Goal: Transaction & Acquisition: Purchase product/service

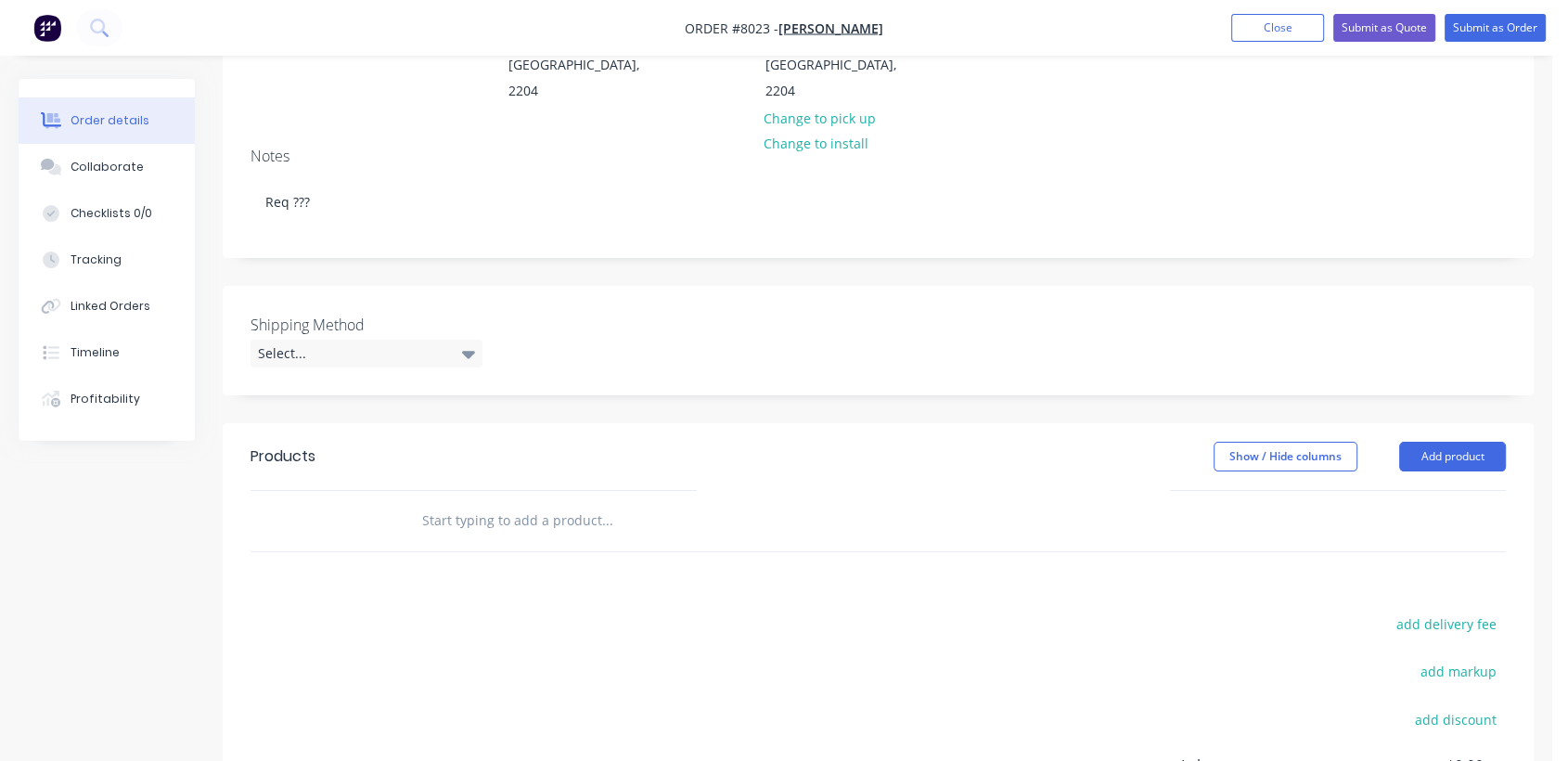
scroll to position [309, 0]
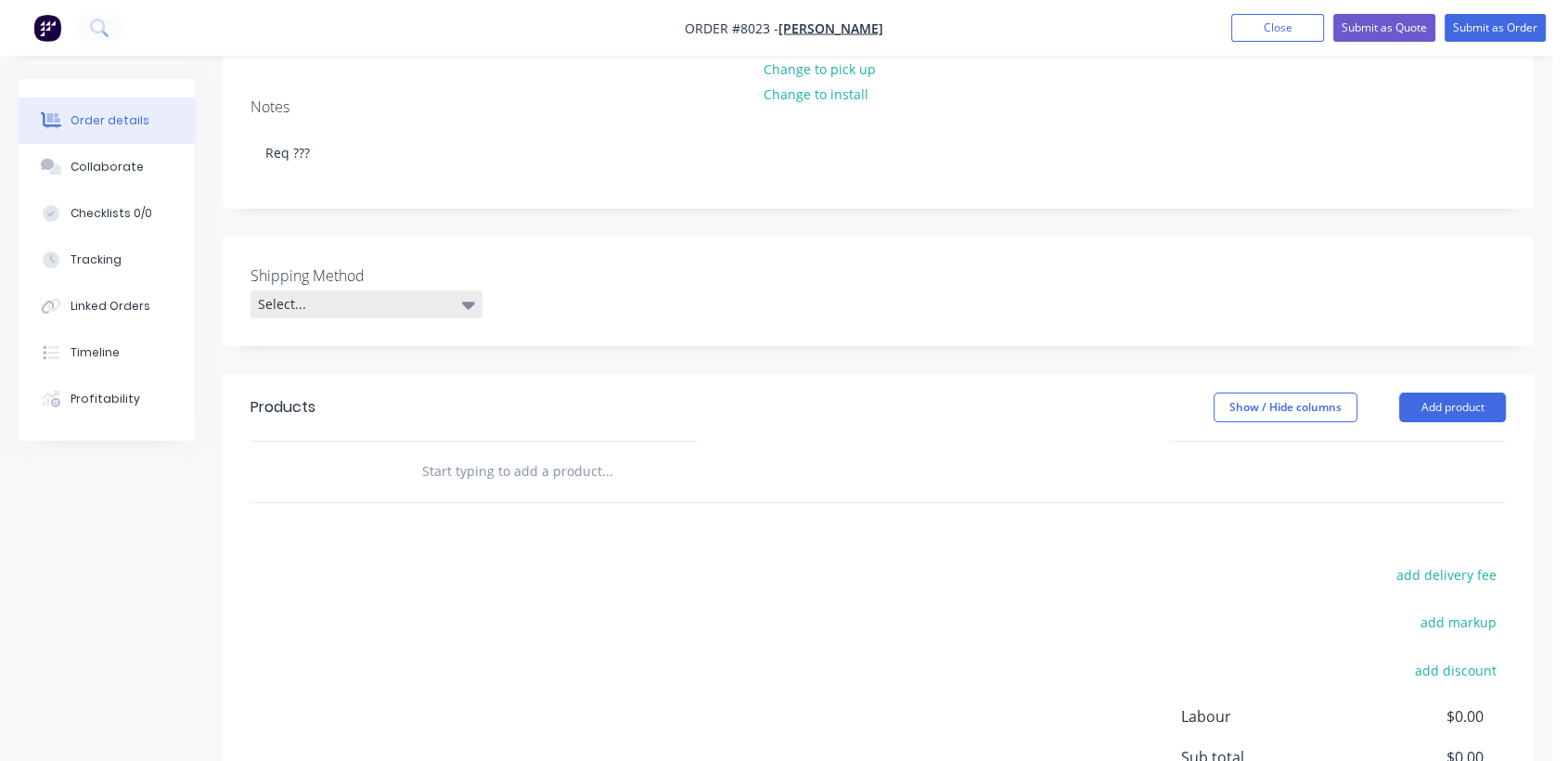
click at [317, 291] on div "Select..." at bounding box center [366, 304] width 232 height 28
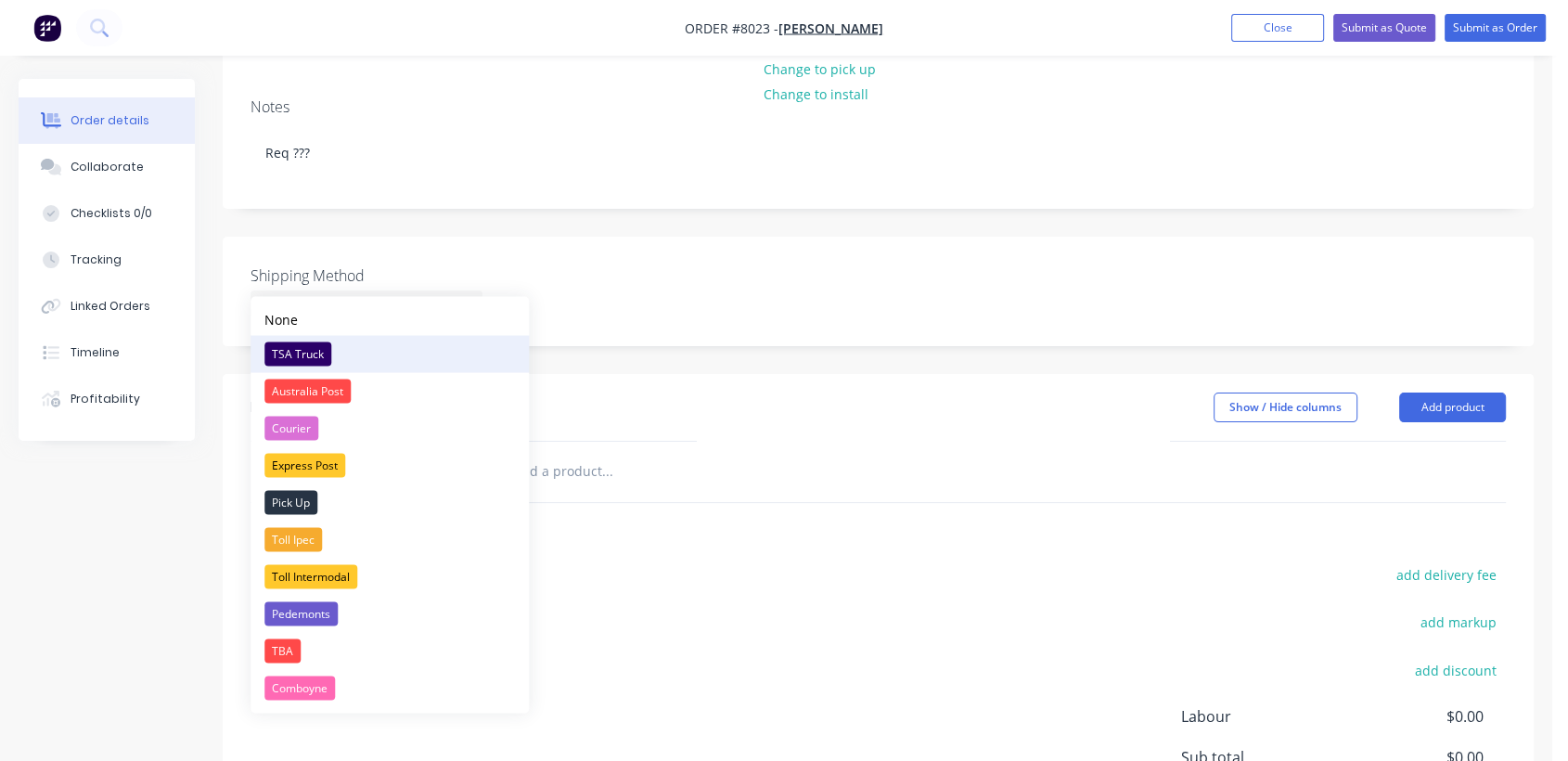
click at [306, 350] on div "TSA Truck" at bounding box center [297, 353] width 67 height 24
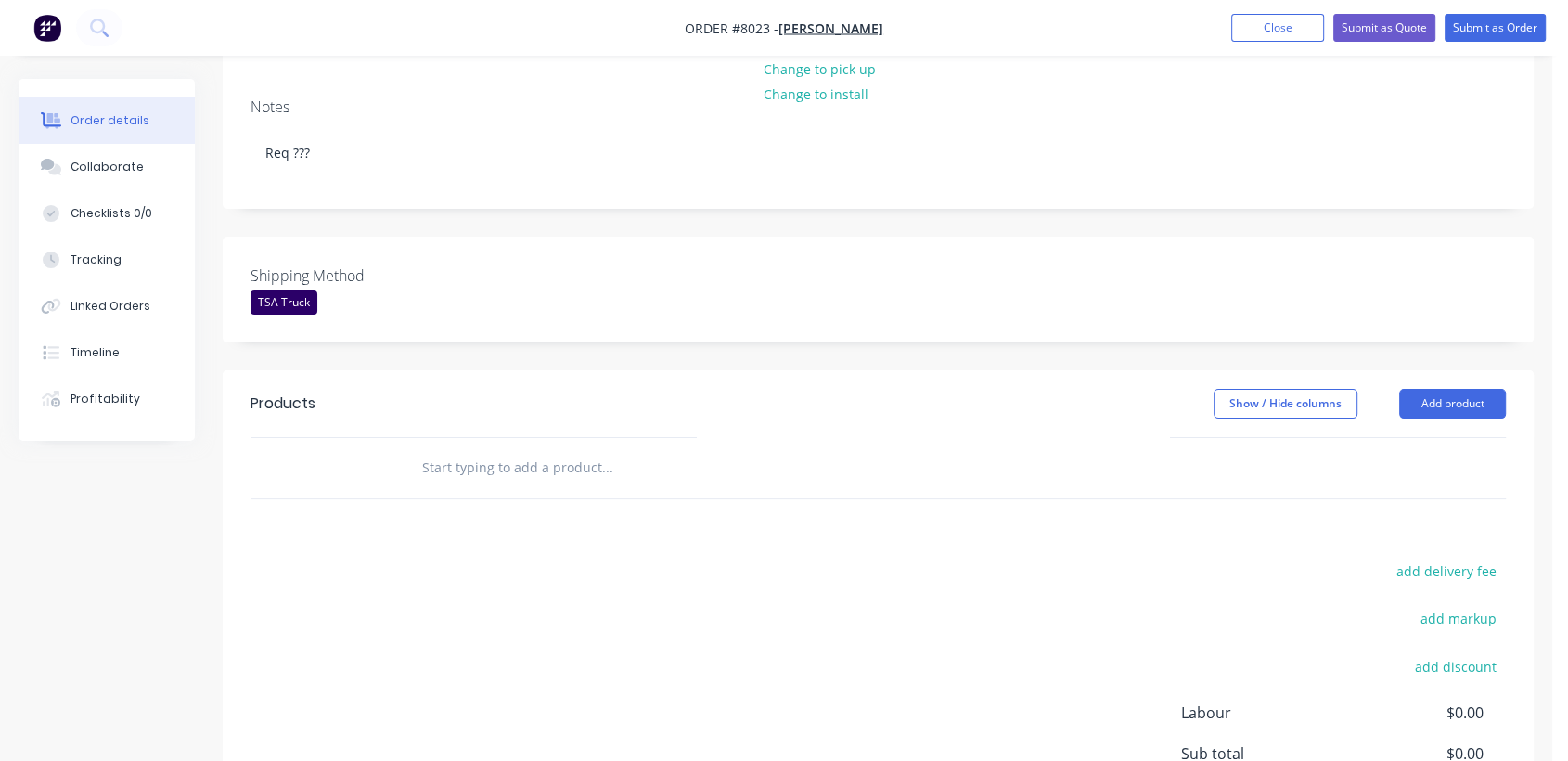
click at [548, 449] on input "text" at bounding box center [606, 467] width 371 height 37
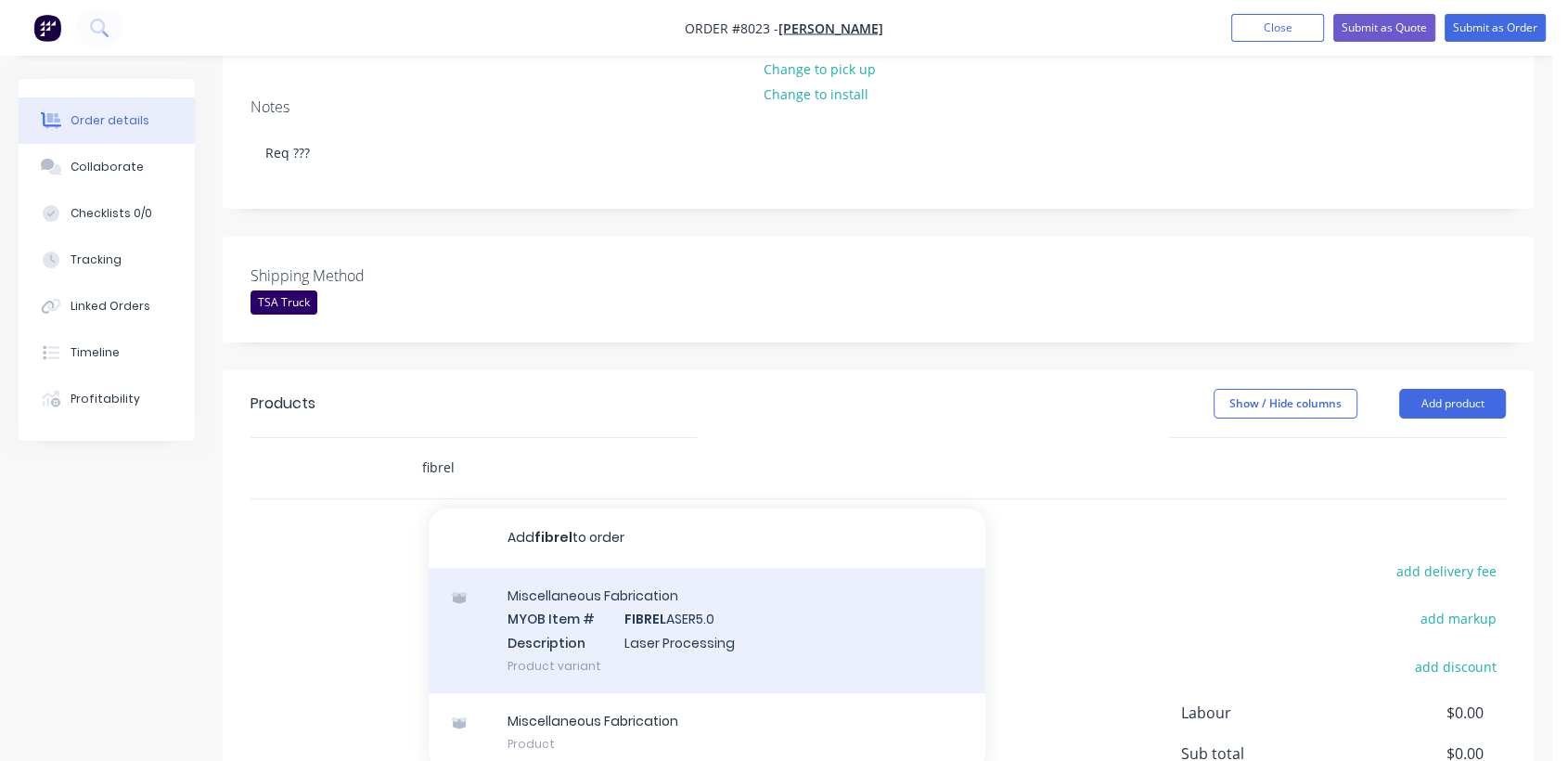
type input "fibrel"
click at [688, 611] on div "Miscellaneous Fabrication MYOB Item # FIBREL ASER5.0 Description Laser Processi…" at bounding box center [707, 630] width 557 height 125
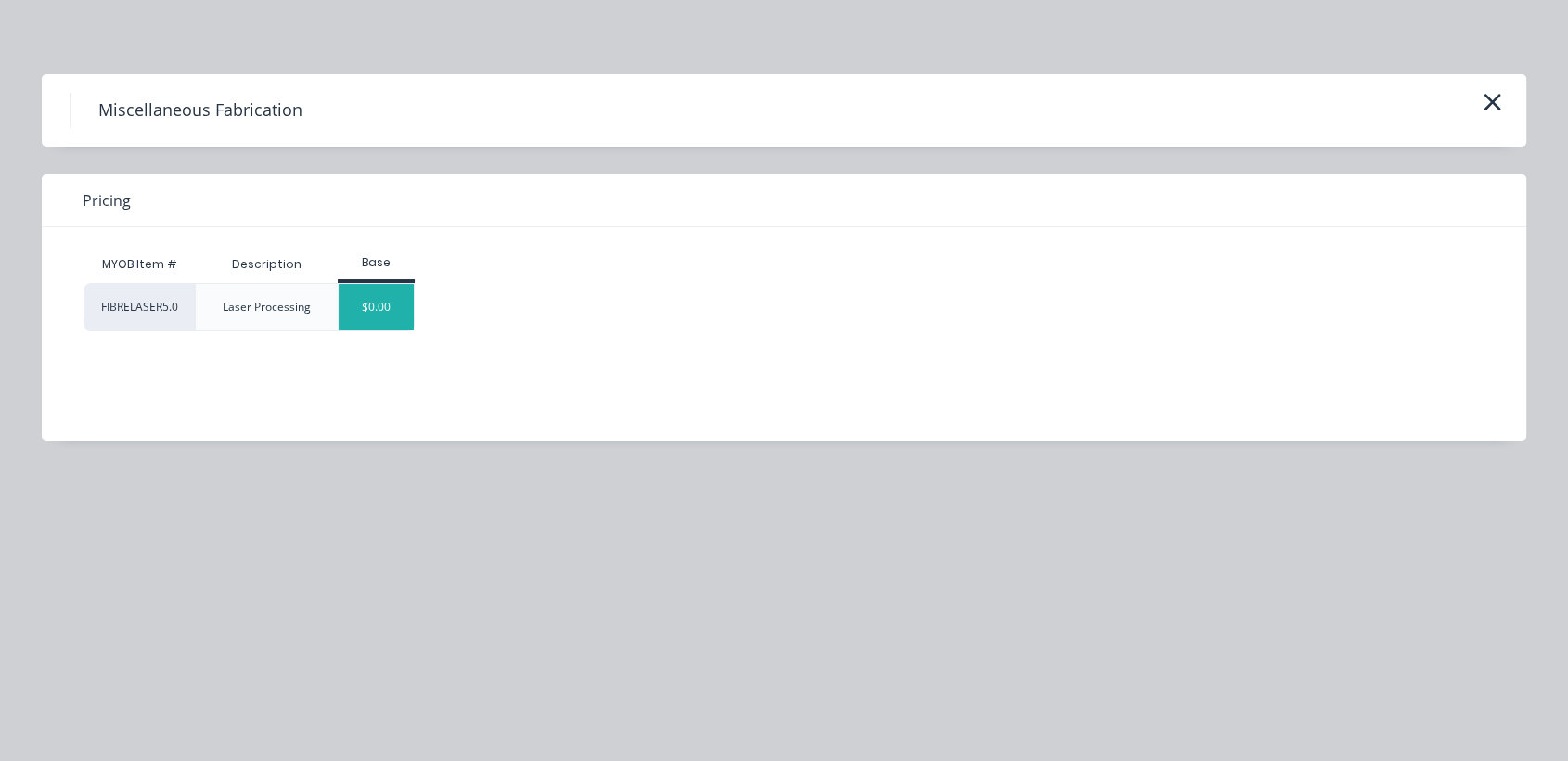
click at [362, 295] on div "$0.00" at bounding box center [376, 307] width 75 height 47
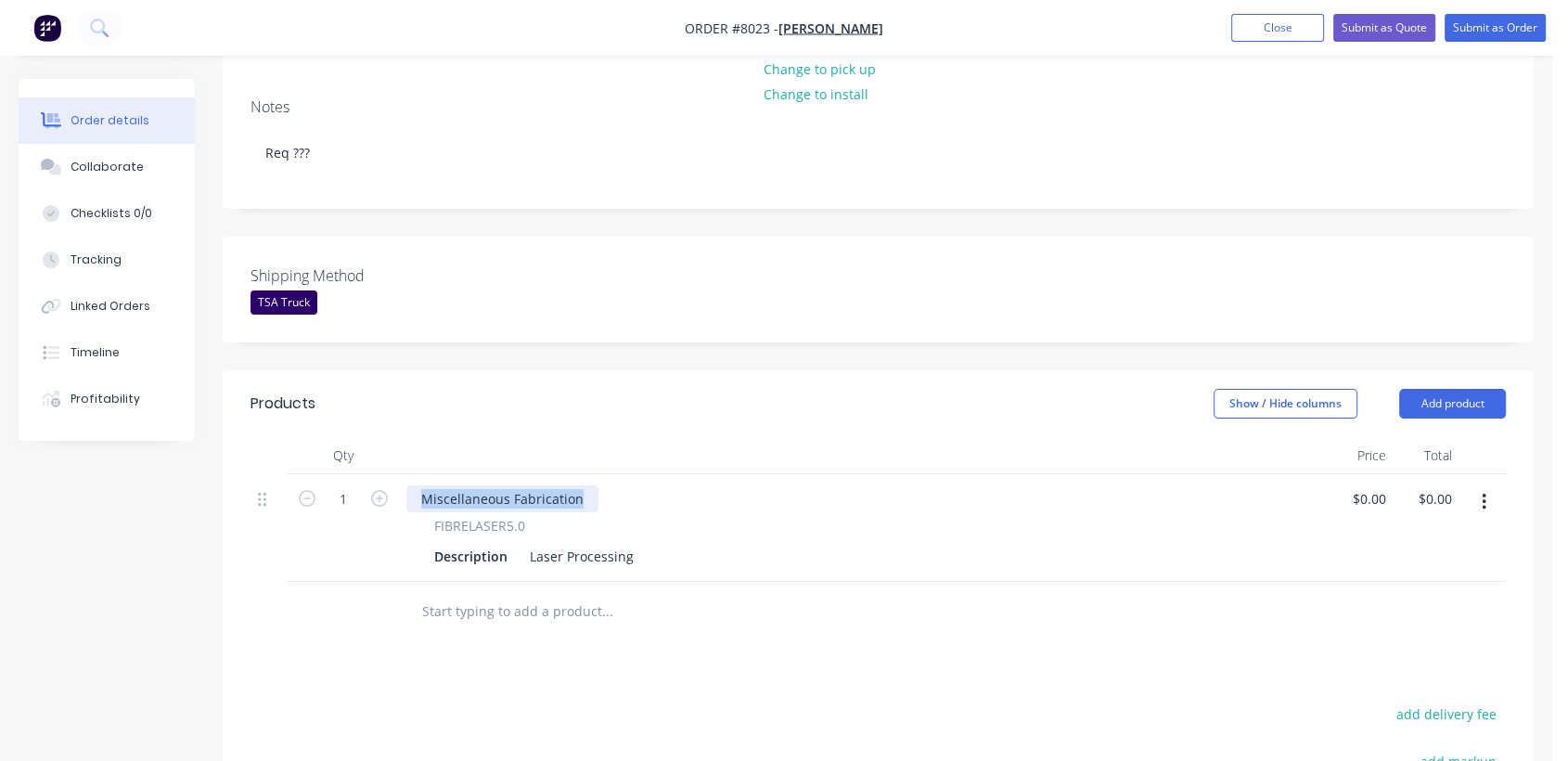
drag, startPoint x: 585, startPoint y: 469, endPoint x: 403, endPoint y: 476, distance: 182.1
click at [403, 476] on div "Miscellaneous Fabrication FIBRELASER5.0 Description Laser Processing" at bounding box center [864, 528] width 928 height 108
drag, startPoint x: 519, startPoint y: 524, endPoint x: 642, endPoint y: 537, distance: 123.7
click at [642, 544] on div "Description Laser Processing" at bounding box center [859, 557] width 865 height 27
drag, startPoint x: 628, startPoint y: 528, endPoint x: 521, endPoint y: 511, distance: 108.3
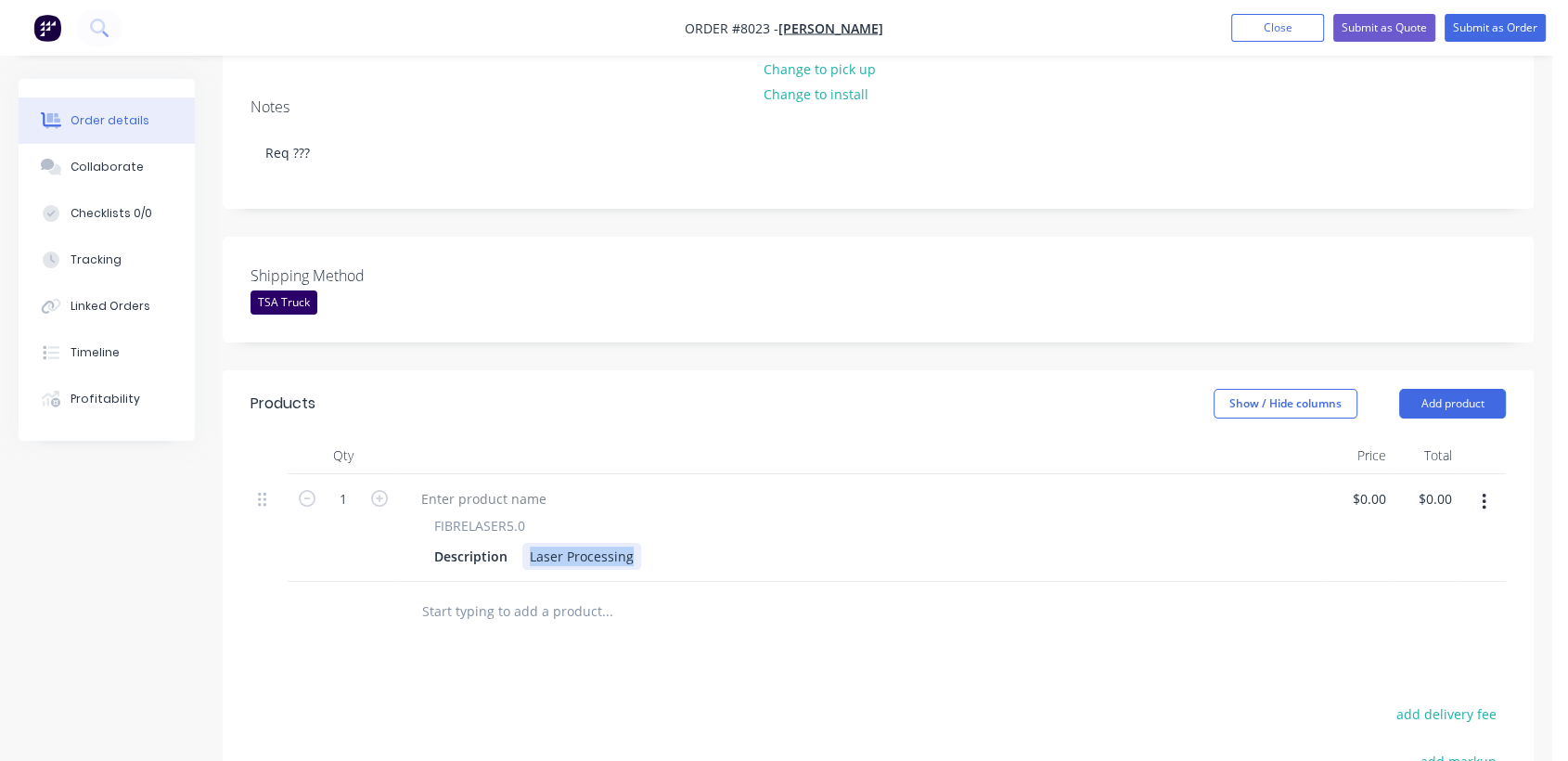
click at [521, 516] on div "FIBRELASER5.0 Description Laser Processing" at bounding box center [863, 543] width 913 height 53
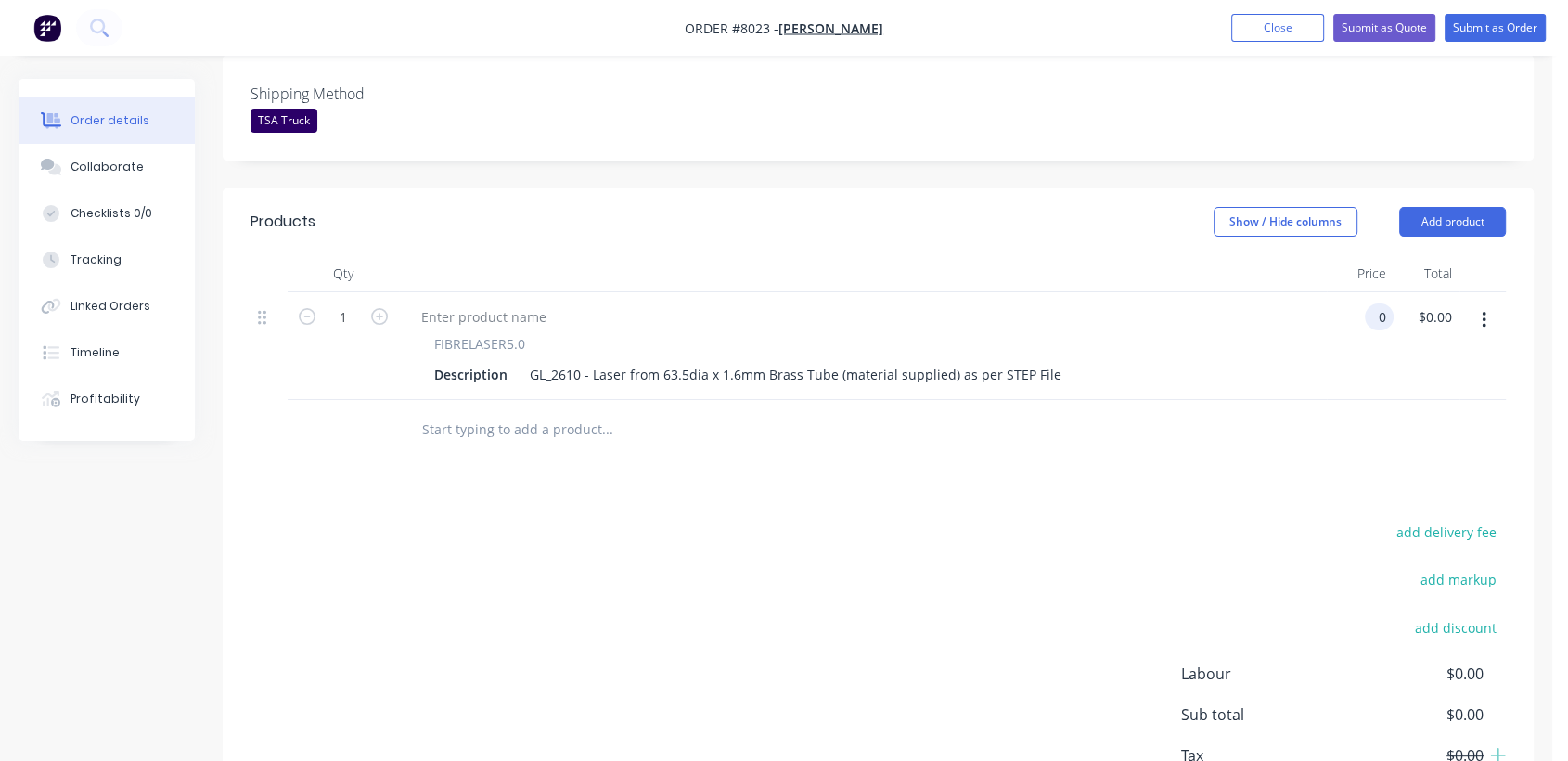
scroll to position [515, 0]
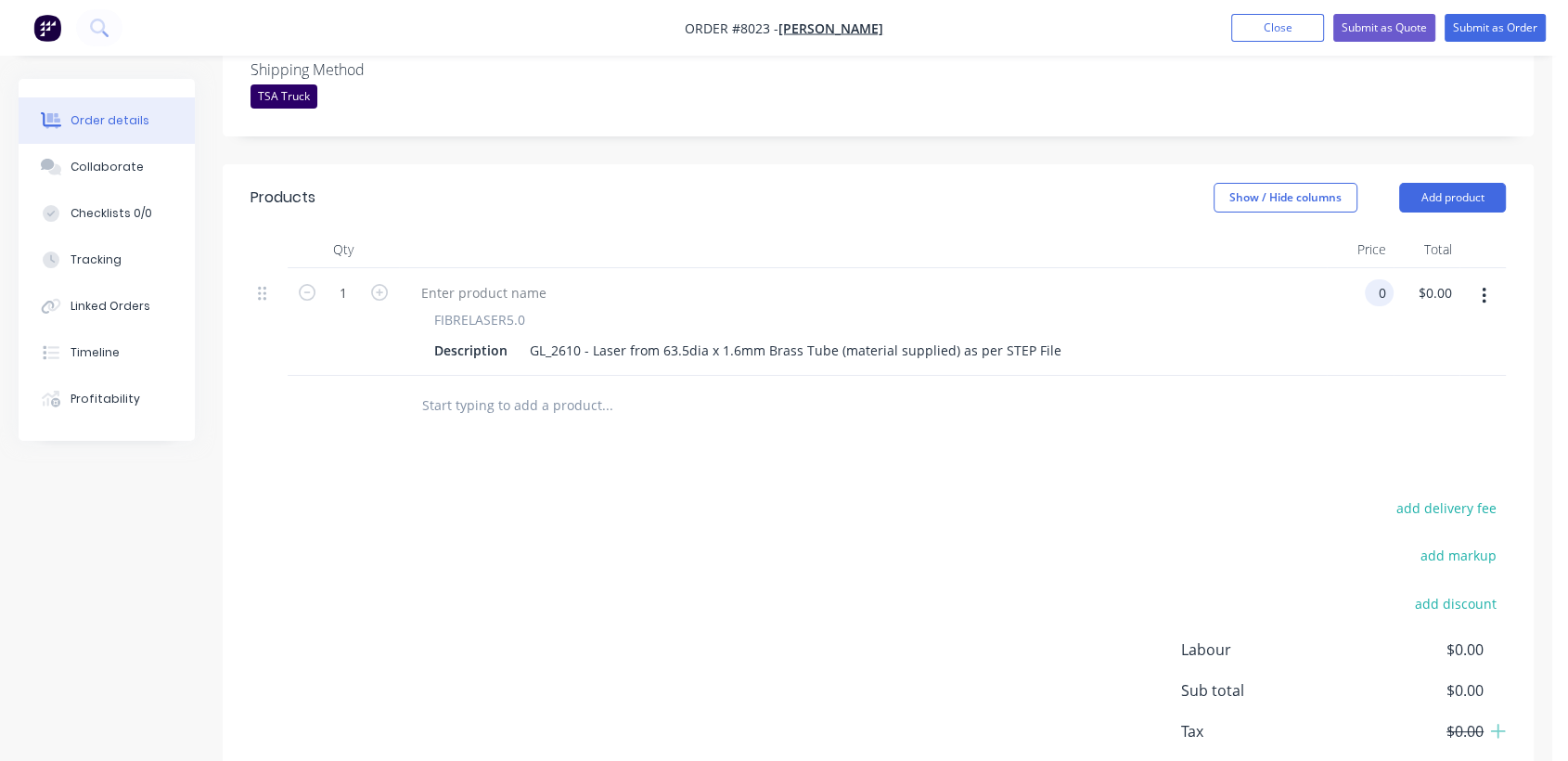
type input "$0.00"
click at [1479, 279] on button "button" at bounding box center [1484, 296] width 44 height 33
click at [1436, 369] on div "Duplicate" at bounding box center [1418, 382] width 143 height 27
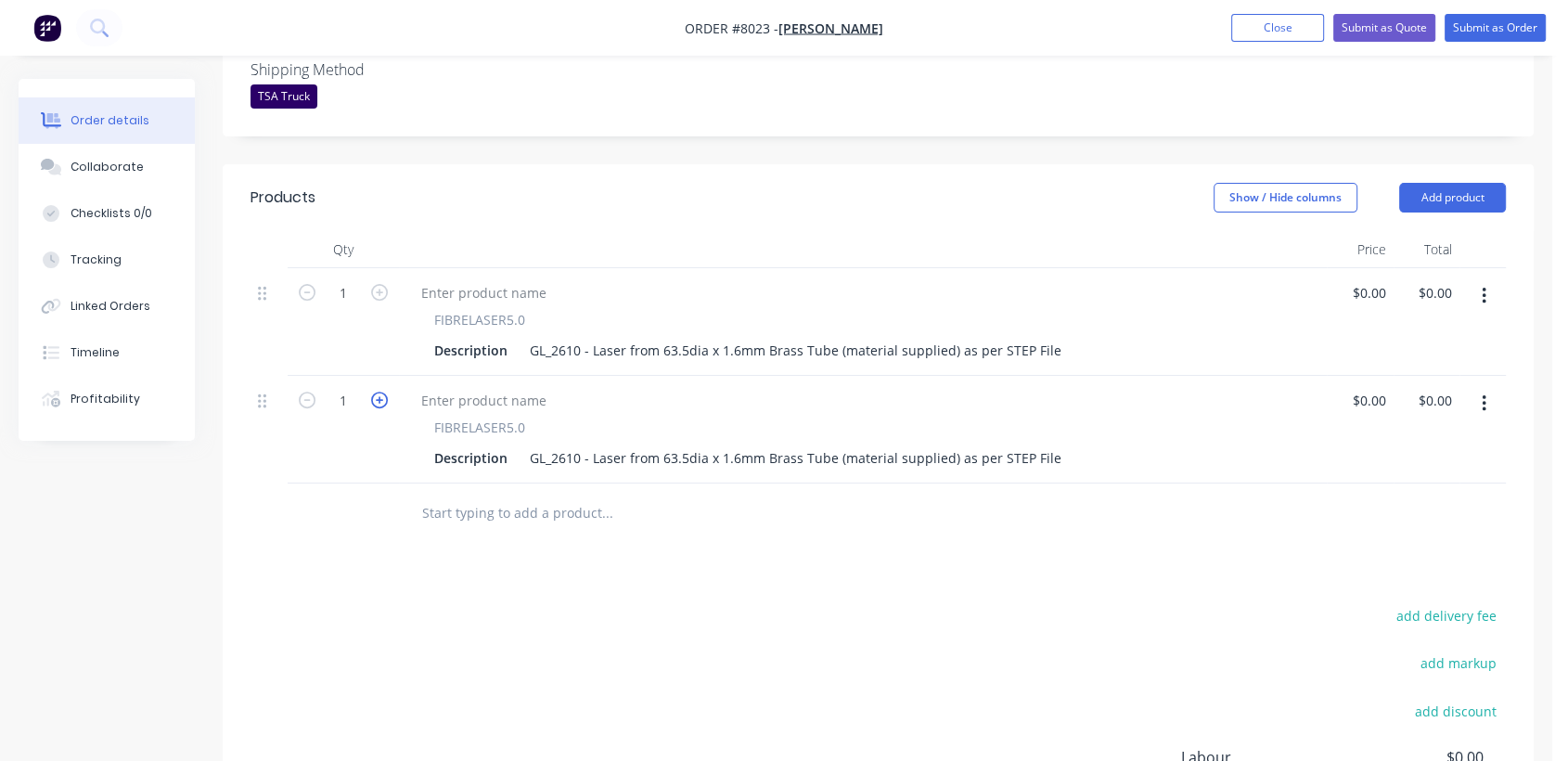
click at [377, 392] on icon "button" at bounding box center [379, 401] width 17 height 17
type input "2"
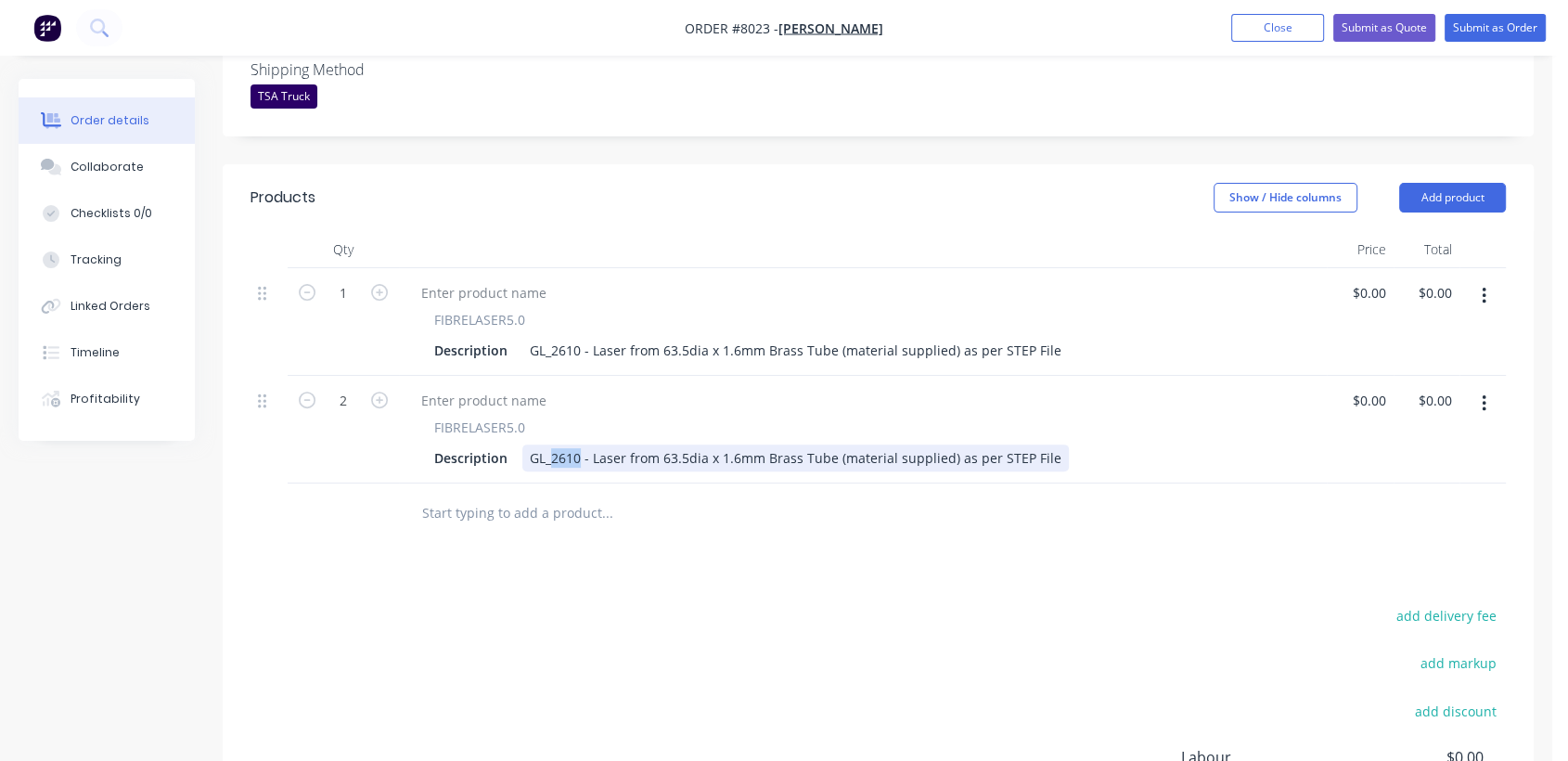
drag, startPoint x: 580, startPoint y: 431, endPoint x: 553, endPoint y: 429, distance: 27.1
click at [553, 444] on div "GL_2610 - Laser from 63.5dia x 1.6mm Brass Tube (material supplied) as per STEP…" at bounding box center [795, 458] width 546 height 27
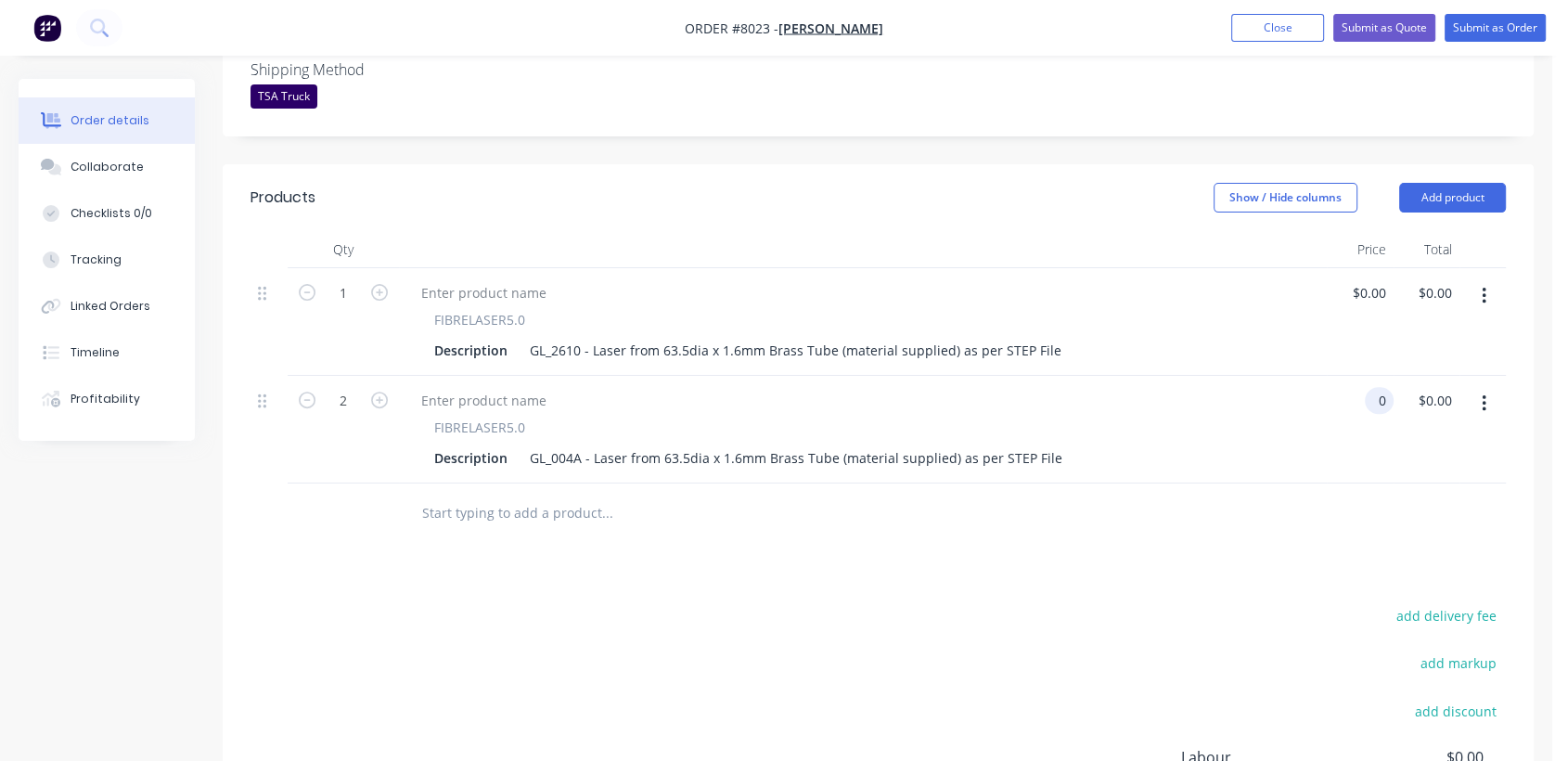
type input "$0.00"
click at [1485, 394] on icon "button" at bounding box center [1484, 403] width 5 height 20
click at [1395, 476] on div "Duplicate" at bounding box center [1418, 489] width 143 height 27
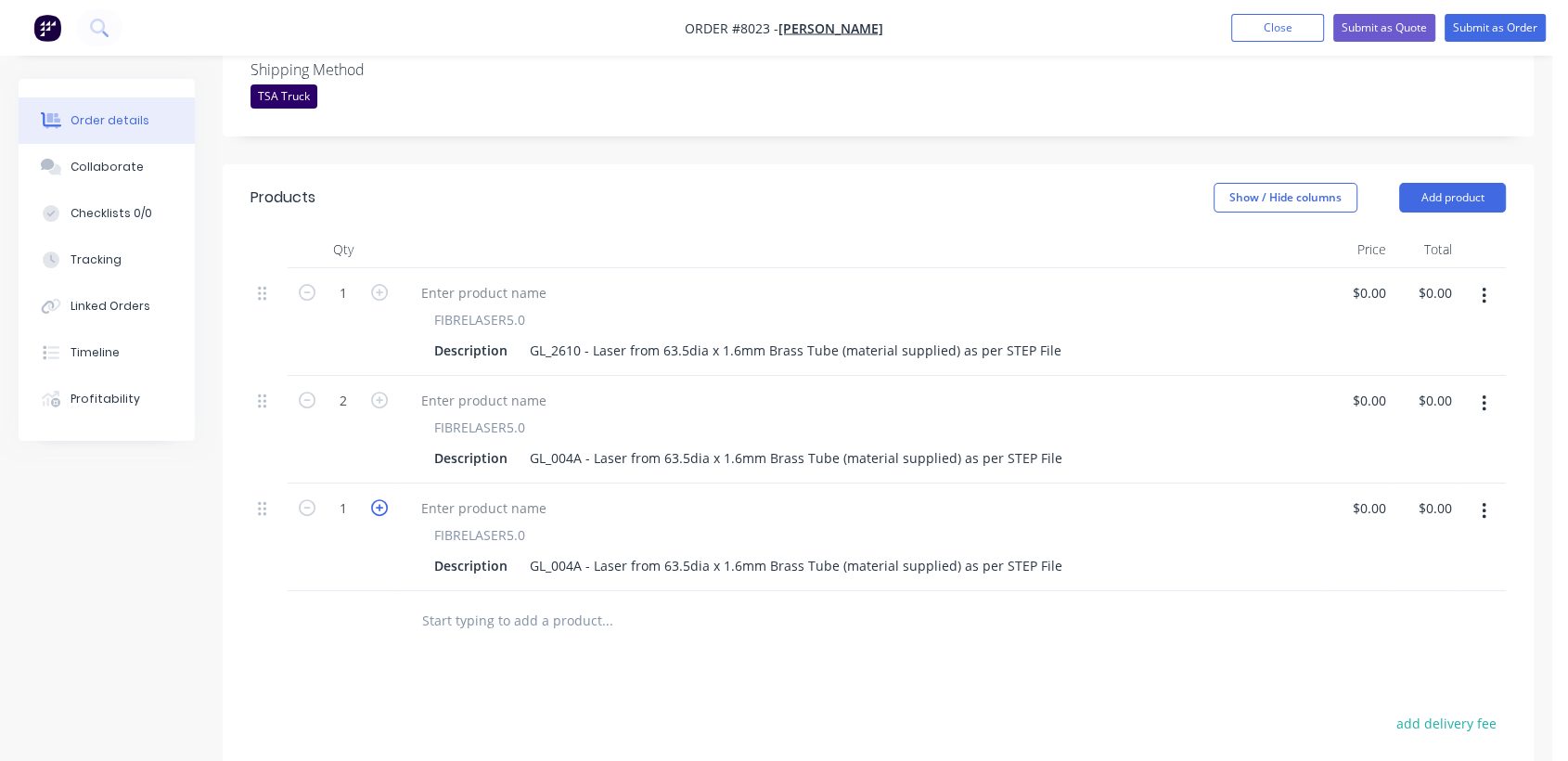
click at [371, 500] on icon "button" at bounding box center [379, 508] width 17 height 17
type input "2"
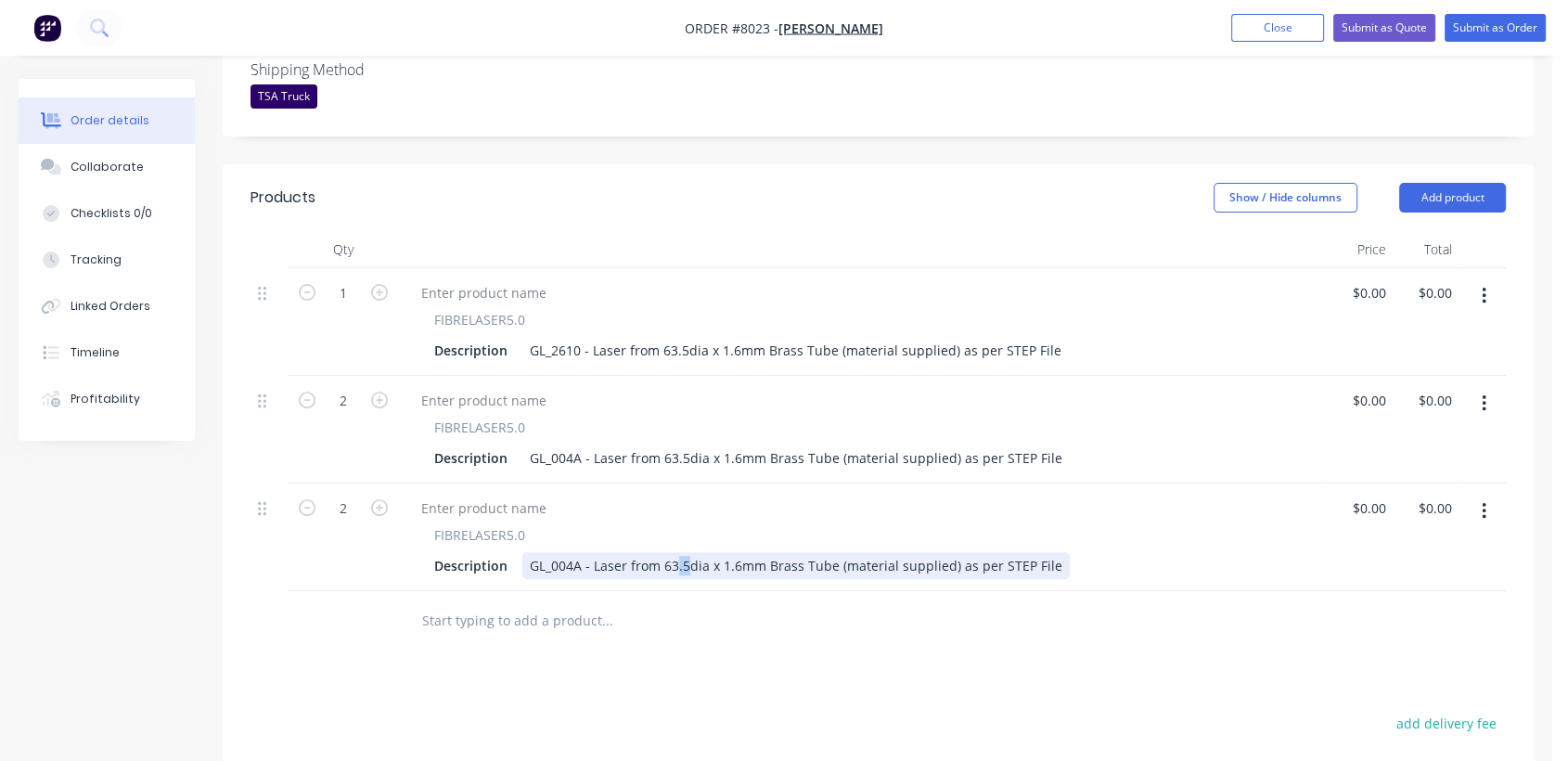
drag, startPoint x: 684, startPoint y: 537, endPoint x: 684, endPoint y: 550, distance: 13.0
click at [672, 552] on div "GL_004A - Laser from 63.5dia x 1.6mm Brass Tube (material supplied) as per STEP…" at bounding box center [796, 566] width 547 height 27
drag, startPoint x: 727, startPoint y: 537, endPoint x: 745, endPoint y: 571, distance: 38.5
click at [727, 552] on div "GL_004A - Laser from 60dia x 1.6mm Brass Tube (material supplied) as per STEP F…" at bounding box center [790, 566] width 537 height 27
drag, startPoint x: 774, startPoint y: 541, endPoint x: 743, endPoint y: 537, distance: 31.3
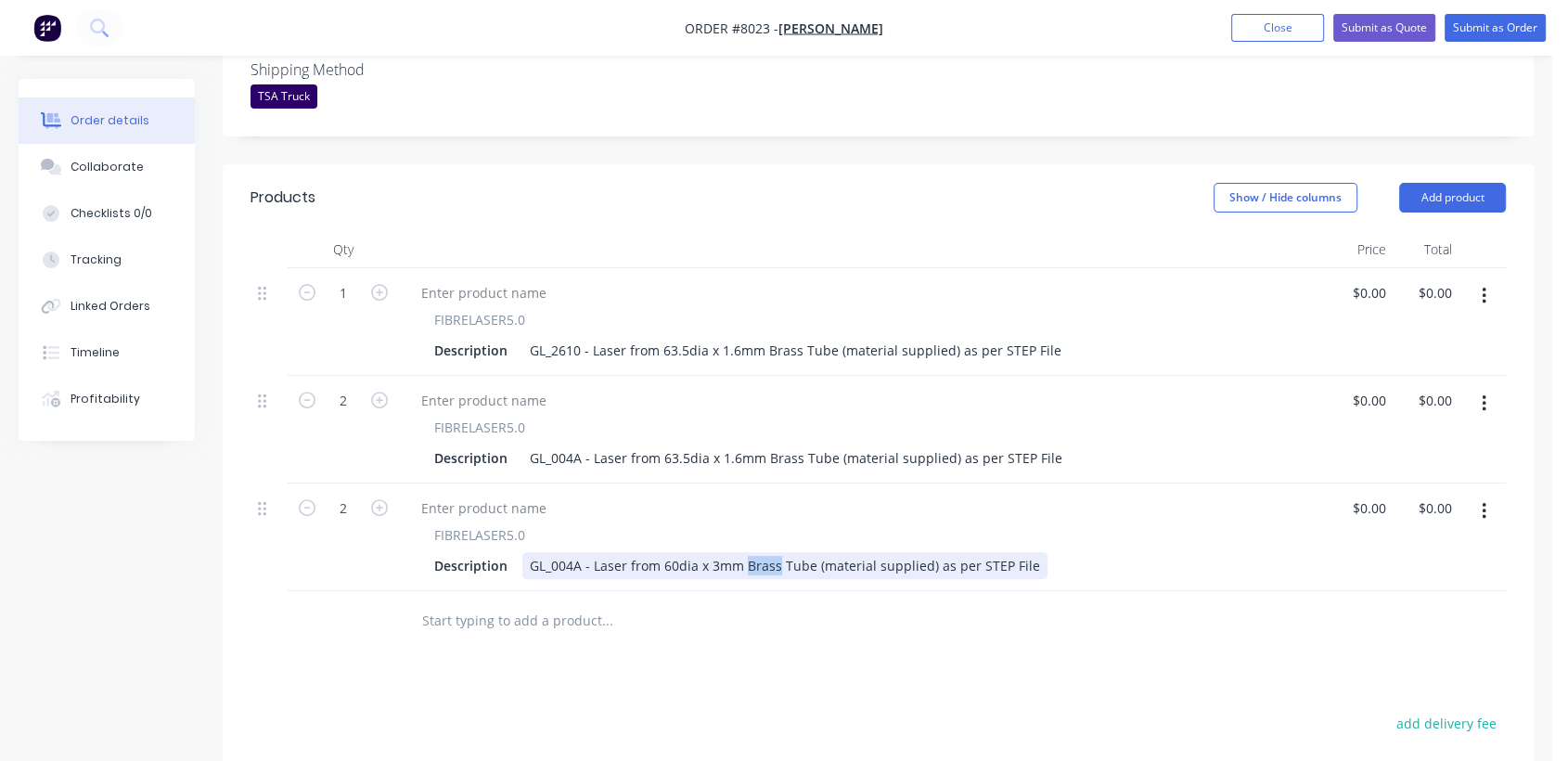
click at [743, 552] on div "GL_004A - Laser from 60dia x 3mm Brass Tube (material supplied) as per STEP File" at bounding box center [784, 566] width 525 height 27
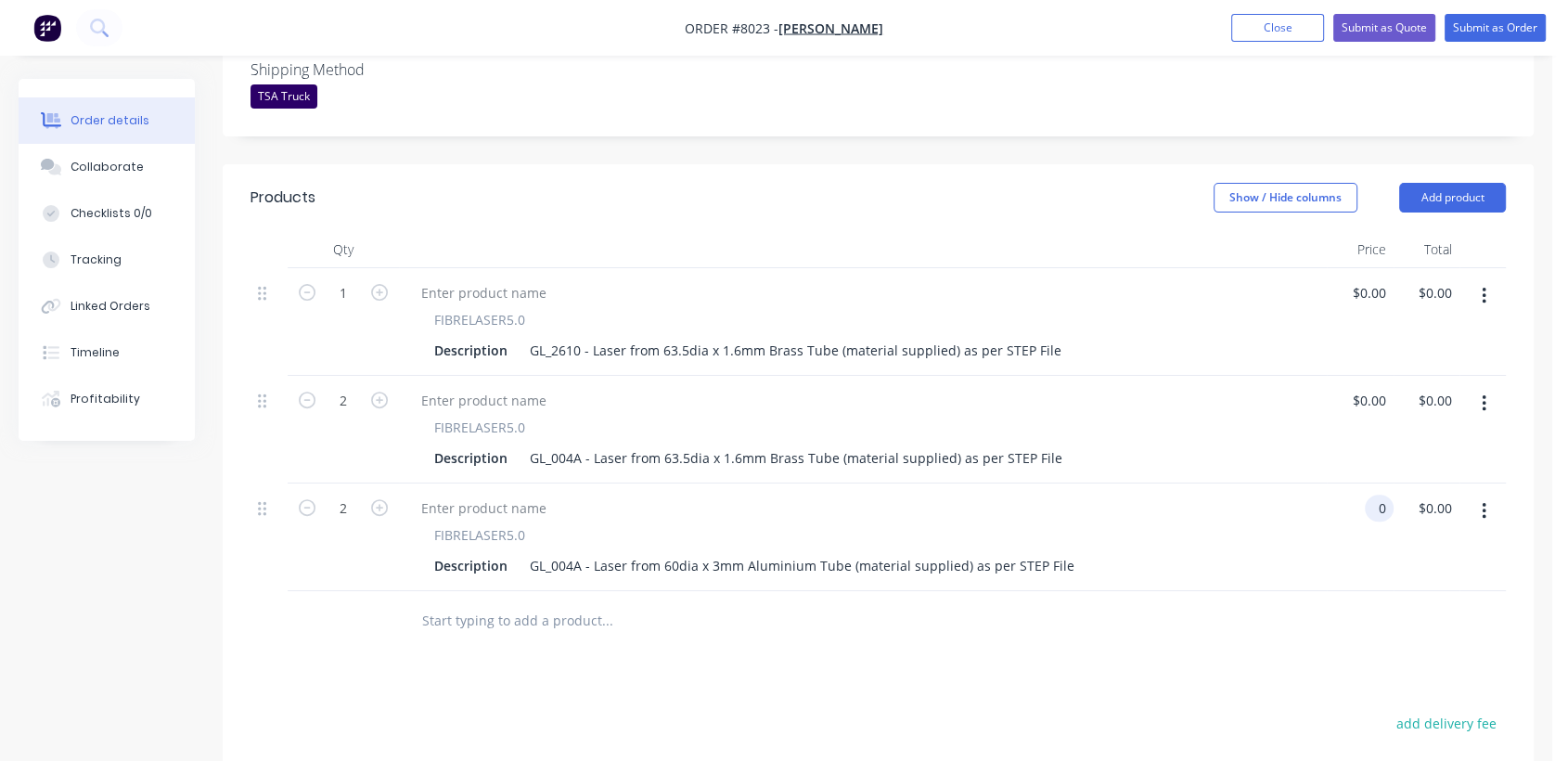
type input "$0.00"
click at [488, 603] on input "text" at bounding box center [606, 621] width 371 height 37
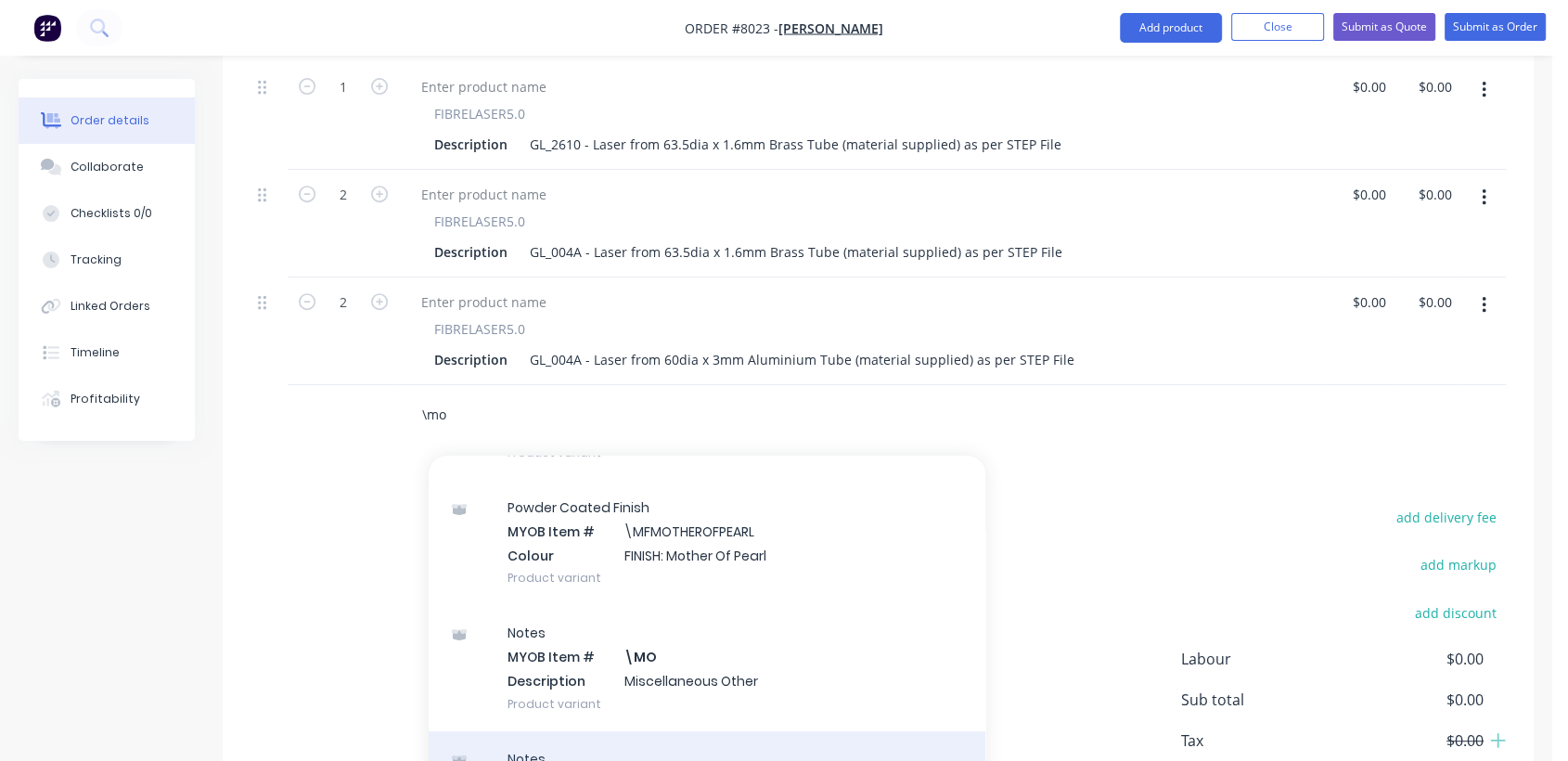
scroll to position [206, 0]
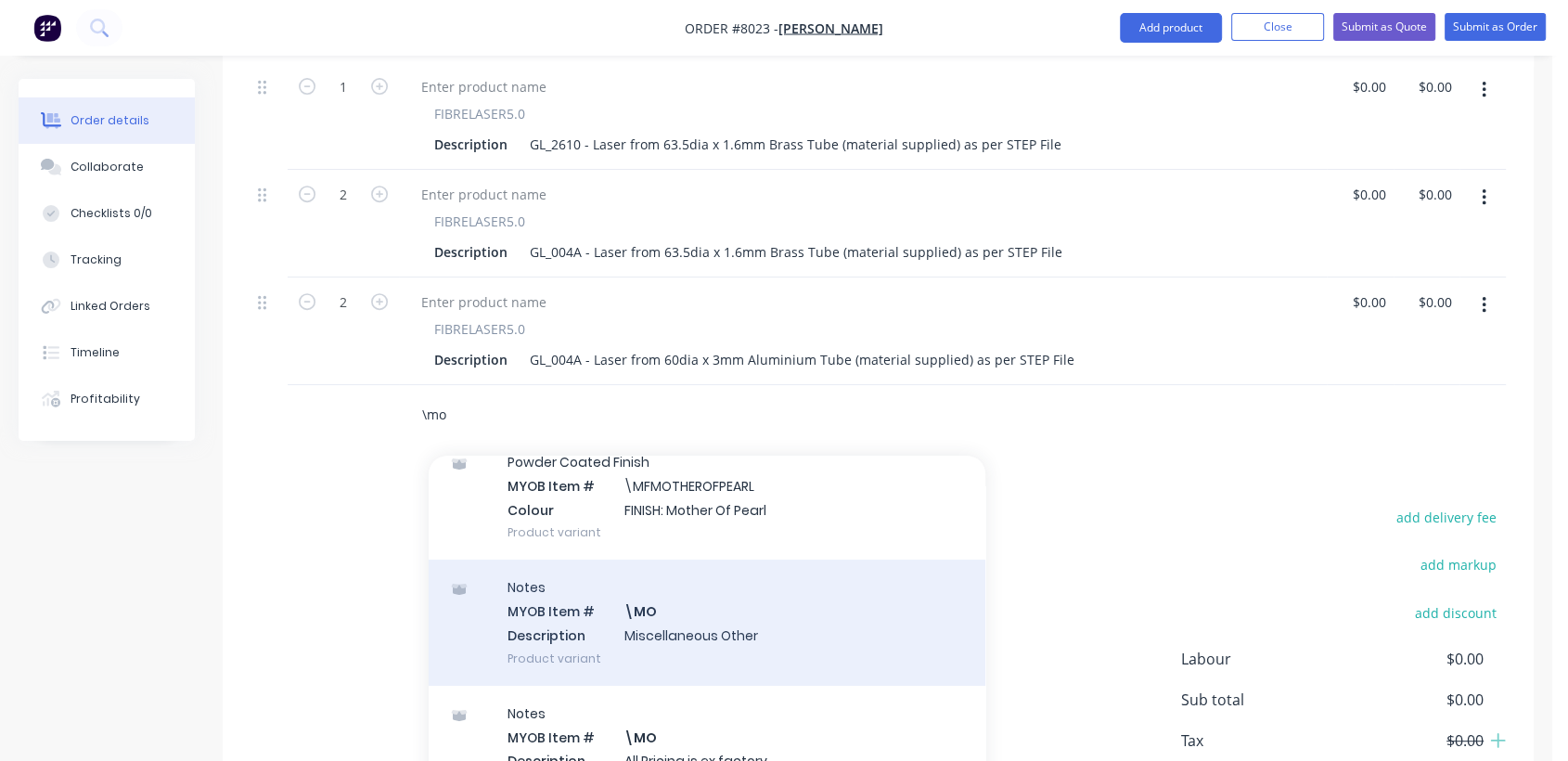
type input "\mo"
click at [681, 611] on div "Notes MYOB Item # \MO Description Miscellaneous Other Product variant" at bounding box center [707, 622] width 557 height 125
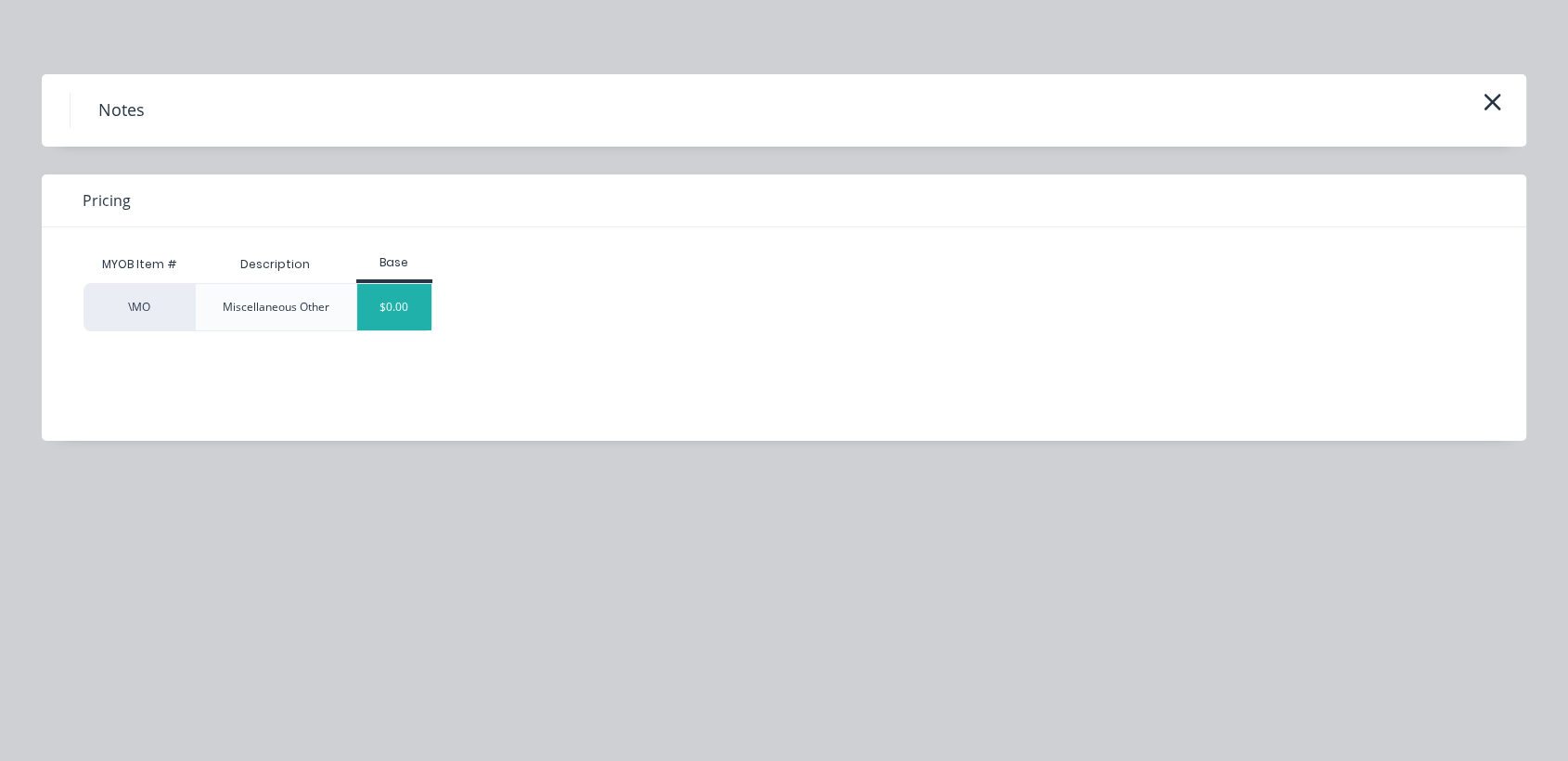
click at [406, 301] on div "$0.00" at bounding box center [395, 307] width 75 height 47
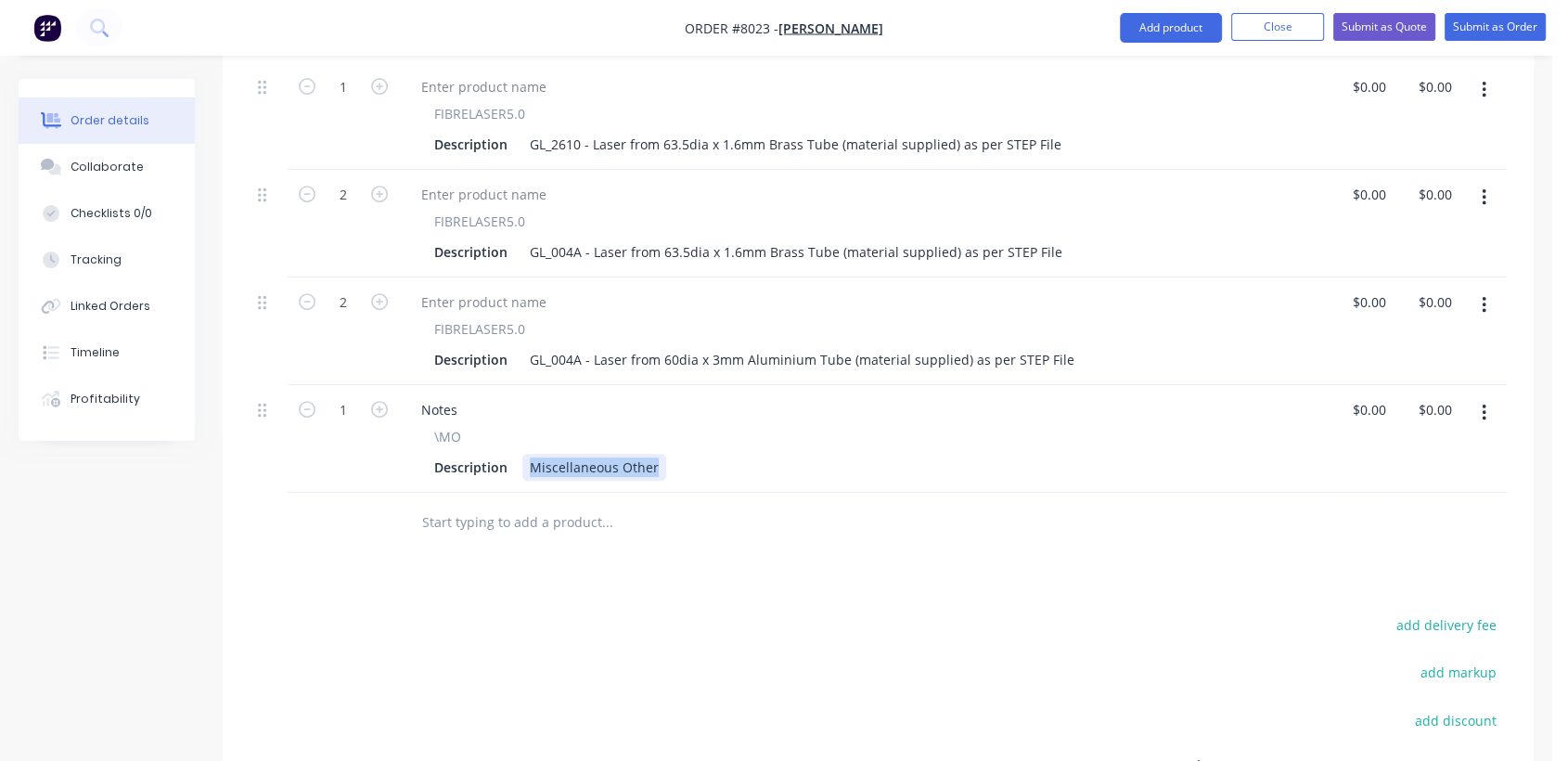
drag, startPoint x: 526, startPoint y: 432, endPoint x: 773, endPoint y: 460, distance: 248.6
click at [773, 460] on div "Notes \MO Description Miscellaneous Other" at bounding box center [864, 439] width 928 height 108
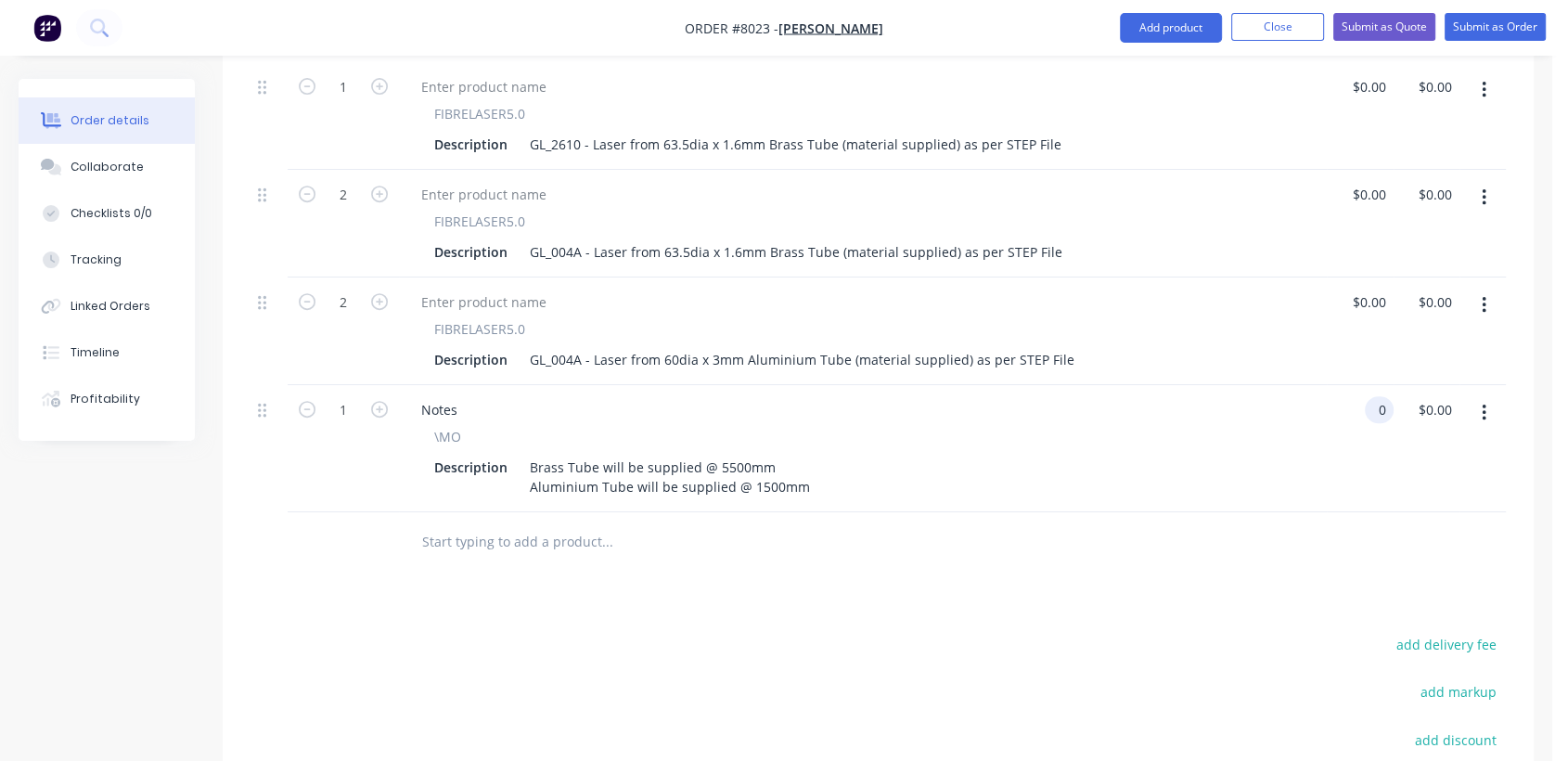
type input "$0.00"
click at [579, 524] on input "text" at bounding box center [606, 542] width 371 height 37
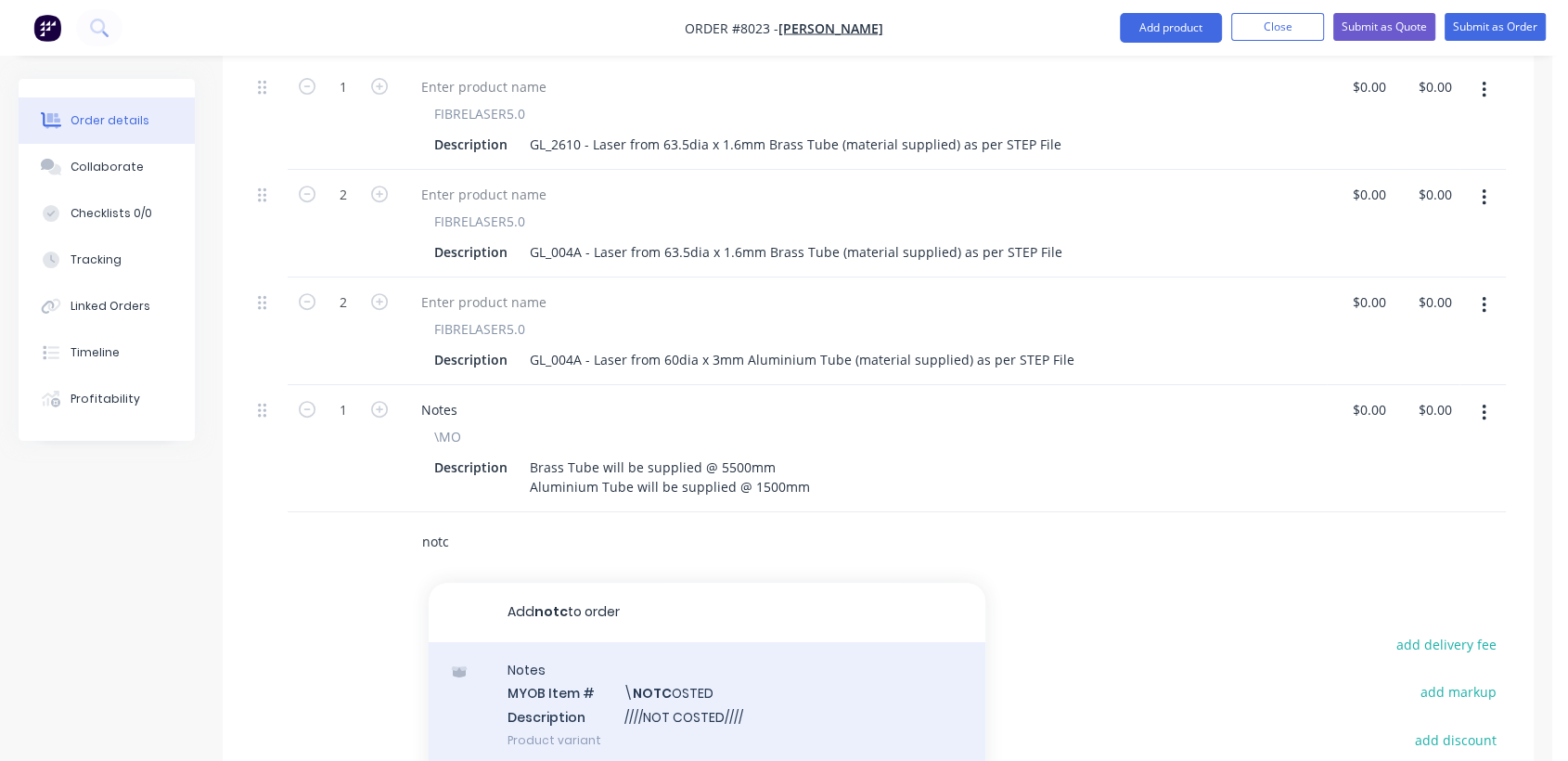
type input "notc"
click at [720, 684] on div "Notes MYOB Item # \ NOTC OSTED Description ////NOT COSTED//// Product variant" at bounding box center [707, 705] width 557 height 125
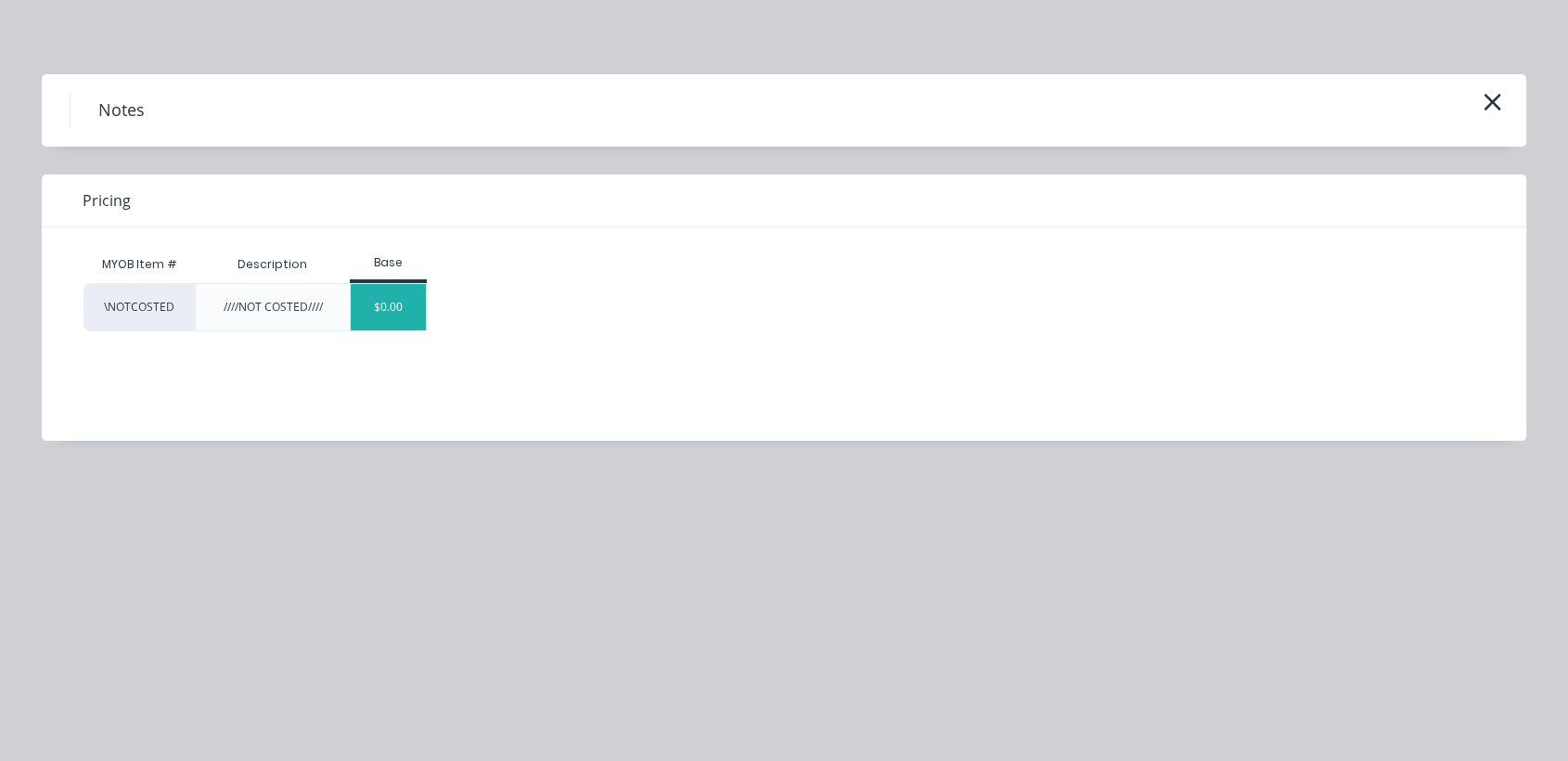
click at [399, 311] on div "$0.00" at bounding box center [388, 307] width 75 height 47
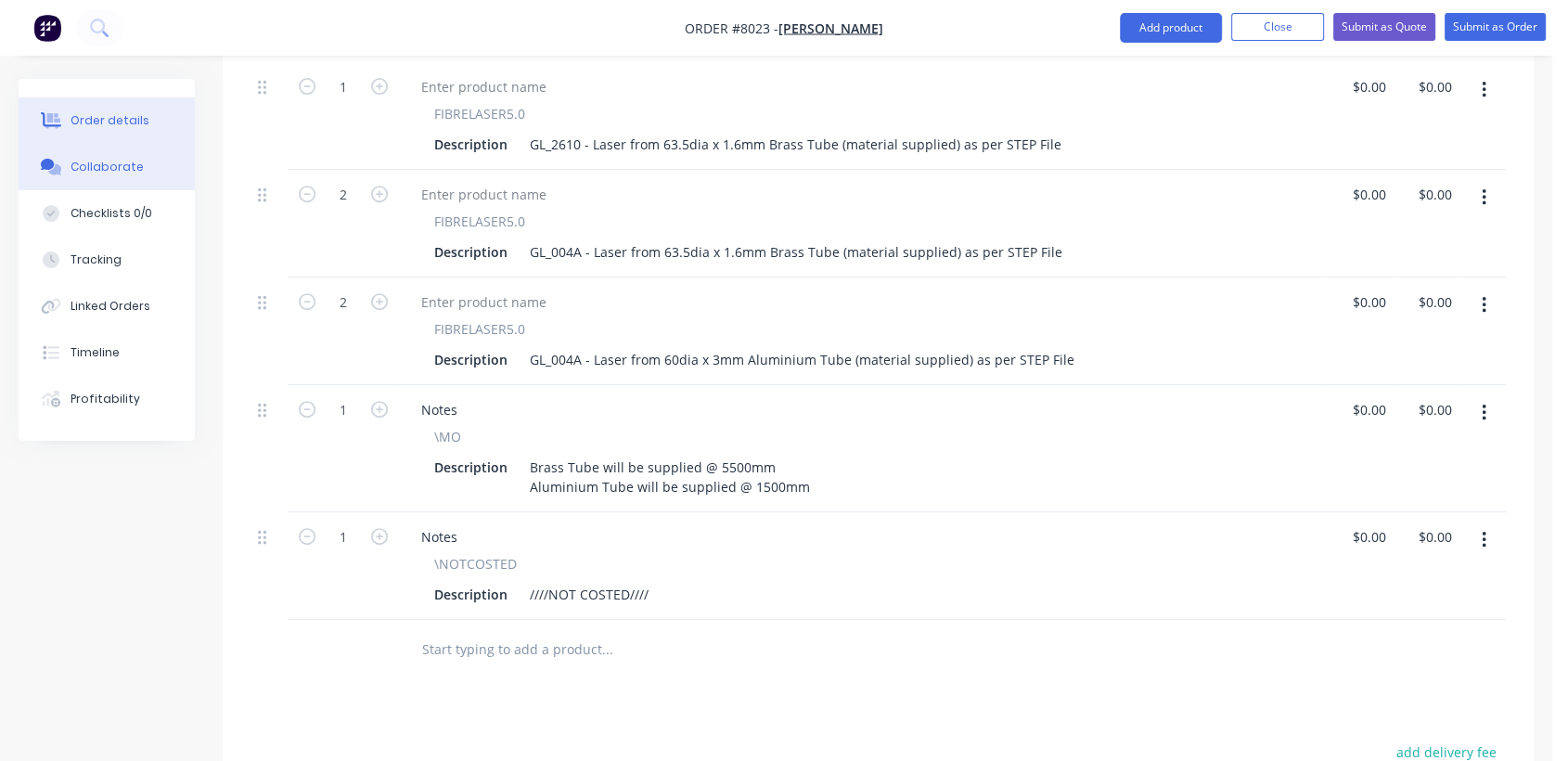
click at [138, 165] on button "Collaborate" at bounding box center [106, 167] width 176 height 47
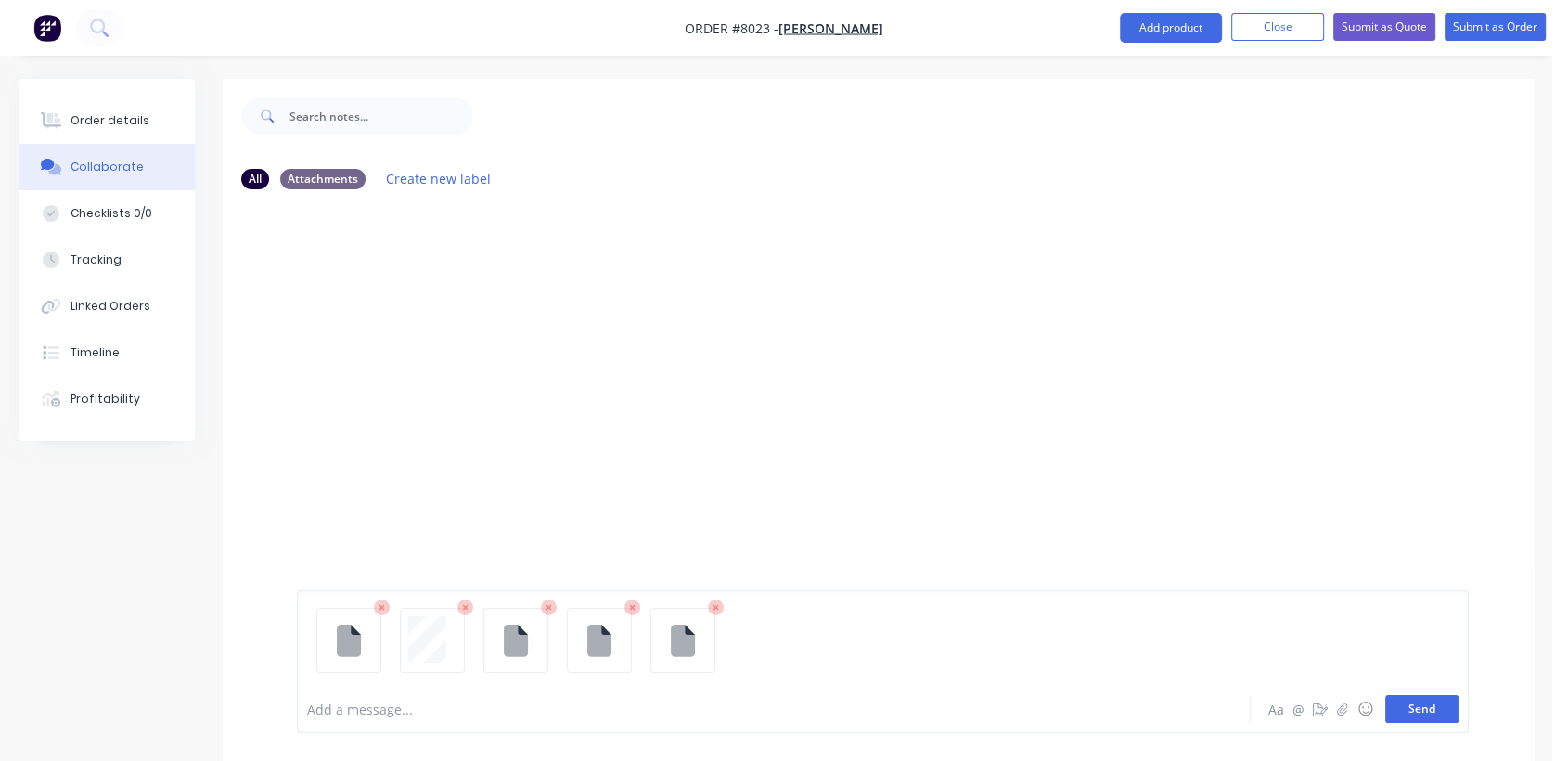
click at [1425, 708] on button "Send" at bounding box center [1422, 709] width 73 height 28
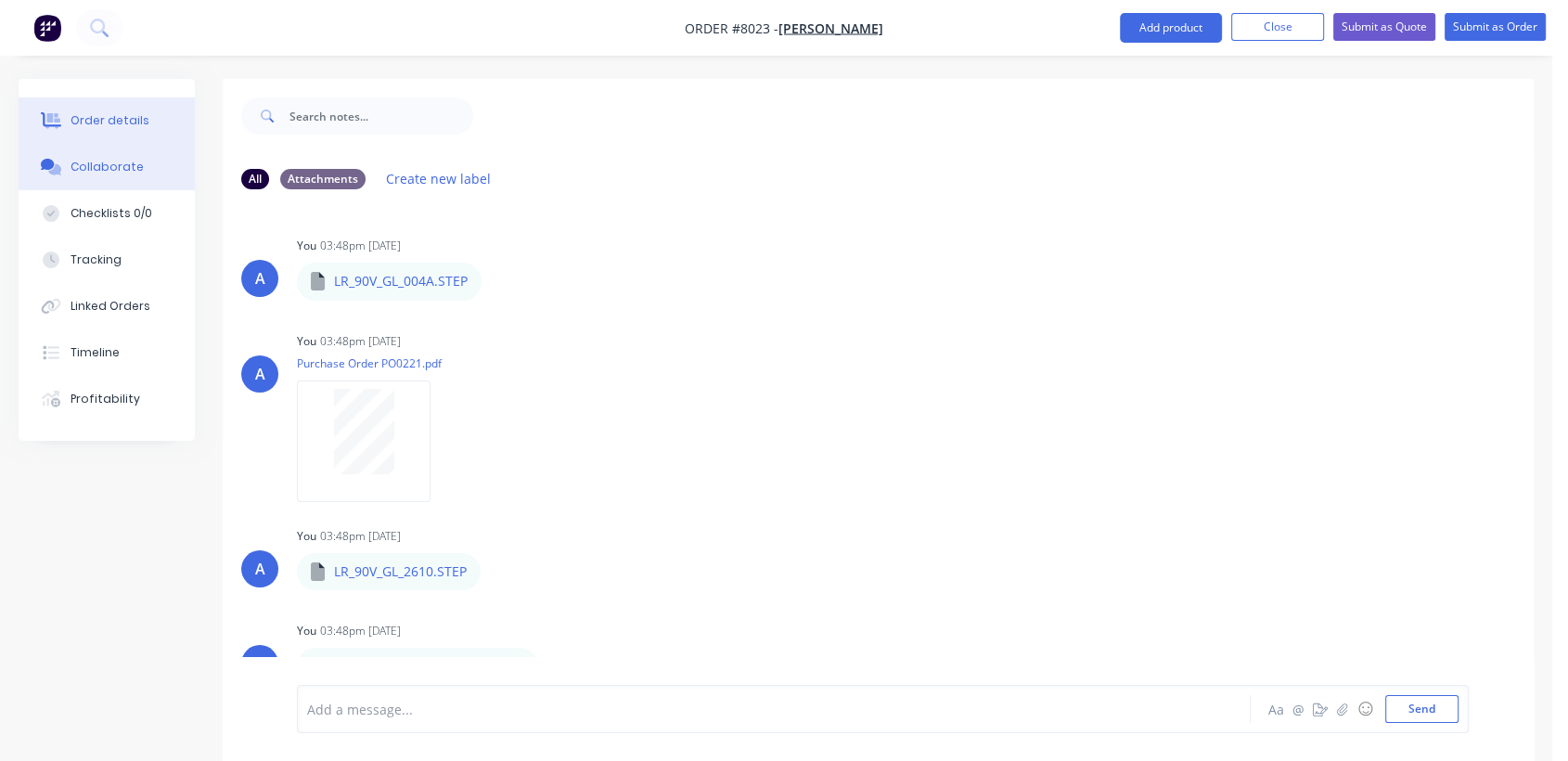
click at [98, 111] on button "Order details" at bounding box center [106, 120] width 176 height 47
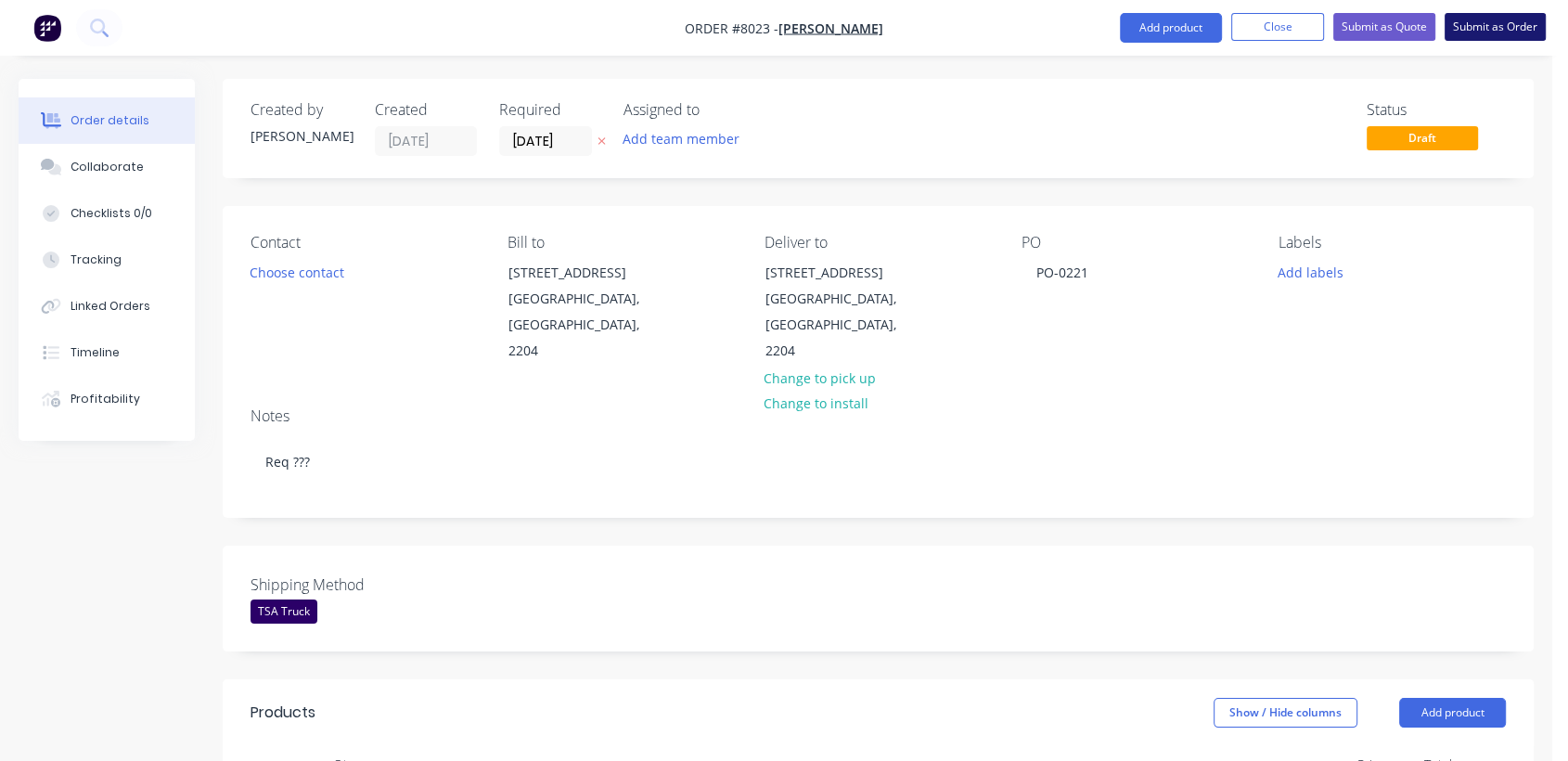
click at [1488, 27] on button "Submit as Order" at bounding box center [1496, 27] width 101 height 28
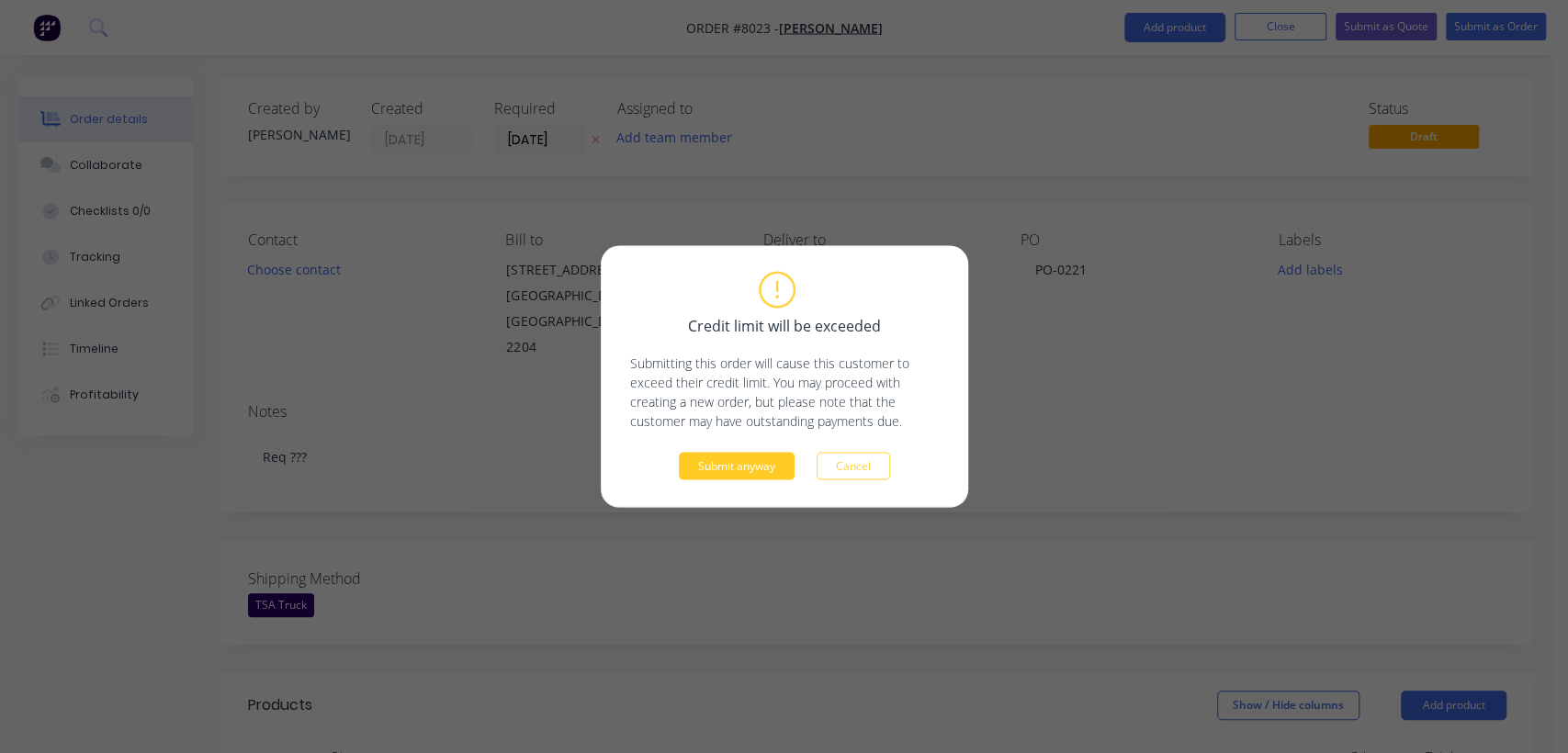
click at [714, 457] on button "Submit anyway" at bounding box center [737, 466] width 116 height 27
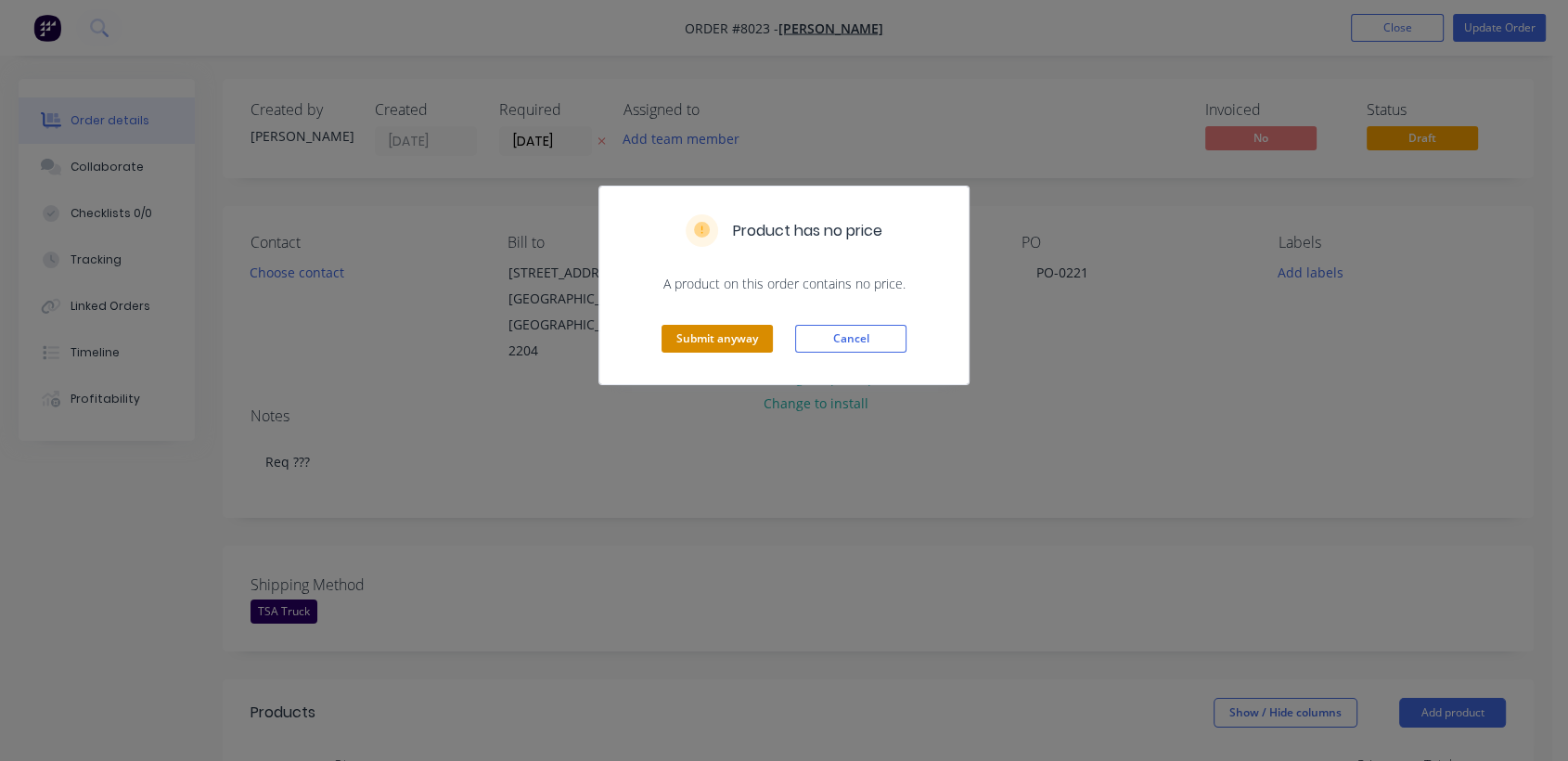
click at [724, 329] on button "Submit anyway" at bounding box center [717, 339] width 112 height 28
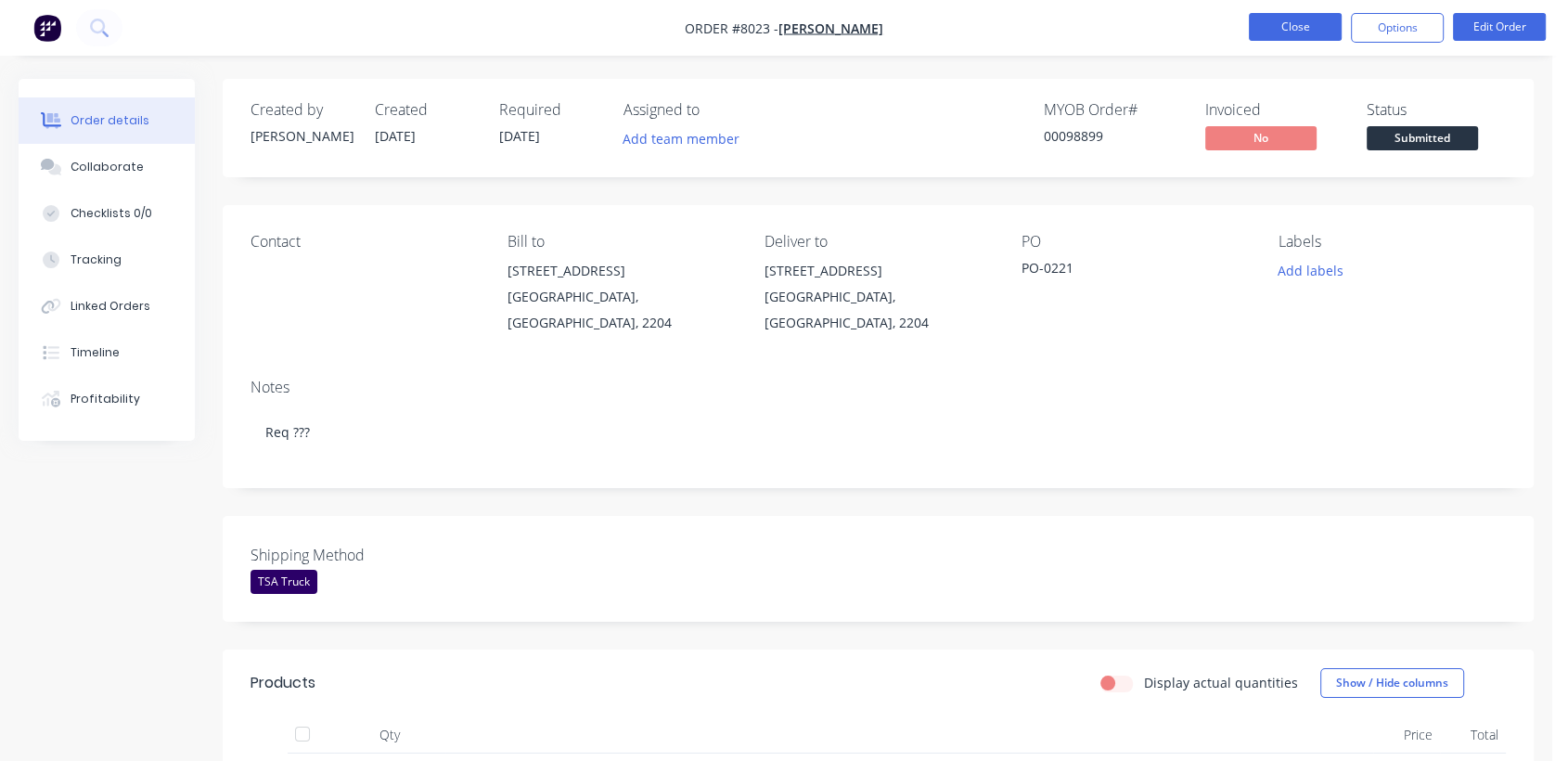
click at [1313, 20] on button "Close" at bounding box center [1295, 27] width 92 height 28
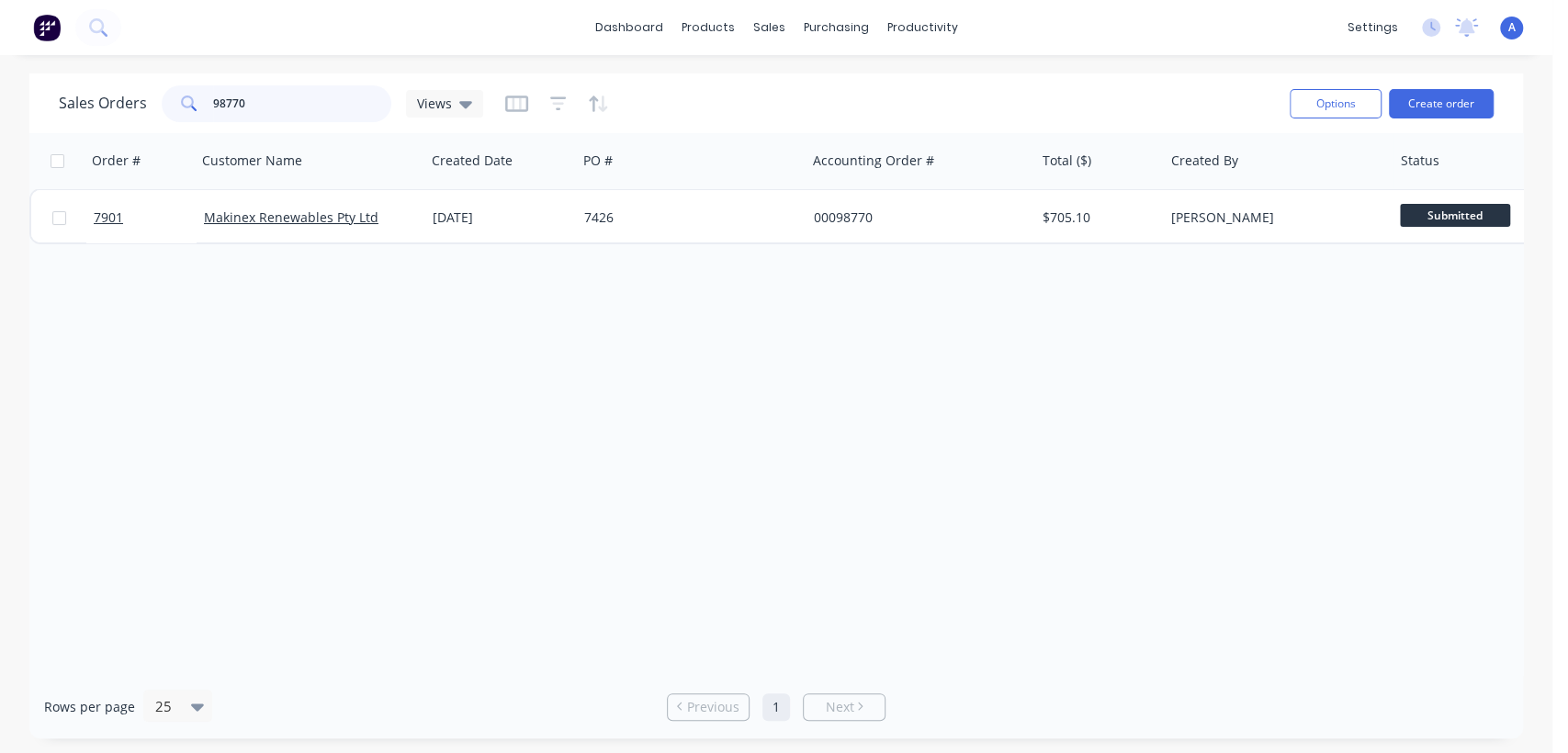
drag, startPoint x: 261, startPoint y: 97, endPoint x: 176, endPoint y: 102, distance: 85.1
click at [176, 102] on div "98770" at bounding box center [275, 104] width 229 height 37
type input "98075"
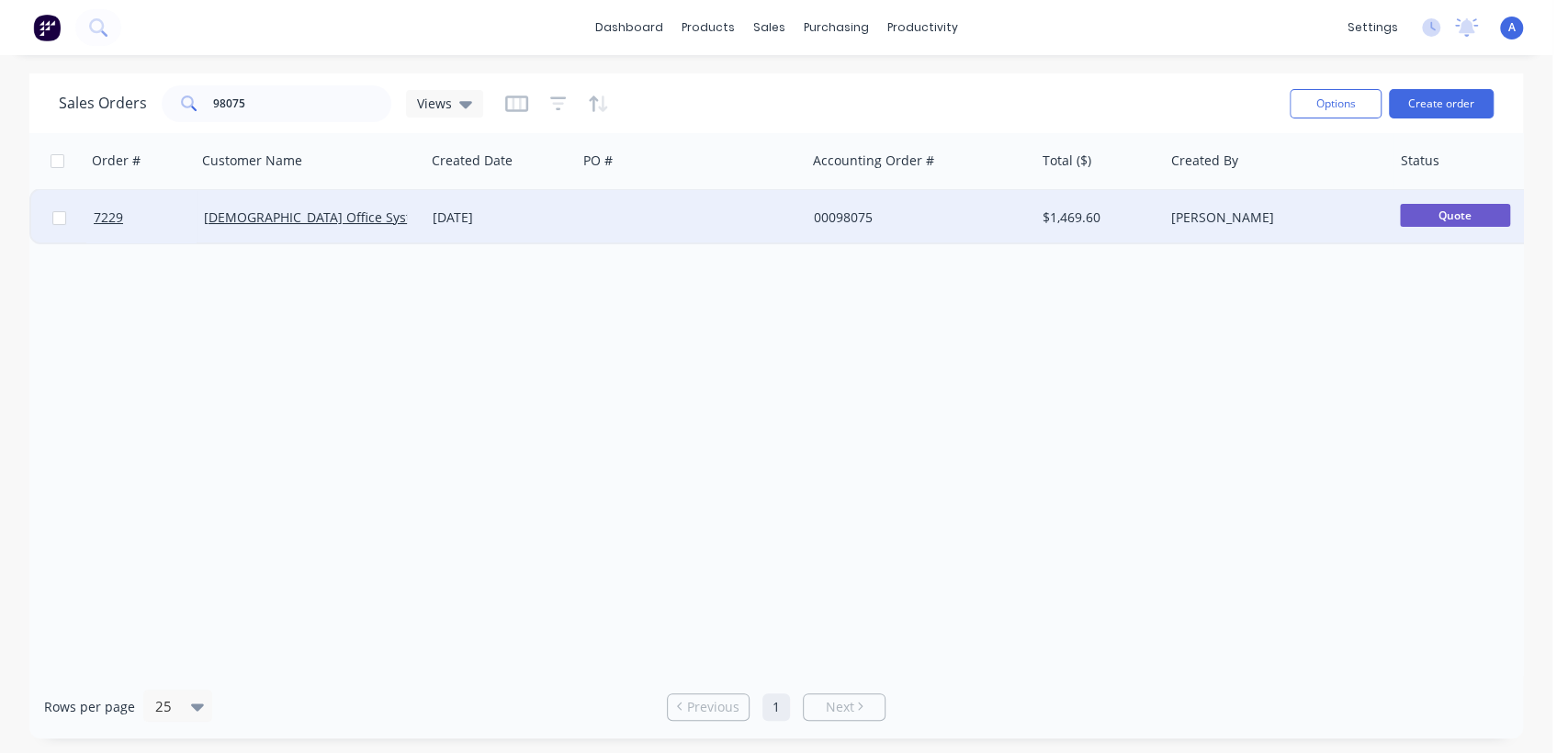
click at [565, 209] on div "[DATE]" at bounding box center [501, 217] width 137 height 18
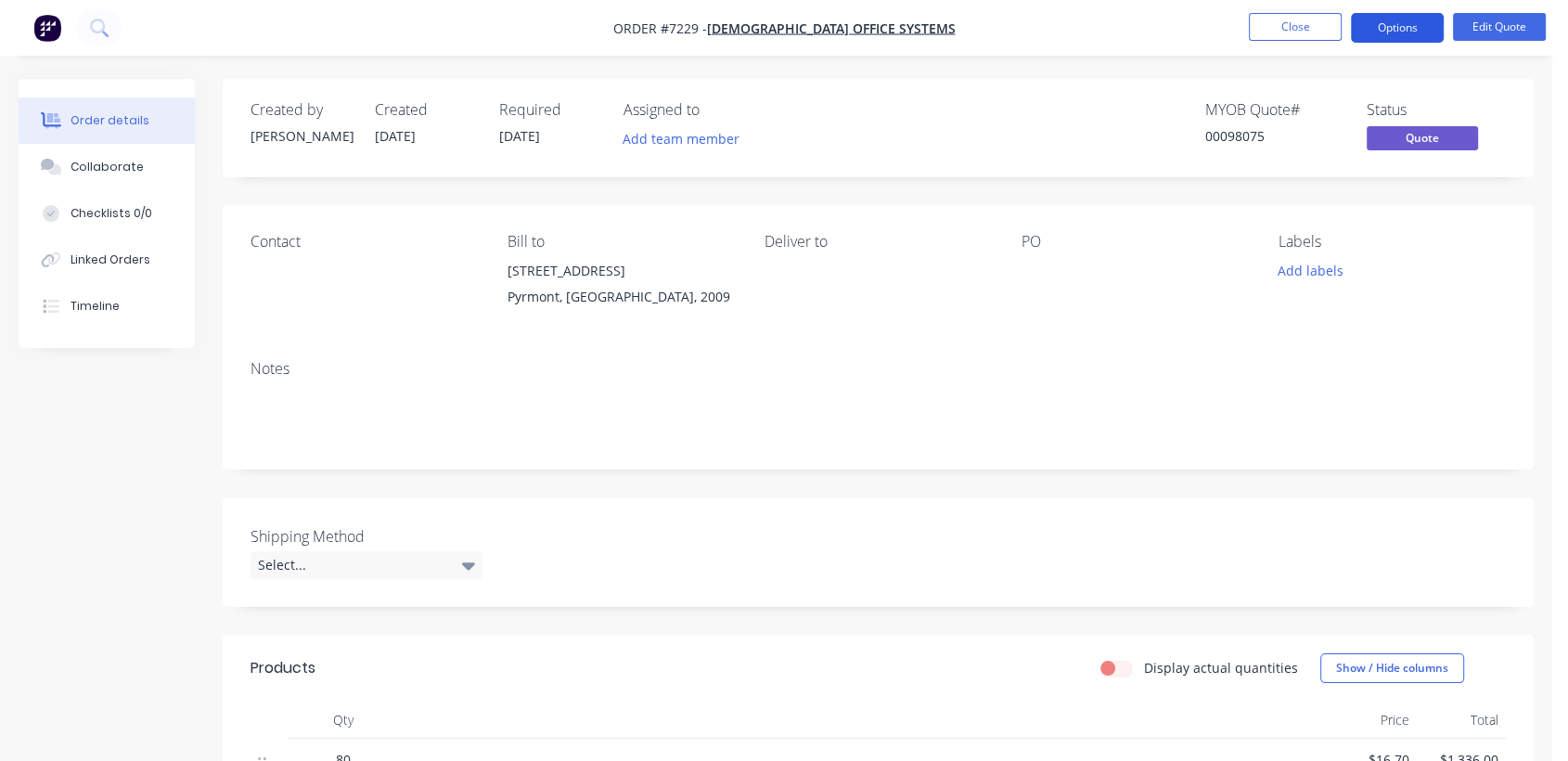
click at [1391, 17] on button "Options" at bounding box center [1397, 28] width 92 height 30
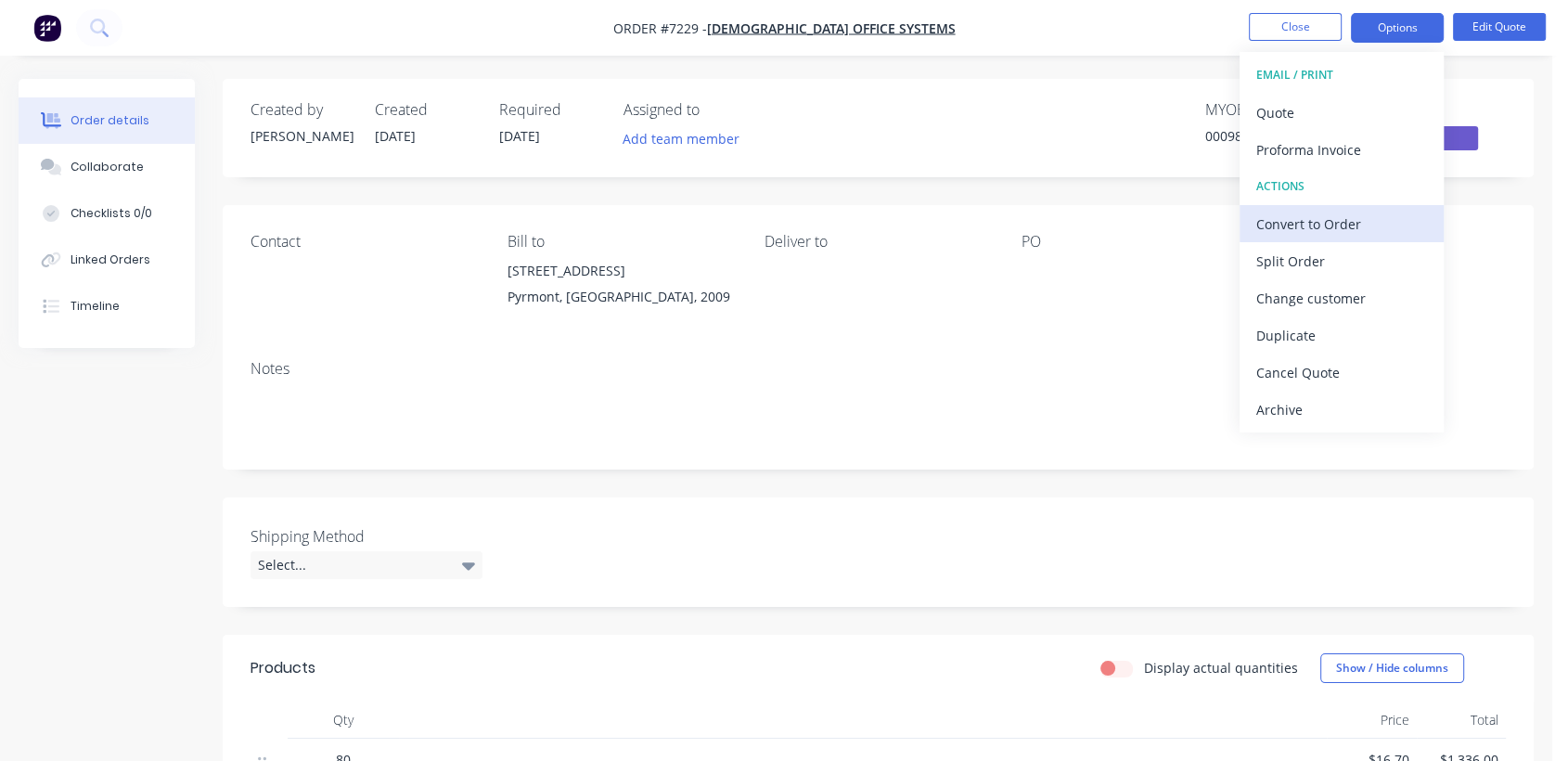
click at [1285, 223] on div "Convert to Order" at bounding box center [1341, 224] width 171 height 27
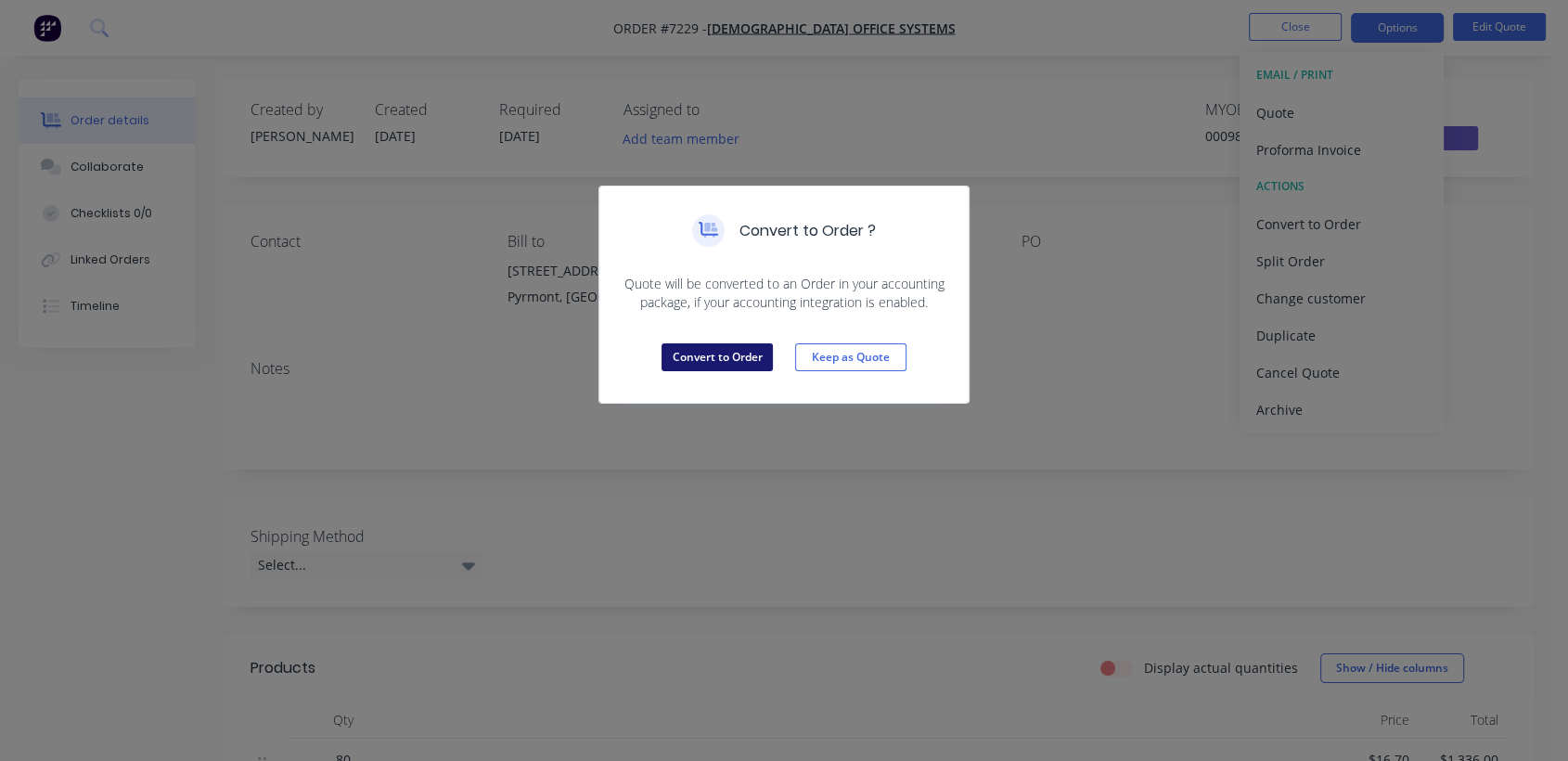
click at [729, 359] on button "Convert to Order" at bounding box center [717, 357] width 112 height 28
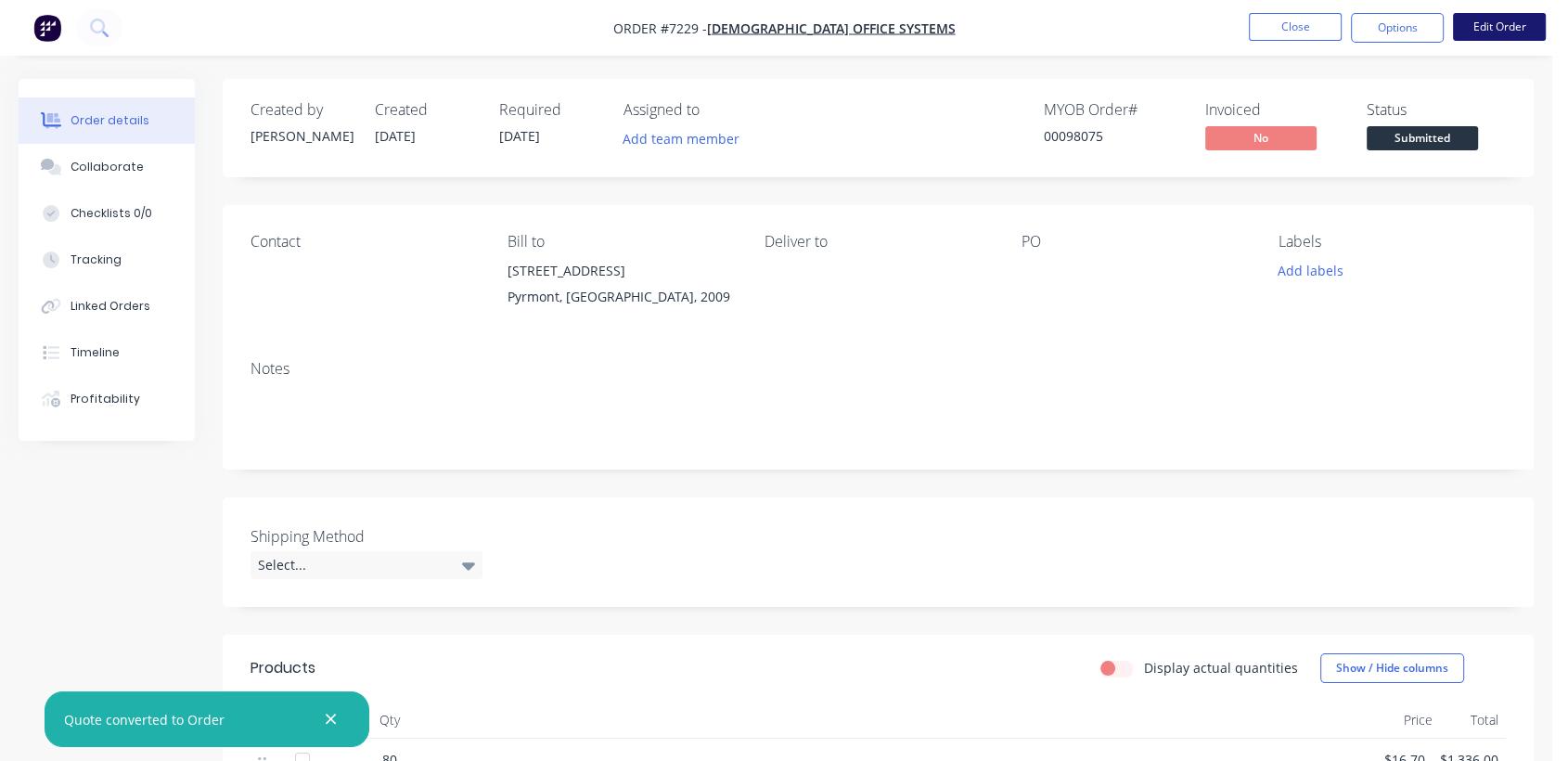
click at [1476, 24] on button "Edit Order" at bounding box center [1499, 27] width 92 height 28
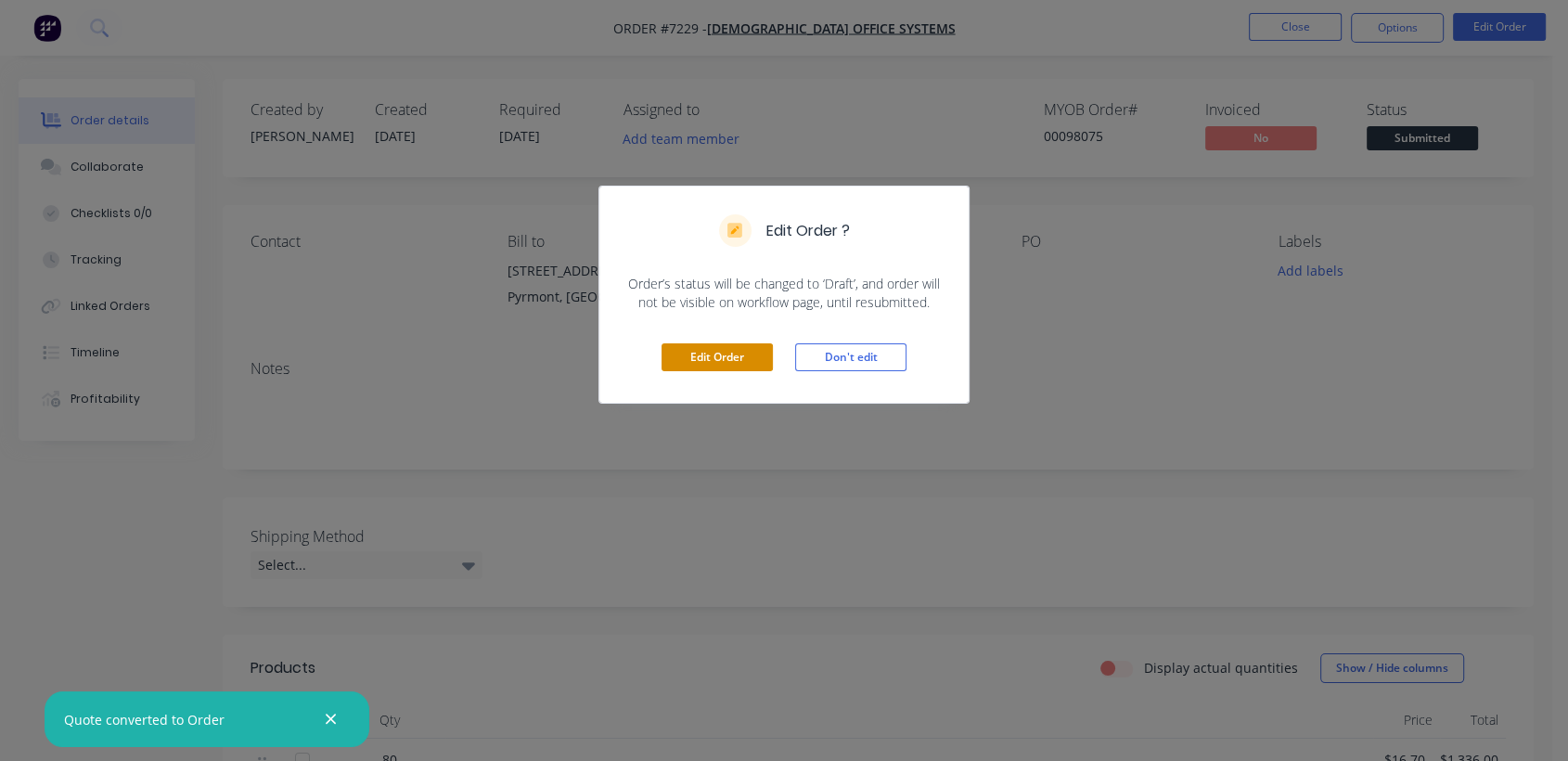
click at [726, 350] on button "Edit Order" at bounding box center [717, 357] width 112 height 28
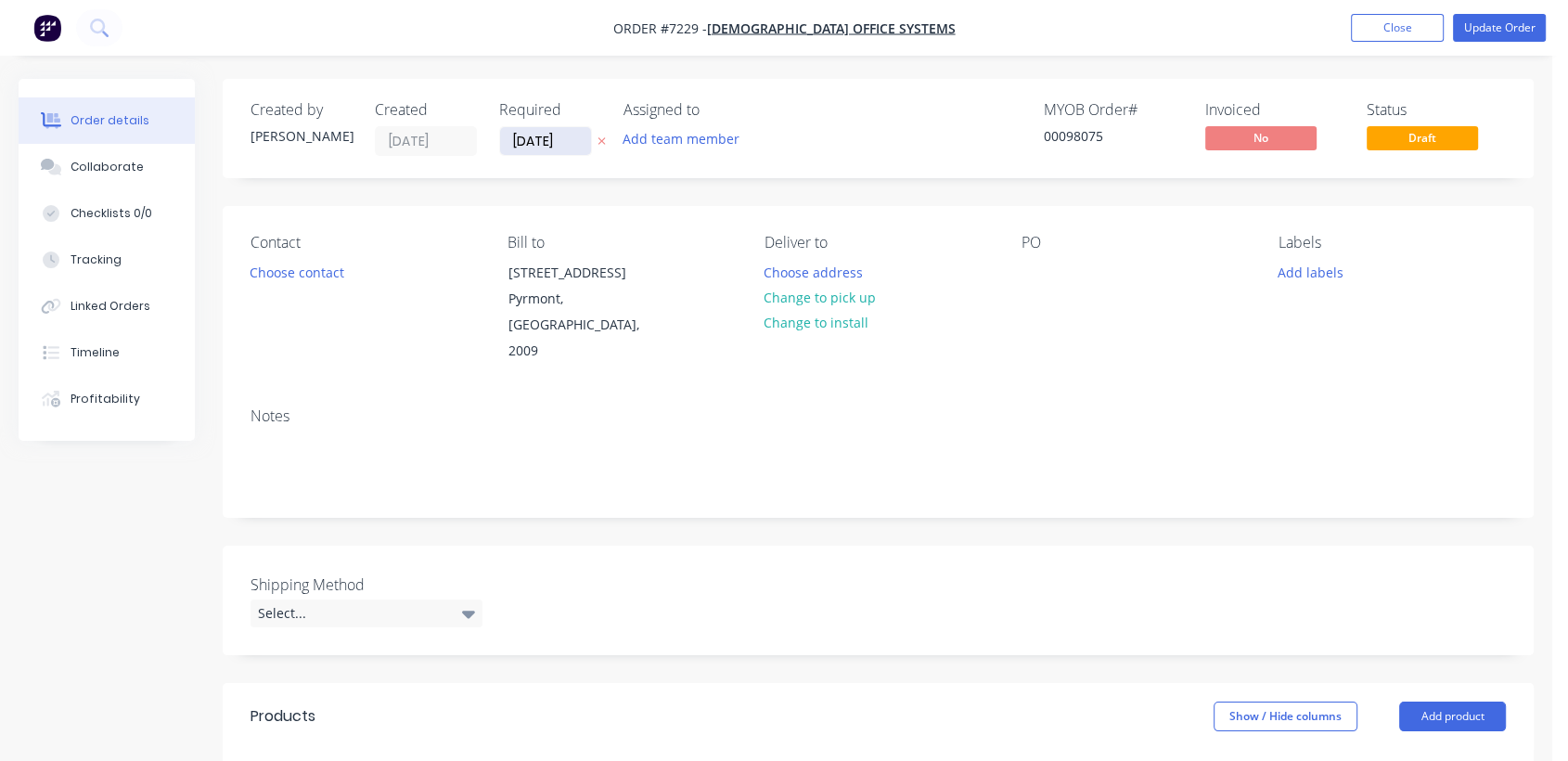
click at [576, 143] on input "[DATE]" at bounding box center [545, 140] width 91 height 28
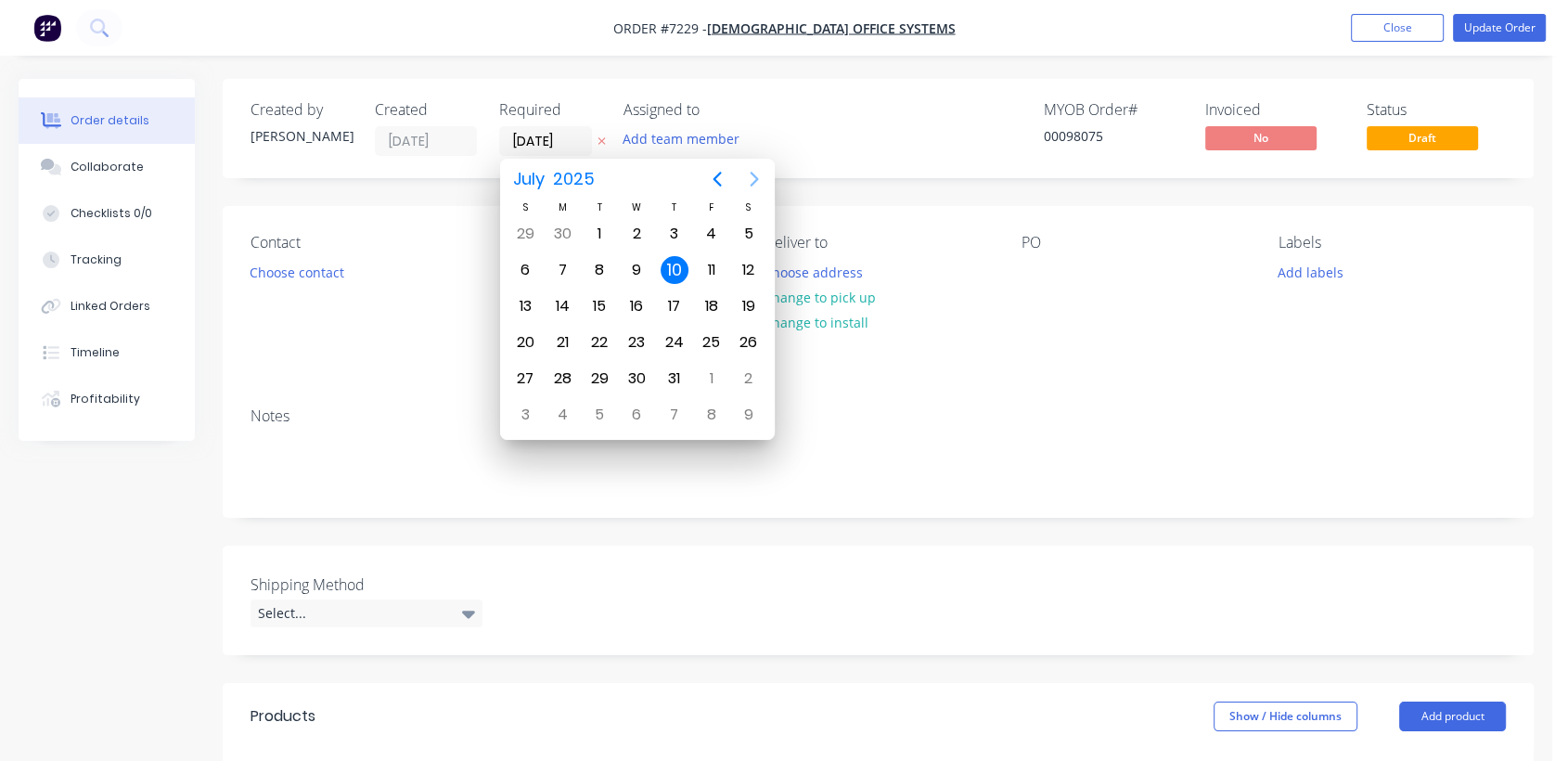
click at [756, 181] on icon "Next page" at bounding box center [754, 179] width 9 height 15
click at [755, 174] on icon "Next page" at bounding box center [754, 178] width 22 height 22
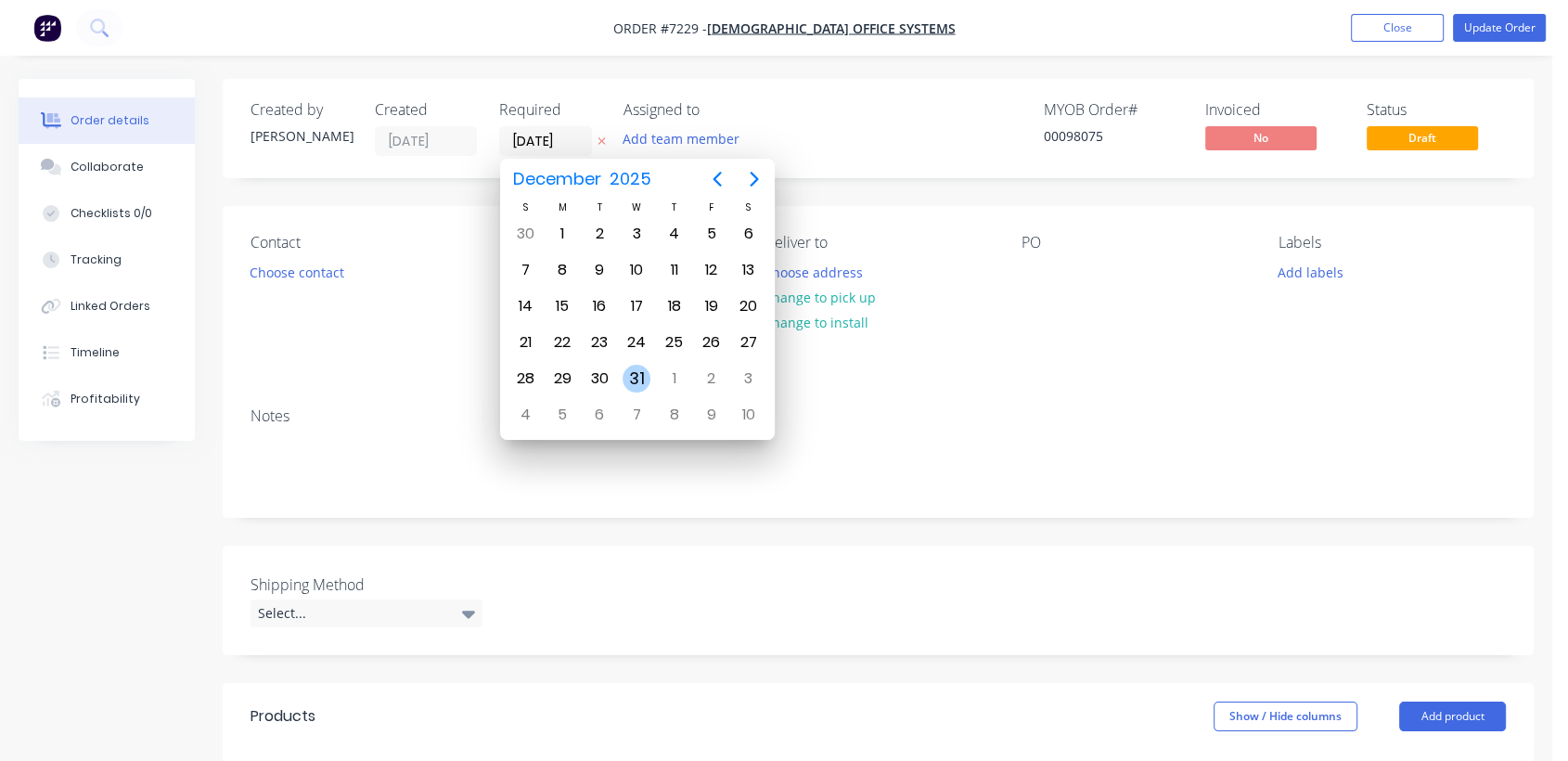
click at [631, 375] on div "31" at bounding box center [636, 379] width 28 height 28
type input "[DATE]"
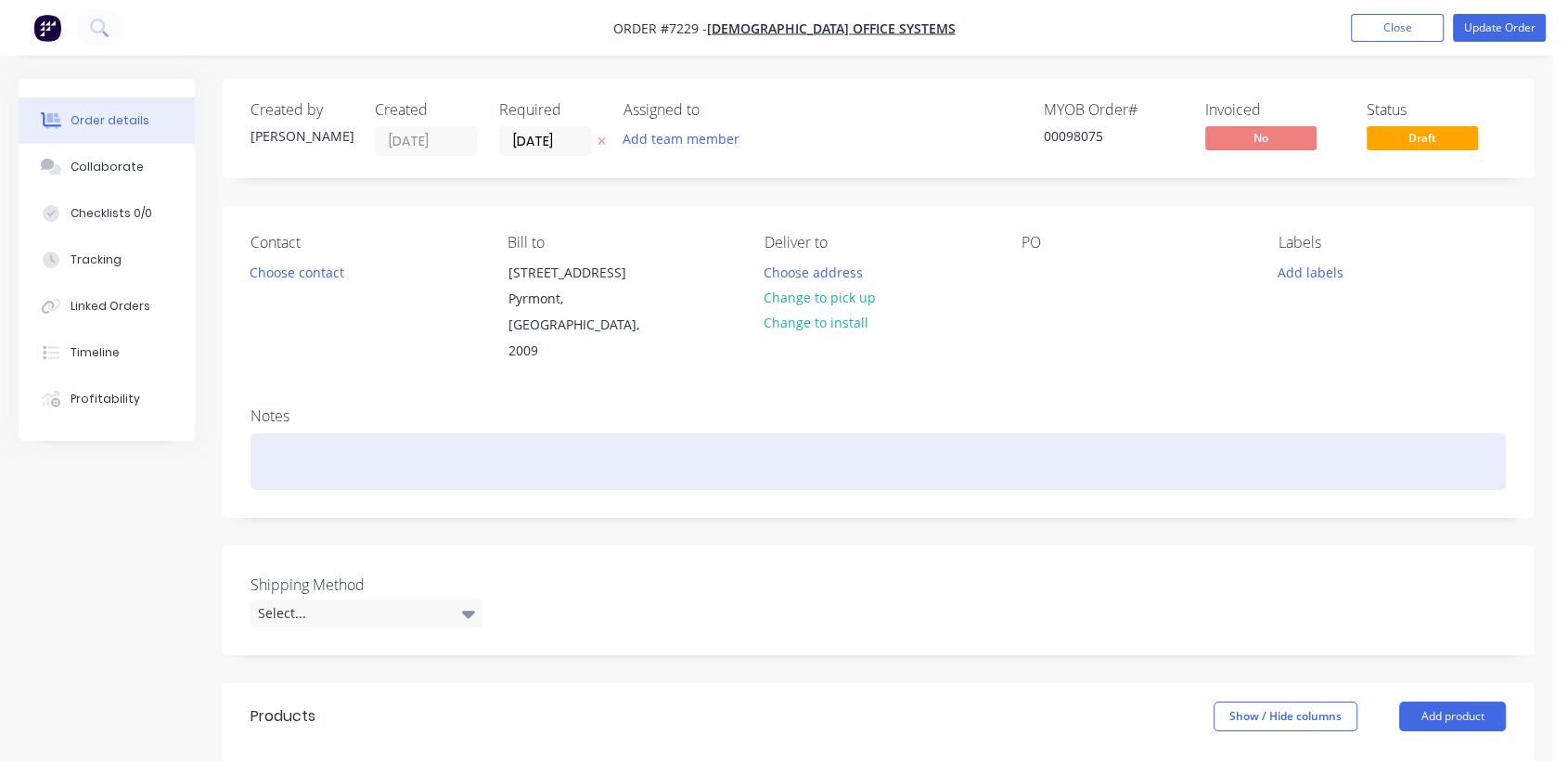
click at [298, 443] on div at bounding box center [878, 462] width 1255 height 56
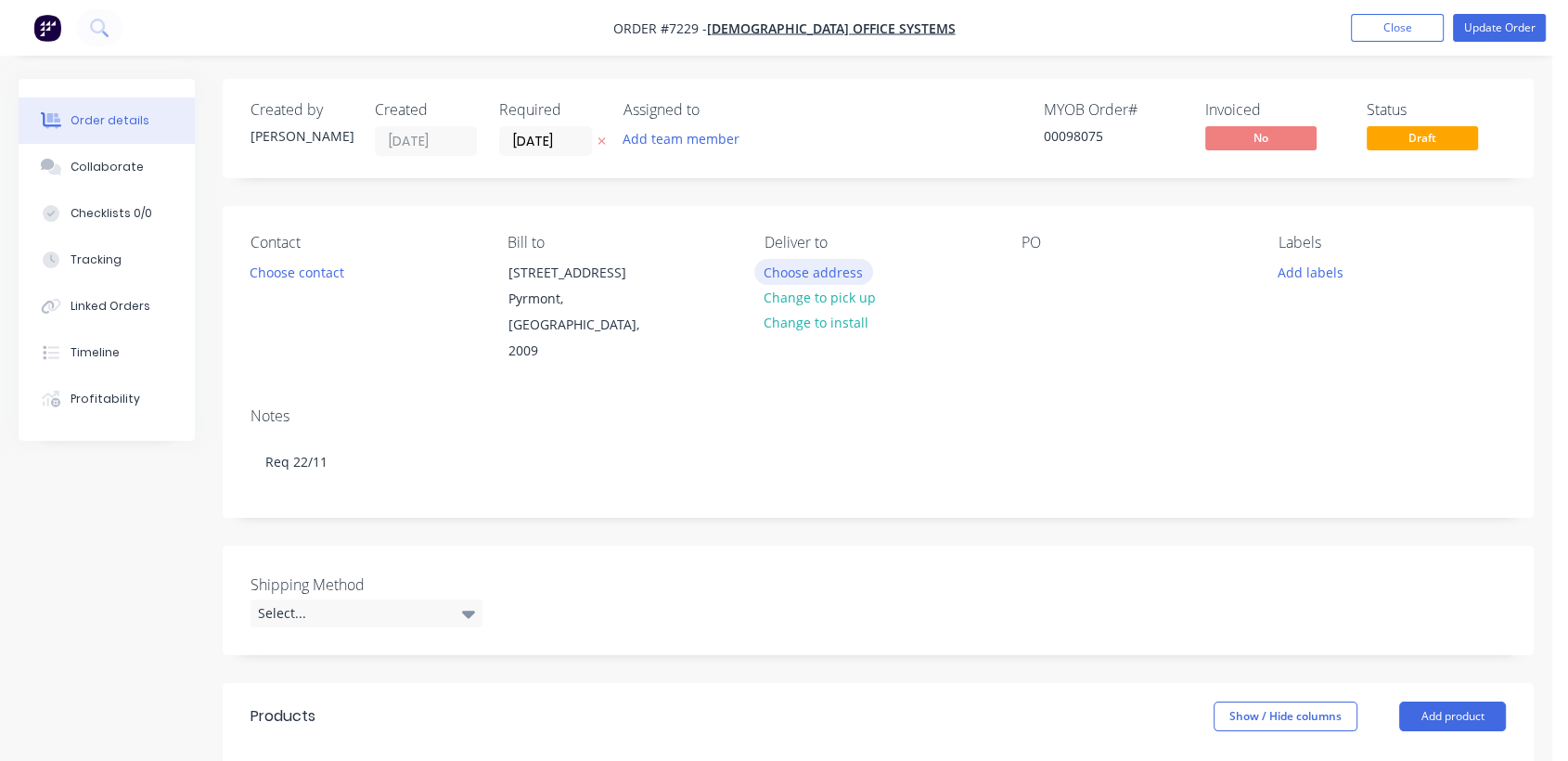
click at [816, 270] on button "Choose address" at bounding box center [814, 272] width 119 height 25
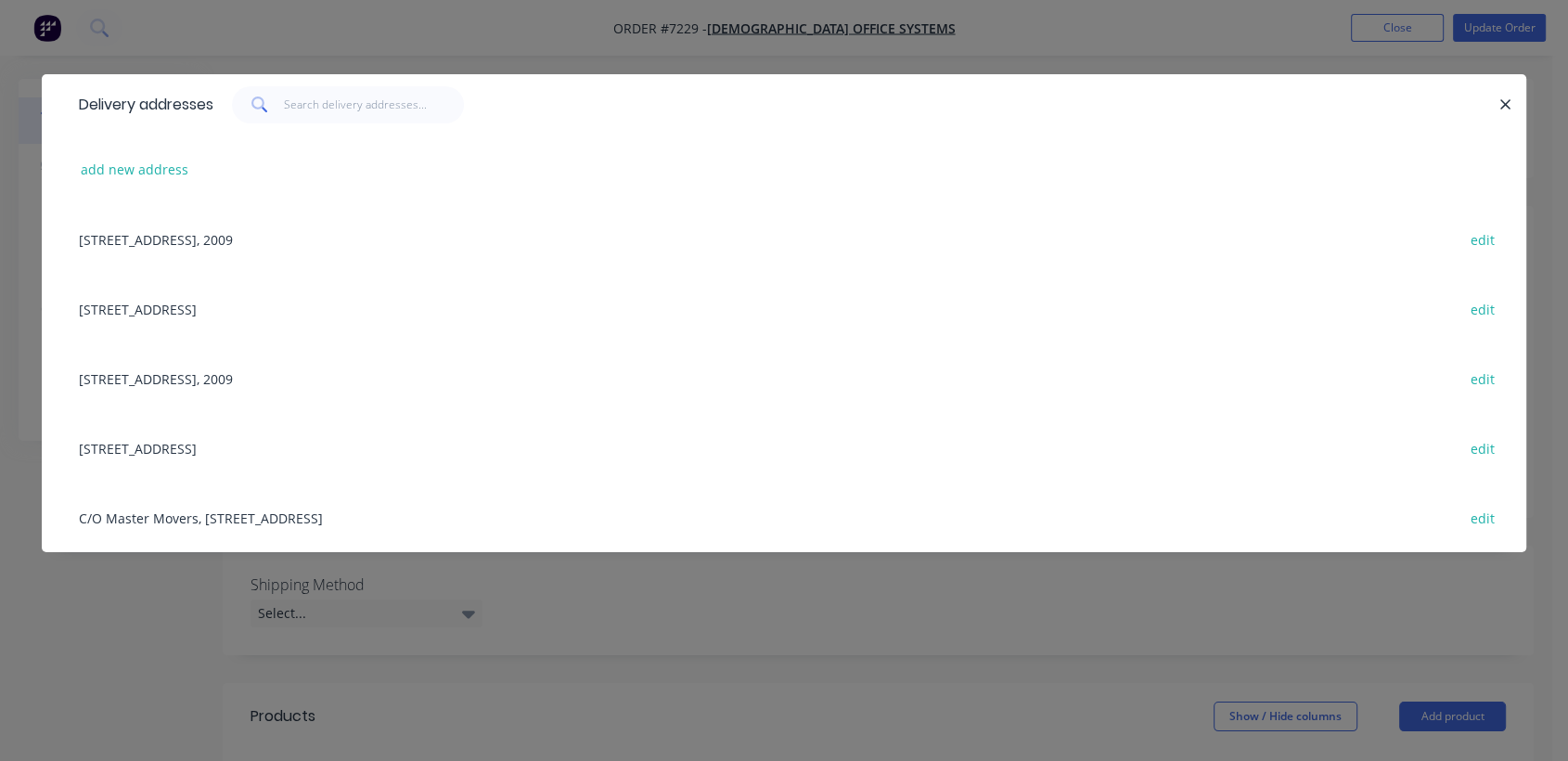
click at [193, 448] on div "[STREET_ADDRESS] edit" at bounding box center [784, 447] width 1429 height 70
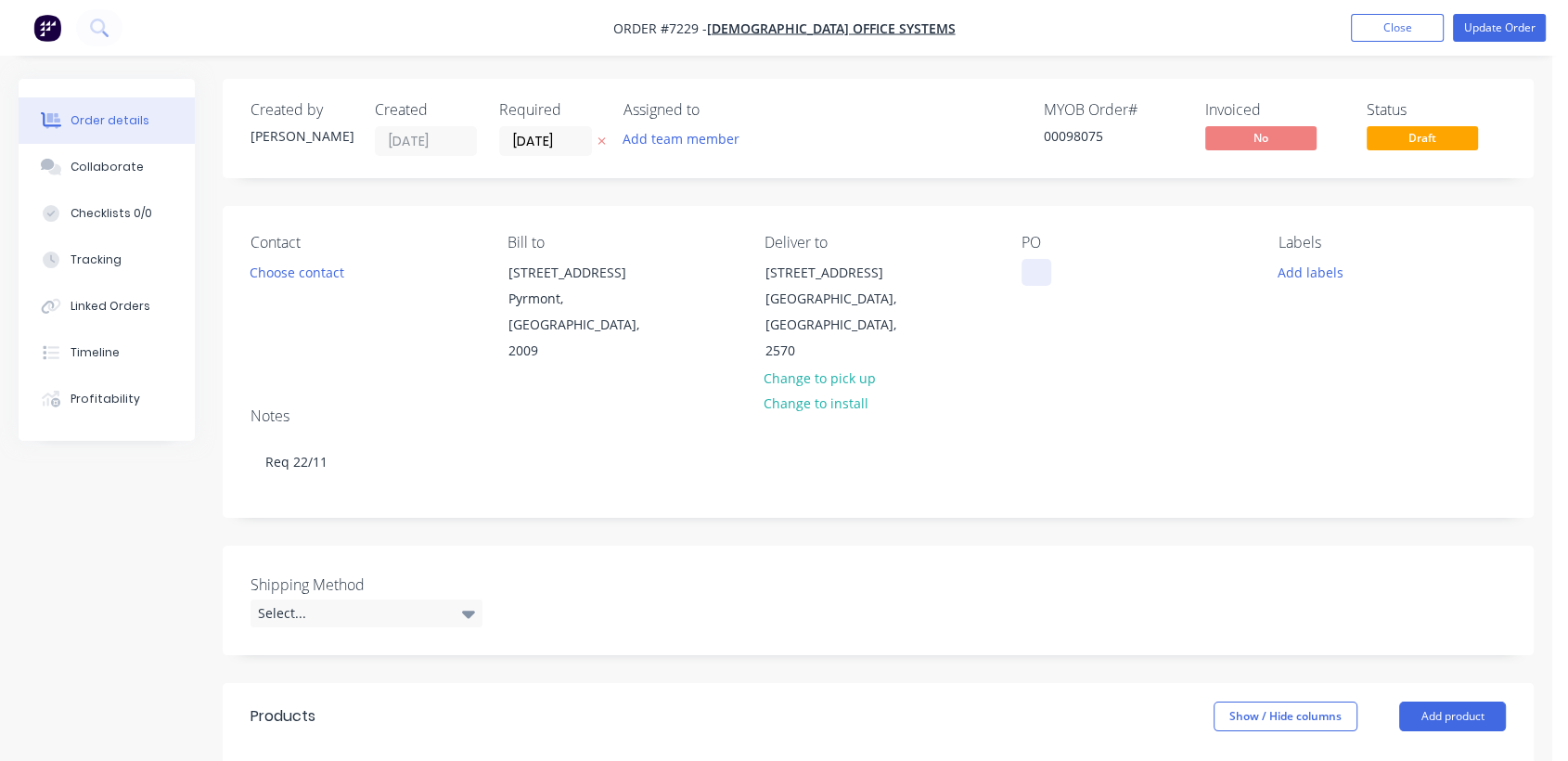
click at [1033, 268] on div at bounding box center [1036, 273] width 30 height 27
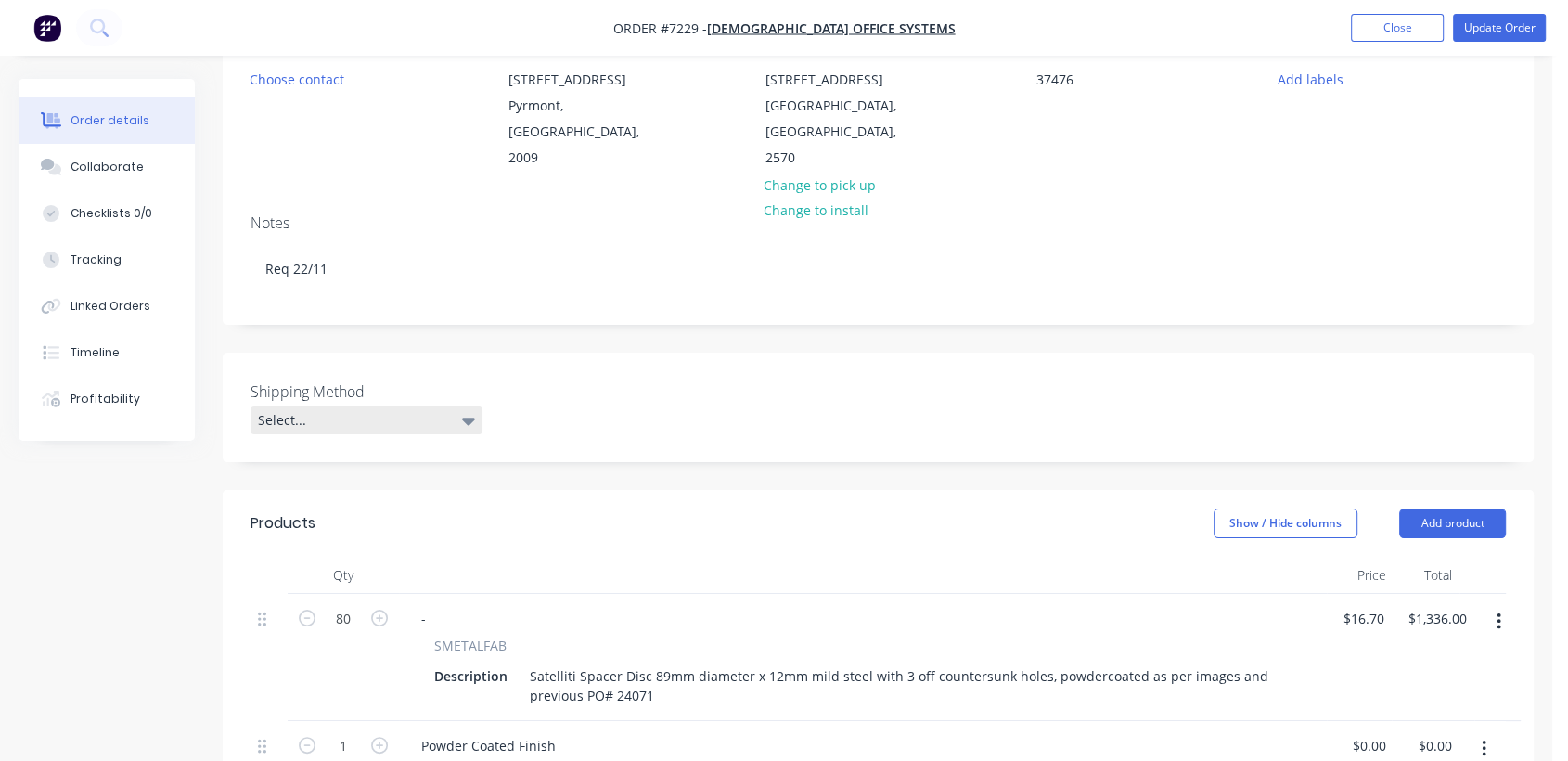
scroll to position [206, 0]
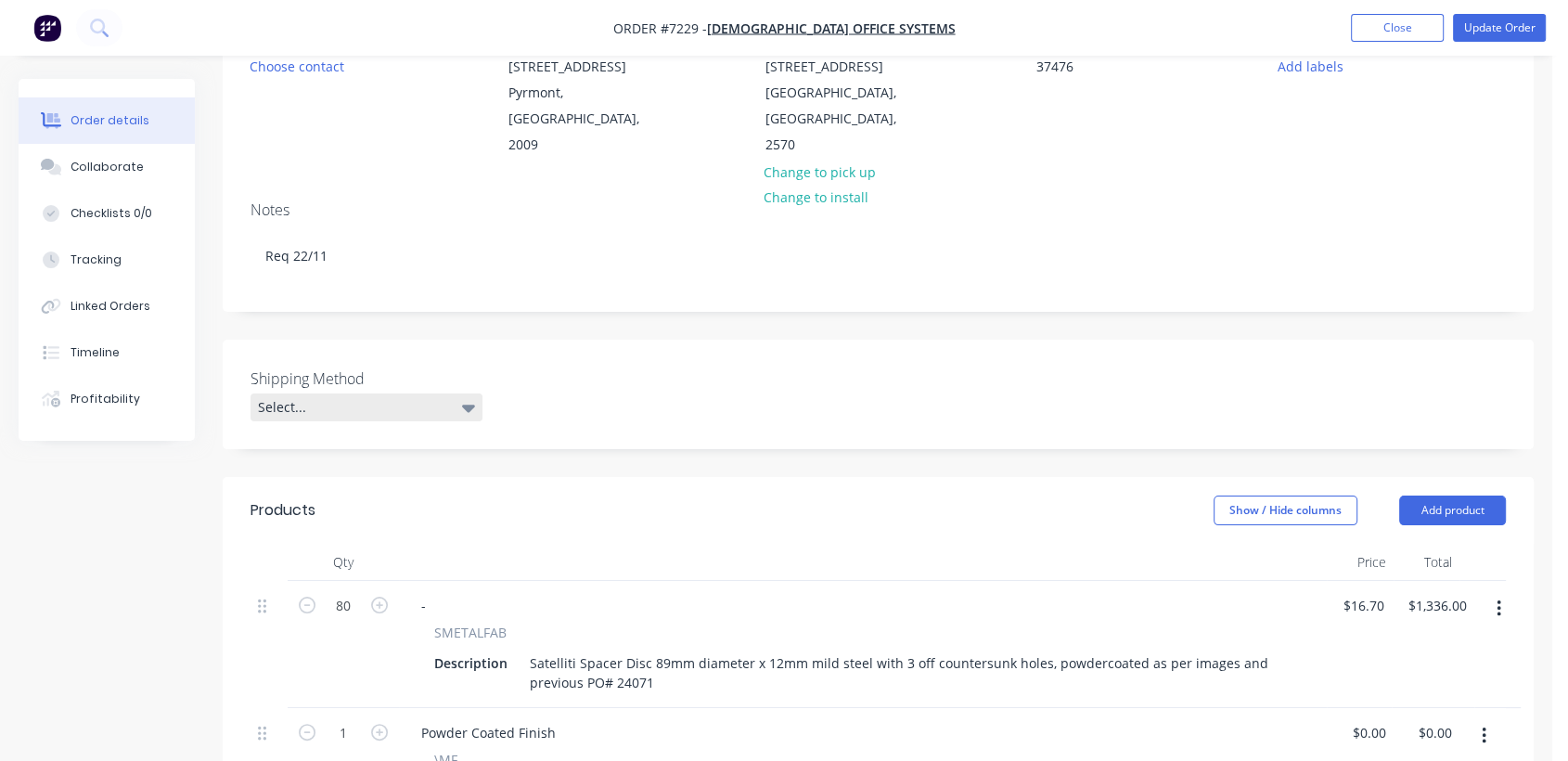
click at [335, 394] on div "Select..." at bounding box center [366, 407] width 232 height 28
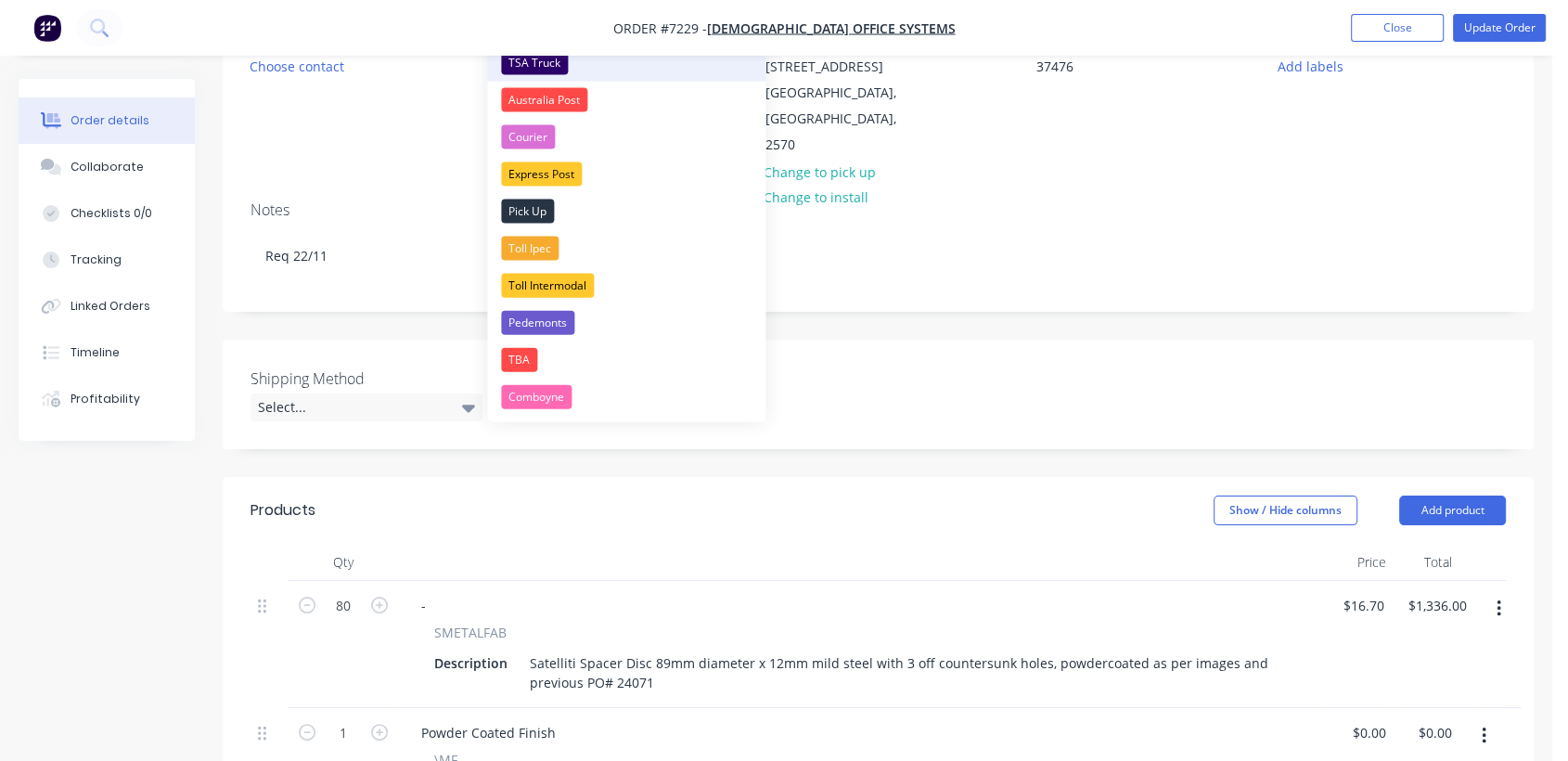
click at [540, 57] on div "TSA Truck" at bounding box center [535, 63] width 67 height 24
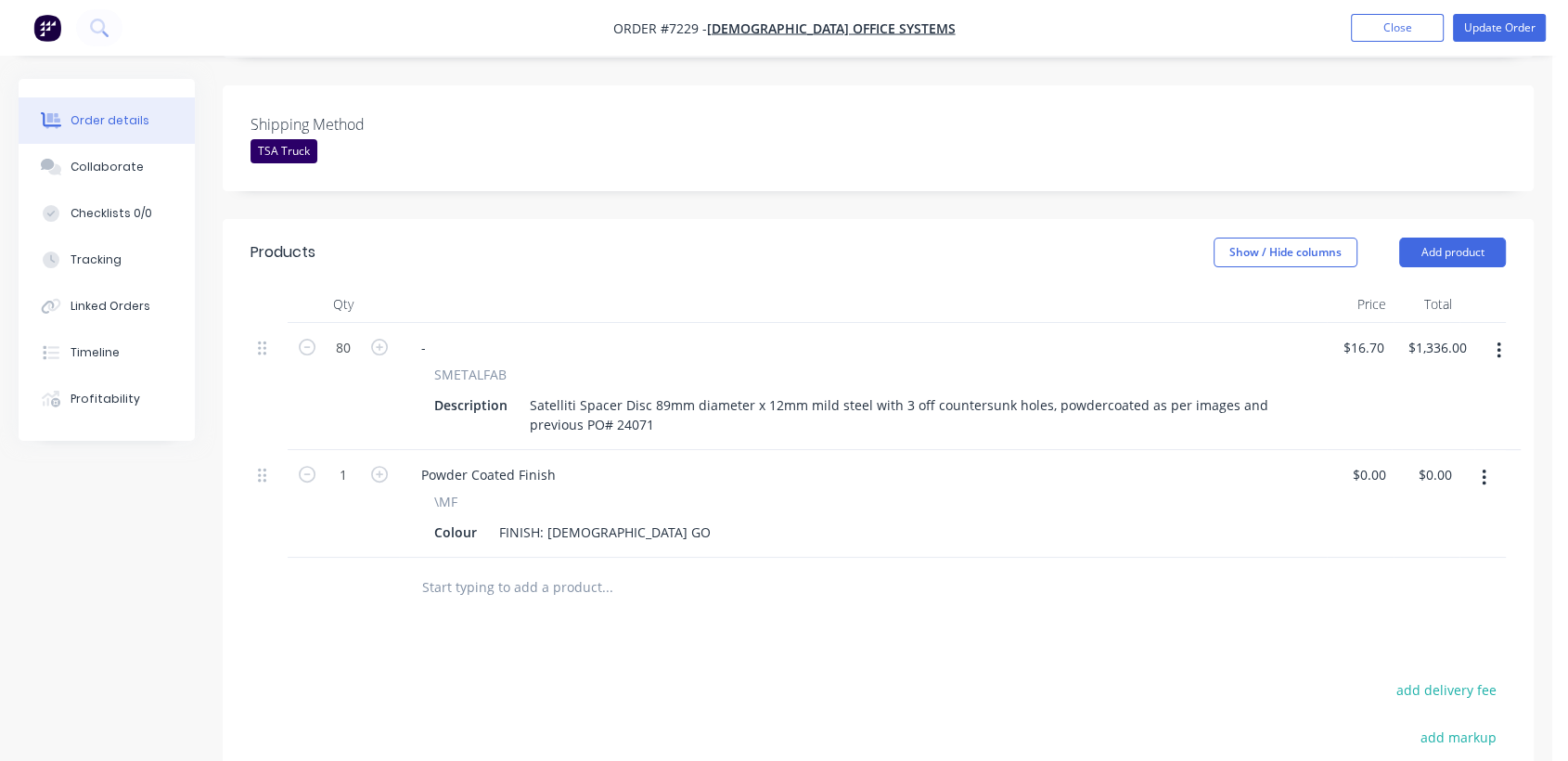
scroll to position [515, 0]
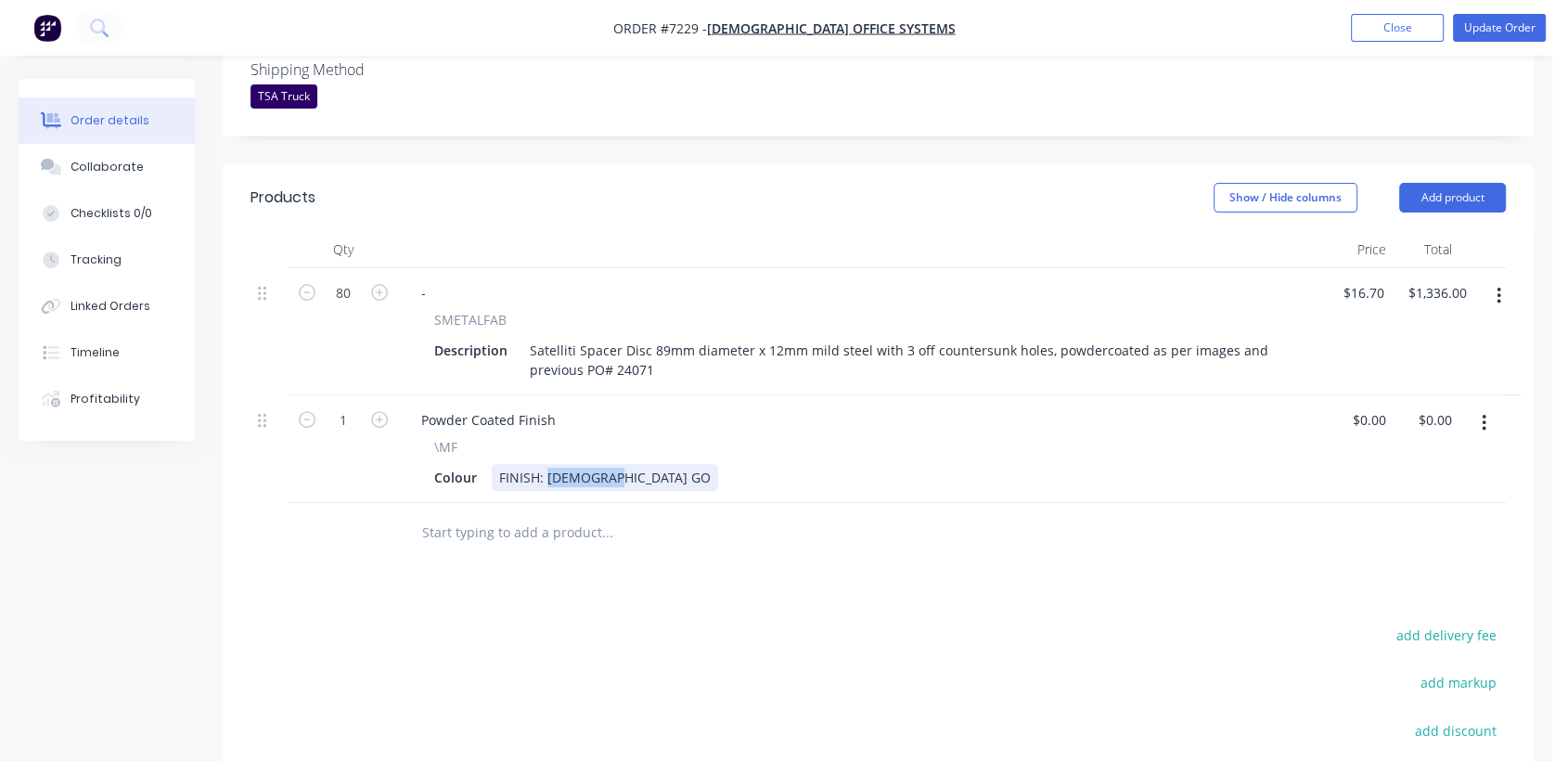
drag, startPoint x: 612, startPoint y: 445, endPoint x: 545, endPoint y: 442, distance: 67.1
click at [545, 464] on div "FINISH: [DEMOGRAPHIC_DATA] GO" at bounding box center [605, 478] width 227 height 27
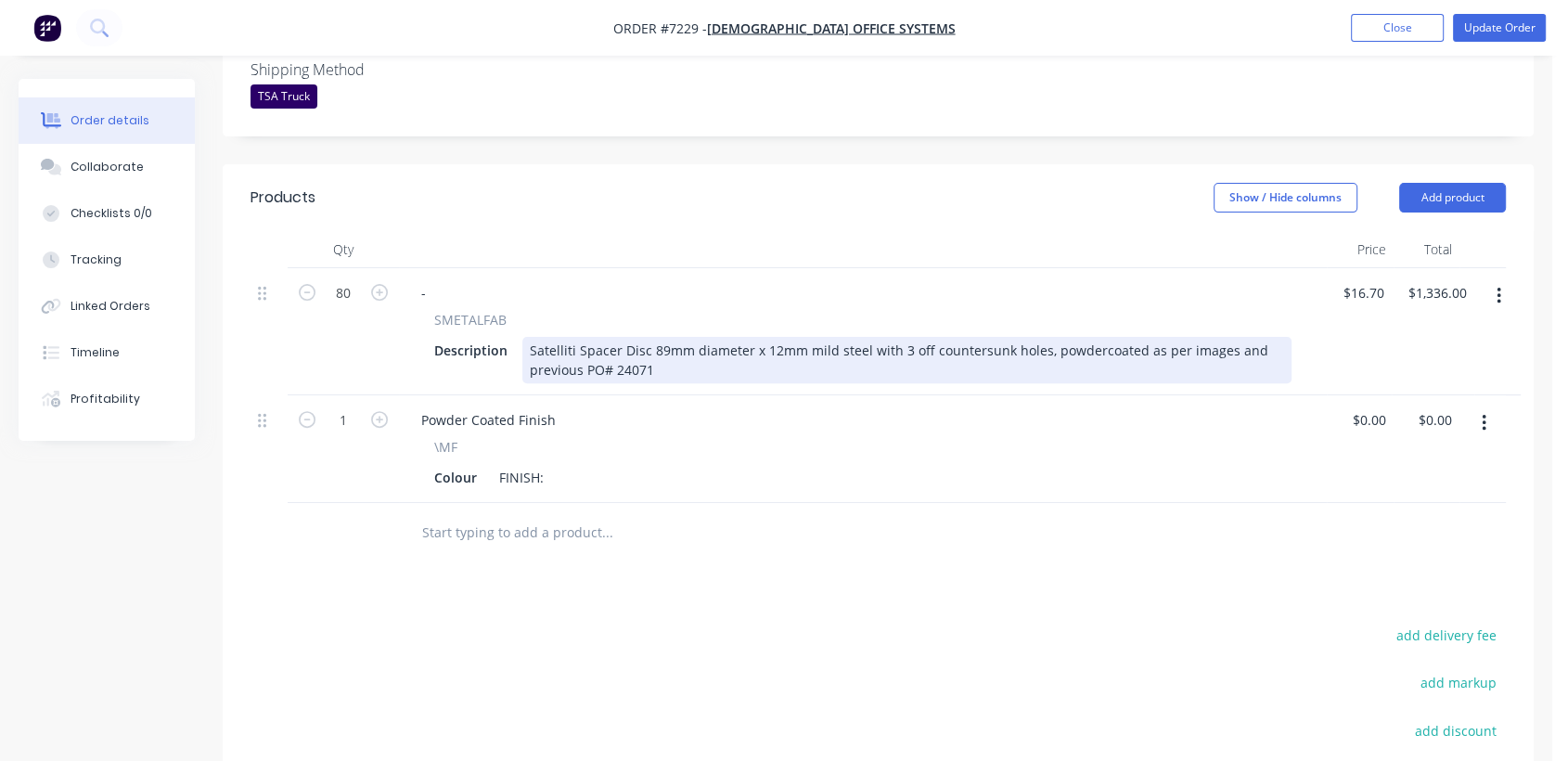
click at [672, 351] on div "Satelliti Spacer Disc 89mm diameter x 12mm mild steel with 3 off countersunk ho…" at bounding box center [906, 360] width 769 height 47
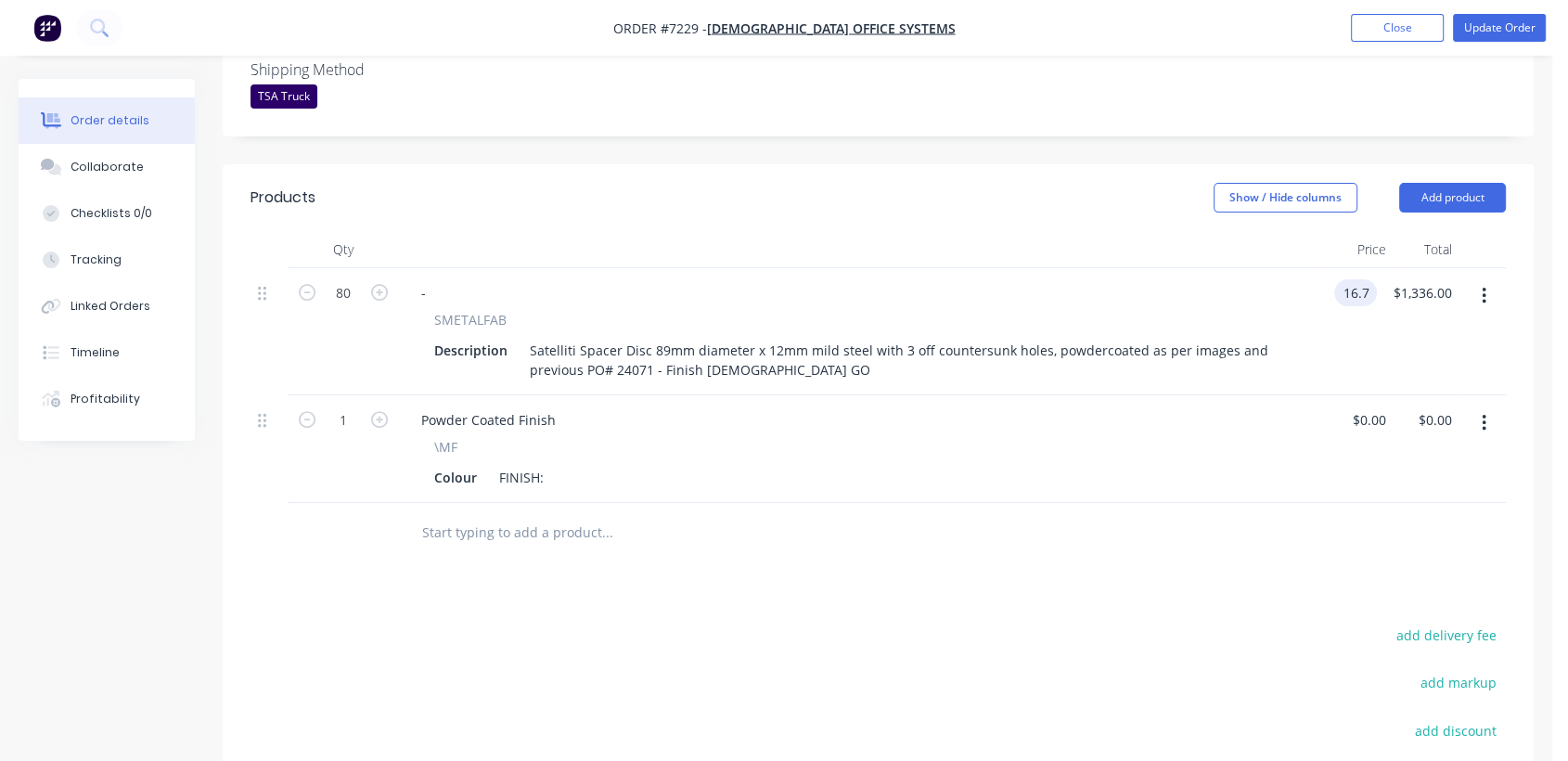
type input "$16.70"
click at [1477, 406] on button "button" at bounding box center [1484, 422] width 44 height 33
click at [1381, 496] on div "Duplicate" at bounding box center [1418, 509] width 143 height 27
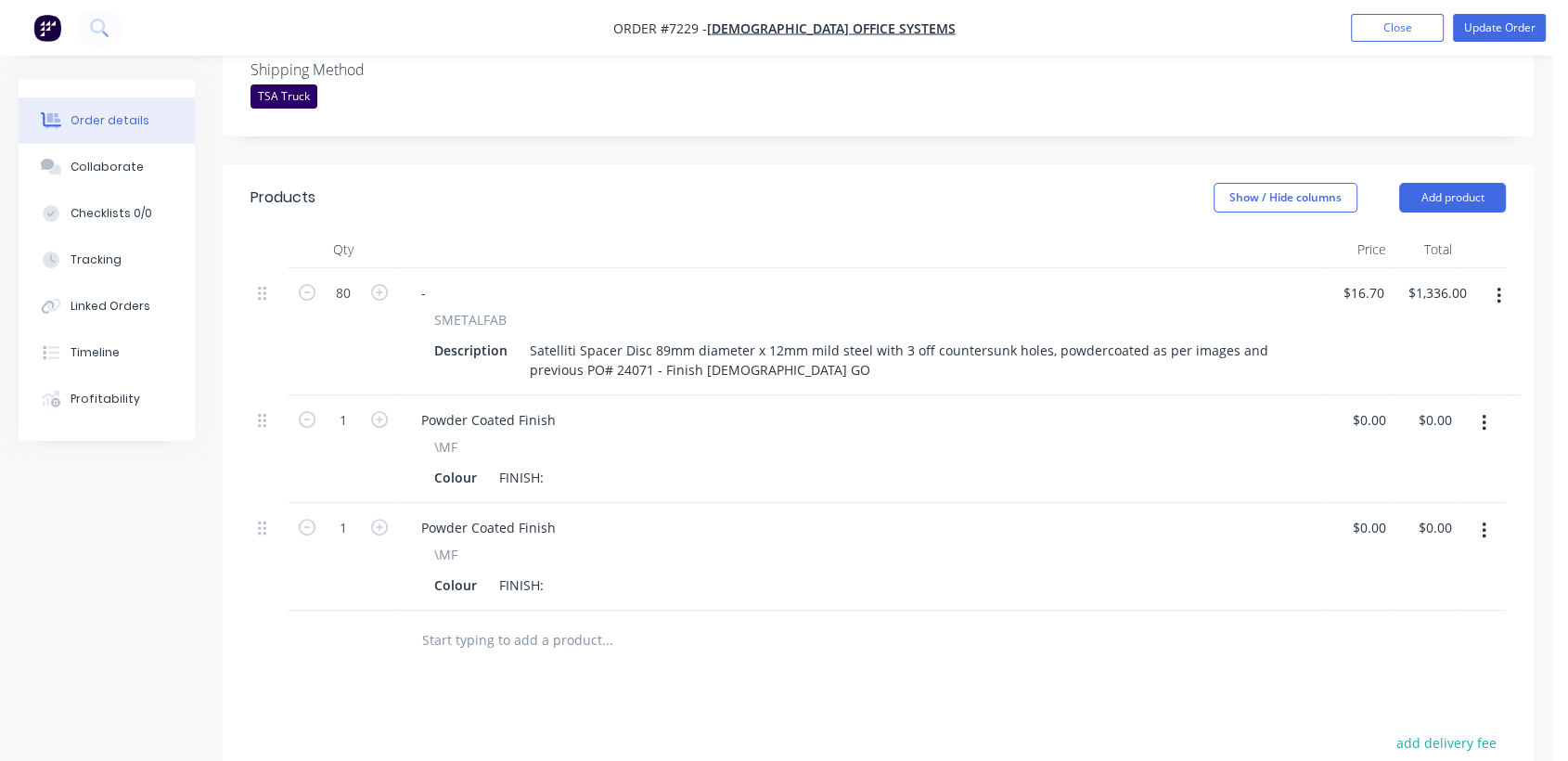
click at [1480, 514] on button "button" at bounding box center [1484, 530] width 44 height 33
click at [1375, 678] on div "Delete" at bounding box center [1418, 691] width 143 height 27
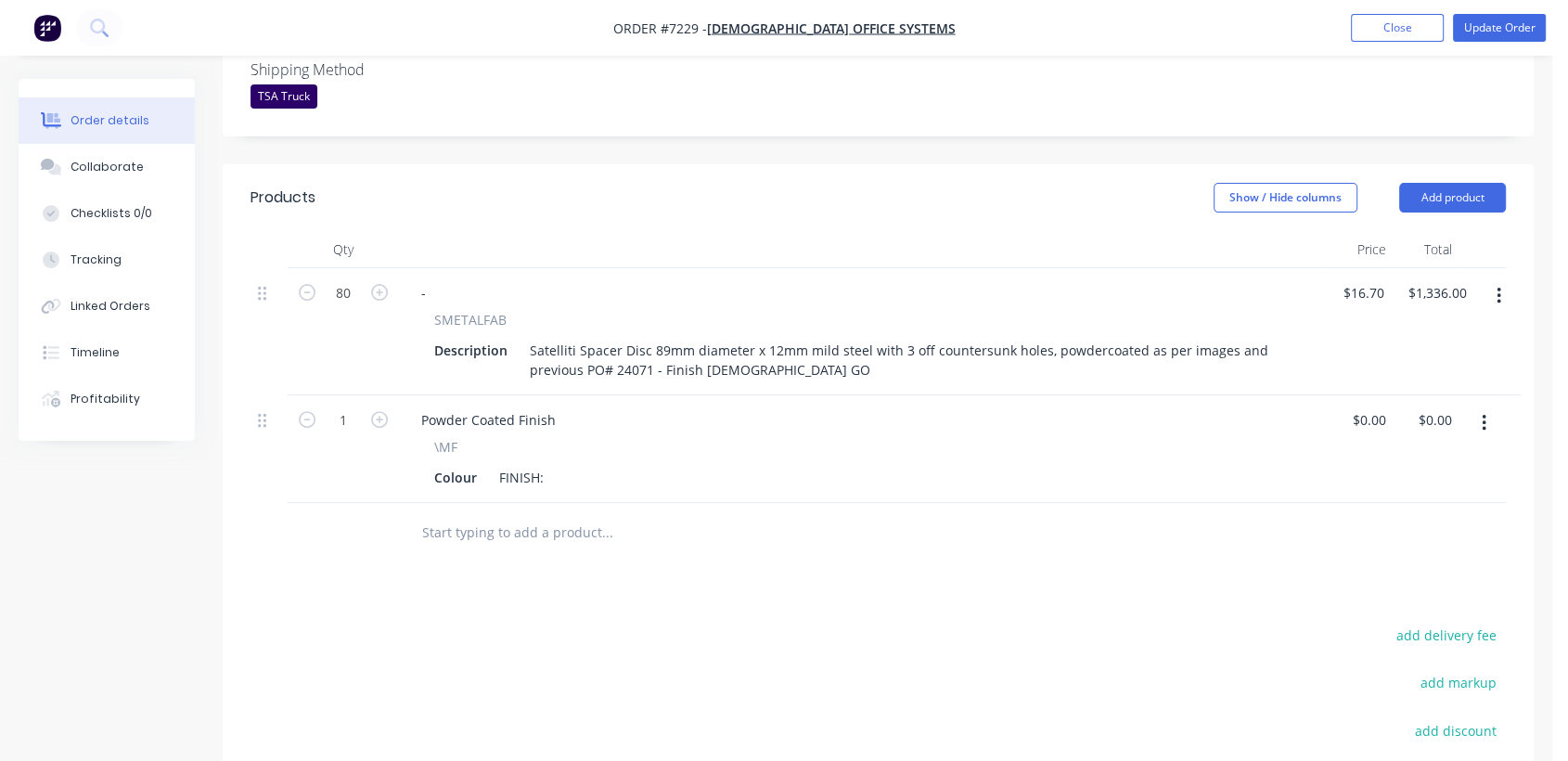
click at [1484, 413] on icon "button" at bounding box center [1484, 422] width 5 height 20
drag, startPoint x: 1380, startPoint y: 551, endPoint x: 1354, endPoint y: 544, distance: 26.9
click at [1379, 570] on div "Delete" at bounding box center [1418, 584] width 143 height 27
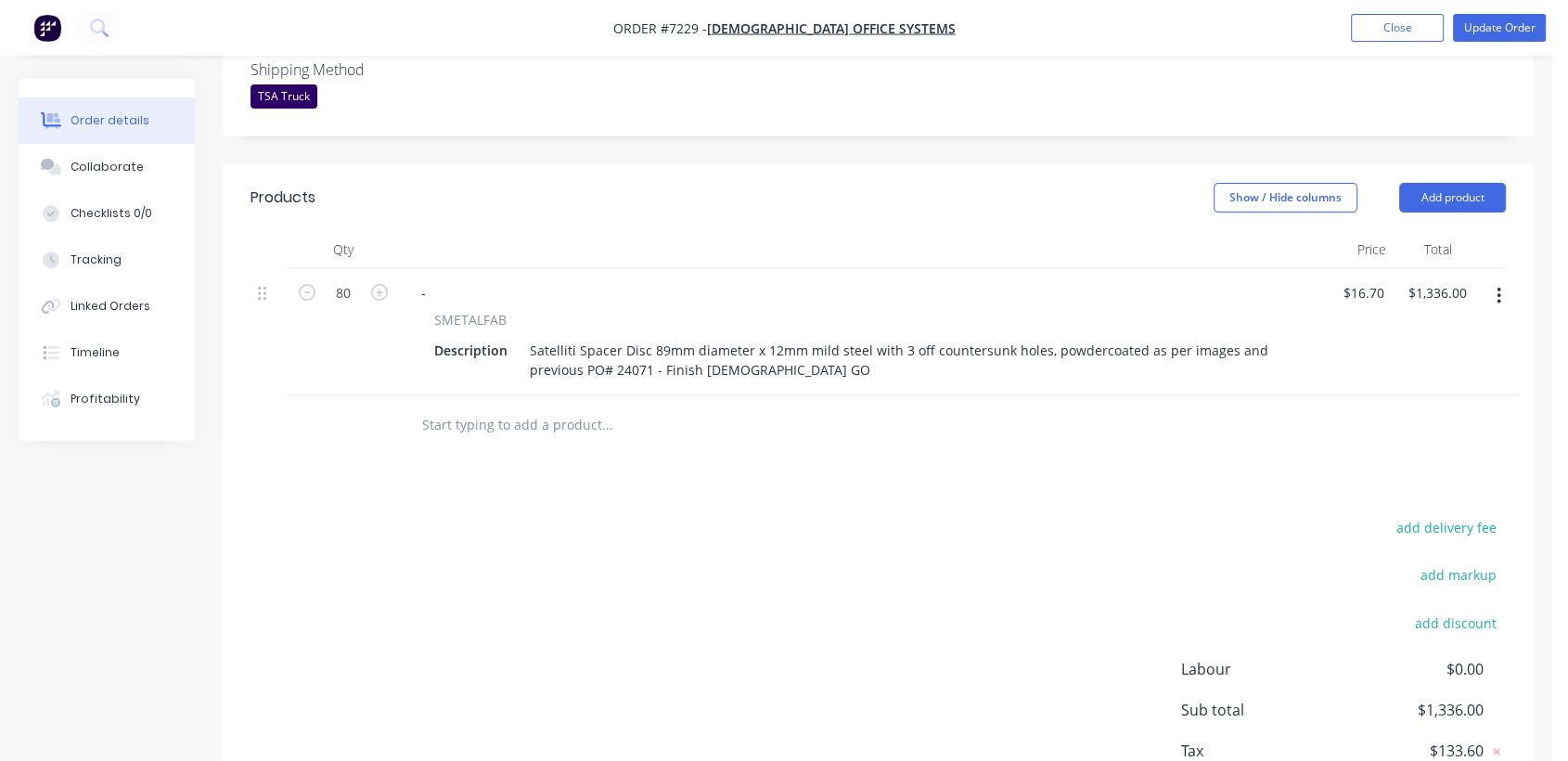
click at [530, 406] on input "text" at bounding box center [606, 424] width 371 height 37
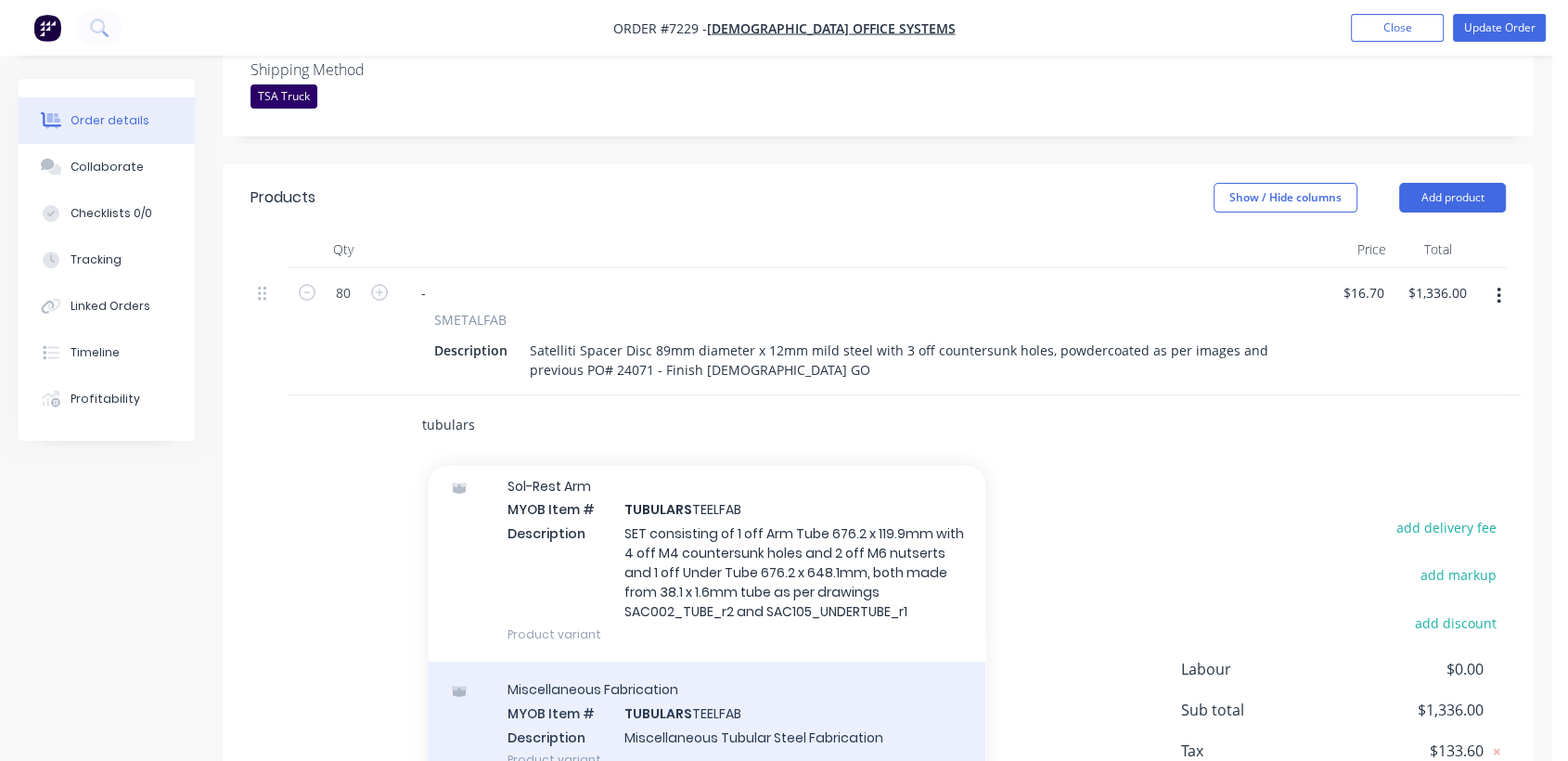
scroll to position [103, 0]
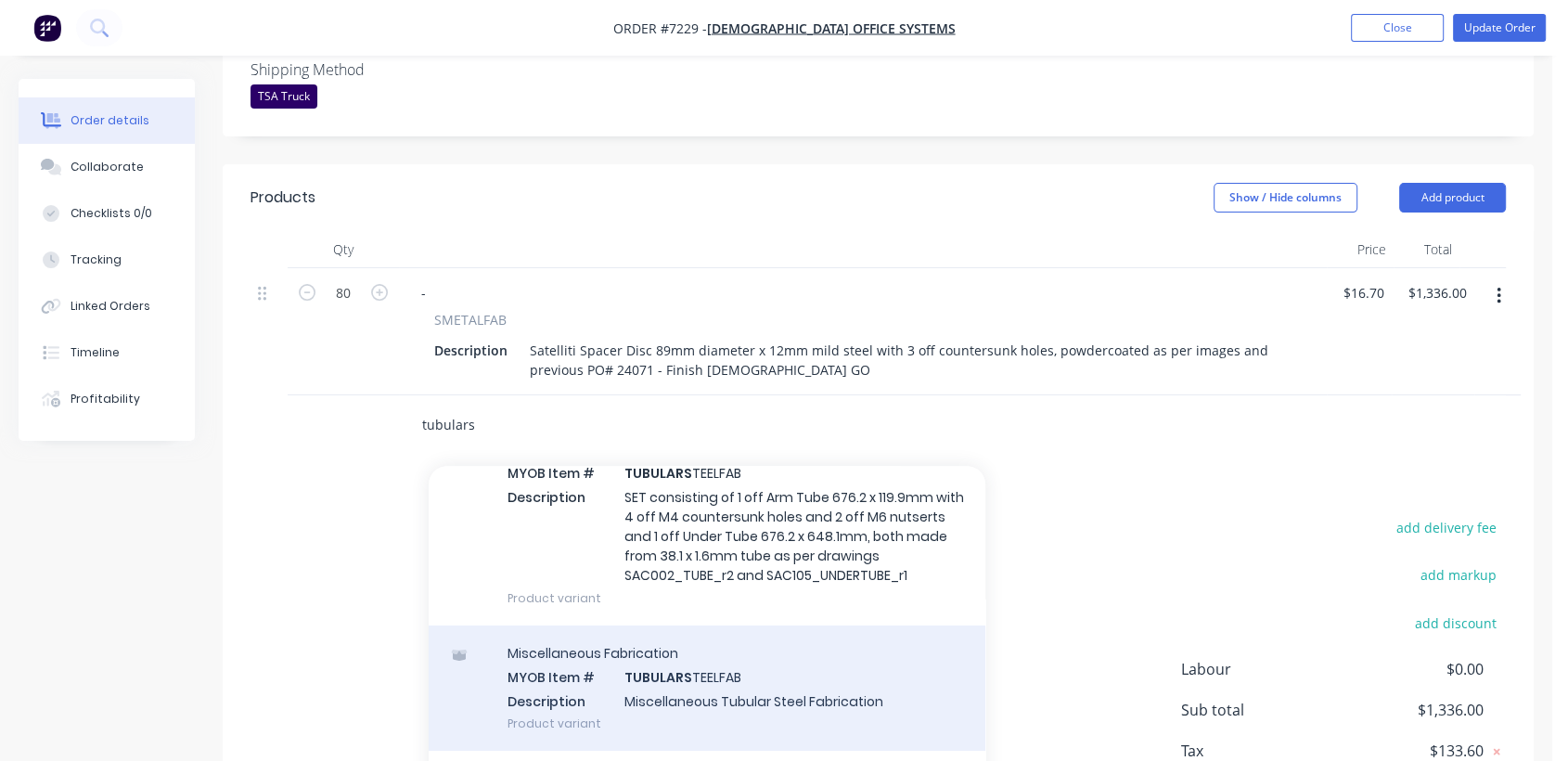
type input "tubulars"
click at [747, 650] on div "Miscellaneous Fabrication MYOB Item # TUBULARS TEELFAB Description Miscellaneou…" at bounding box center [707, 688] width 557 height 125
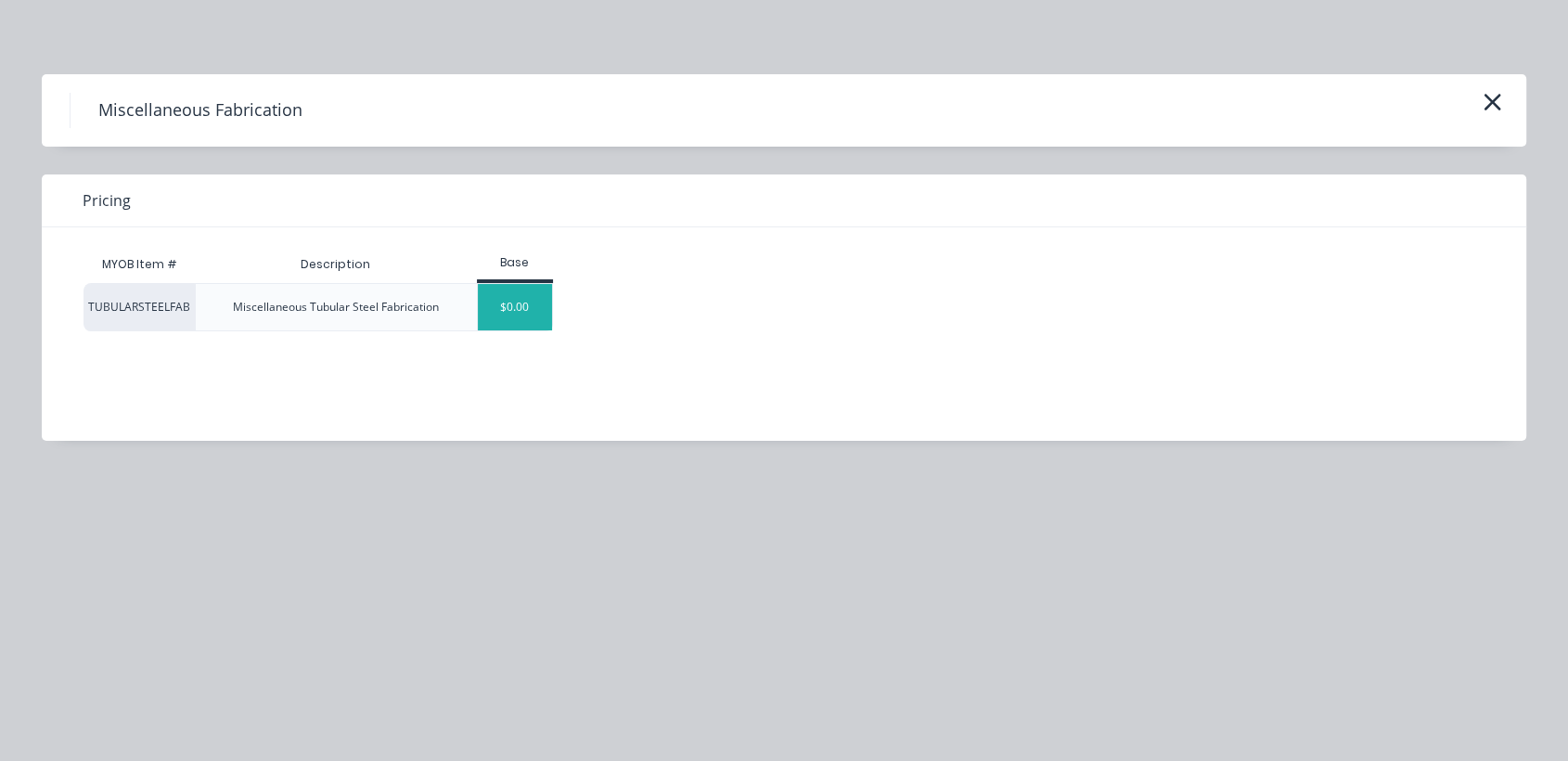
click at [509, 319] on div "$0.00" at bounding box center [515, 307] width 75 height 47
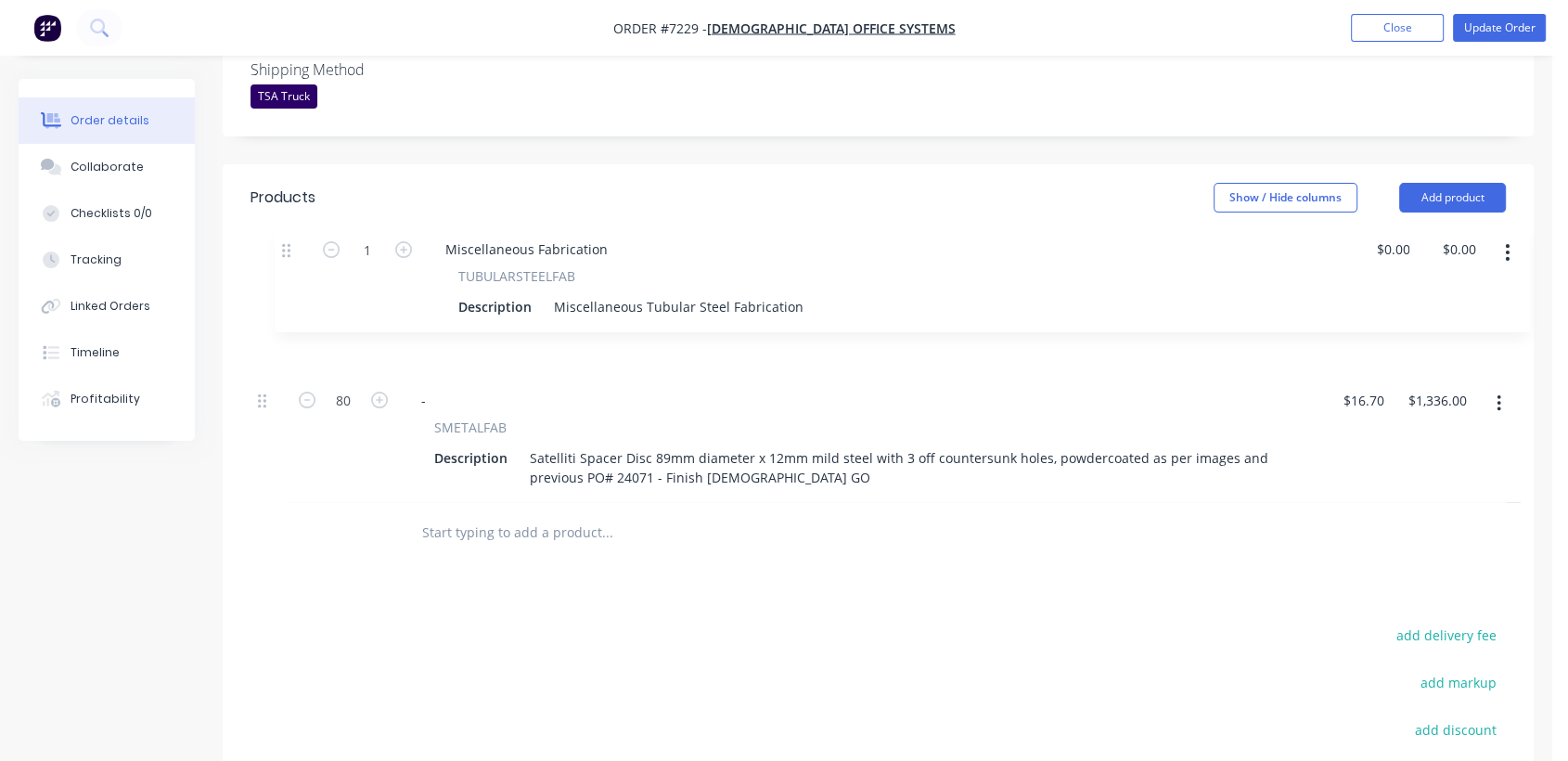
drag, startPoint x: 265, startPoint y: 401, endPoint x: 295, endPoint y: 253, distance: 151.0
click at [295, 268] on div "80 - SMETALFAB Description Satelliti Spacer Disc 89mm diameter x 12mm mild stee…" at bounding box center [878, 385] width 1255 height 235
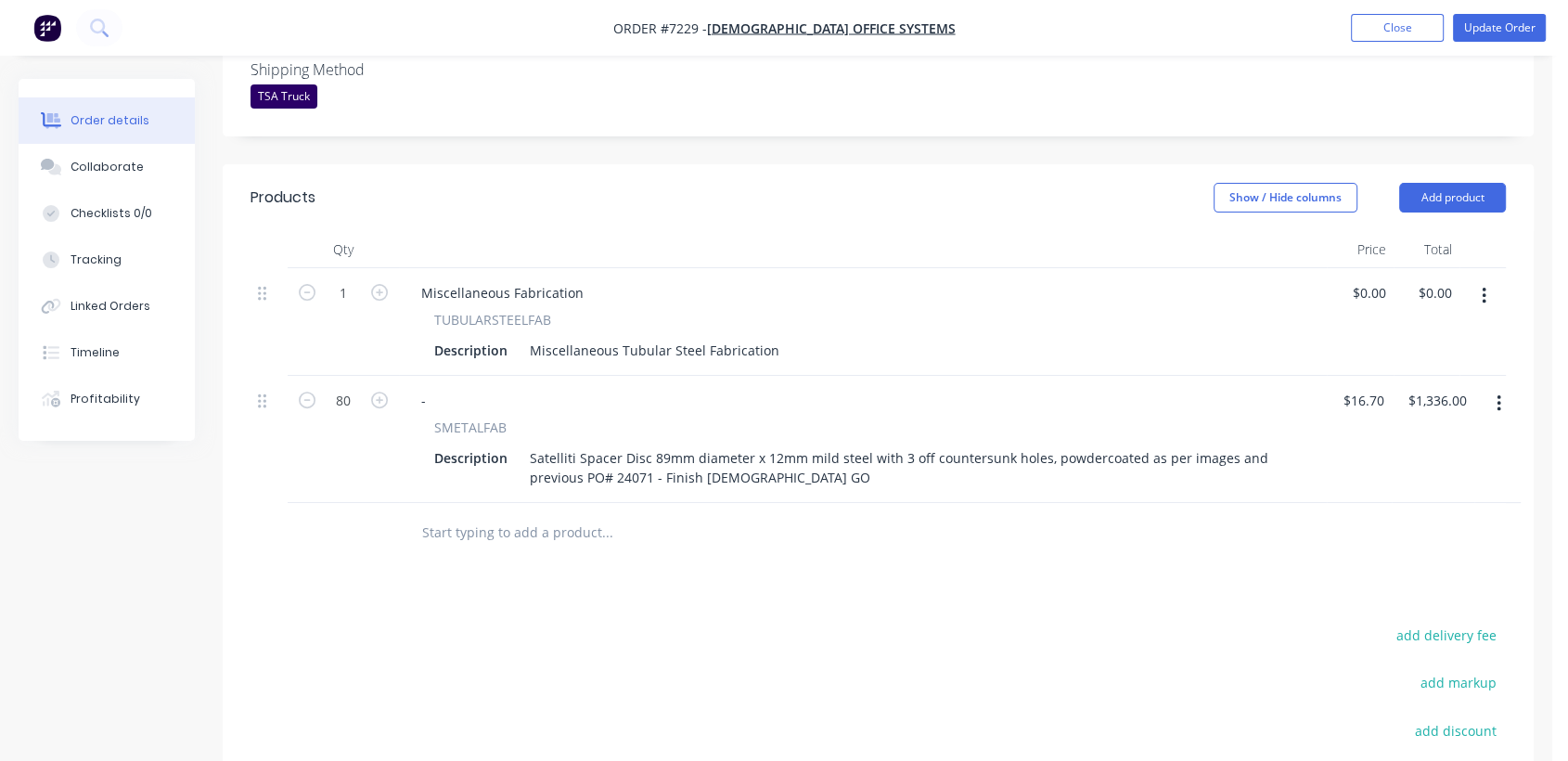
click at [512, 514] on input "text" at bounding box center [606, 532] width 371 height 37
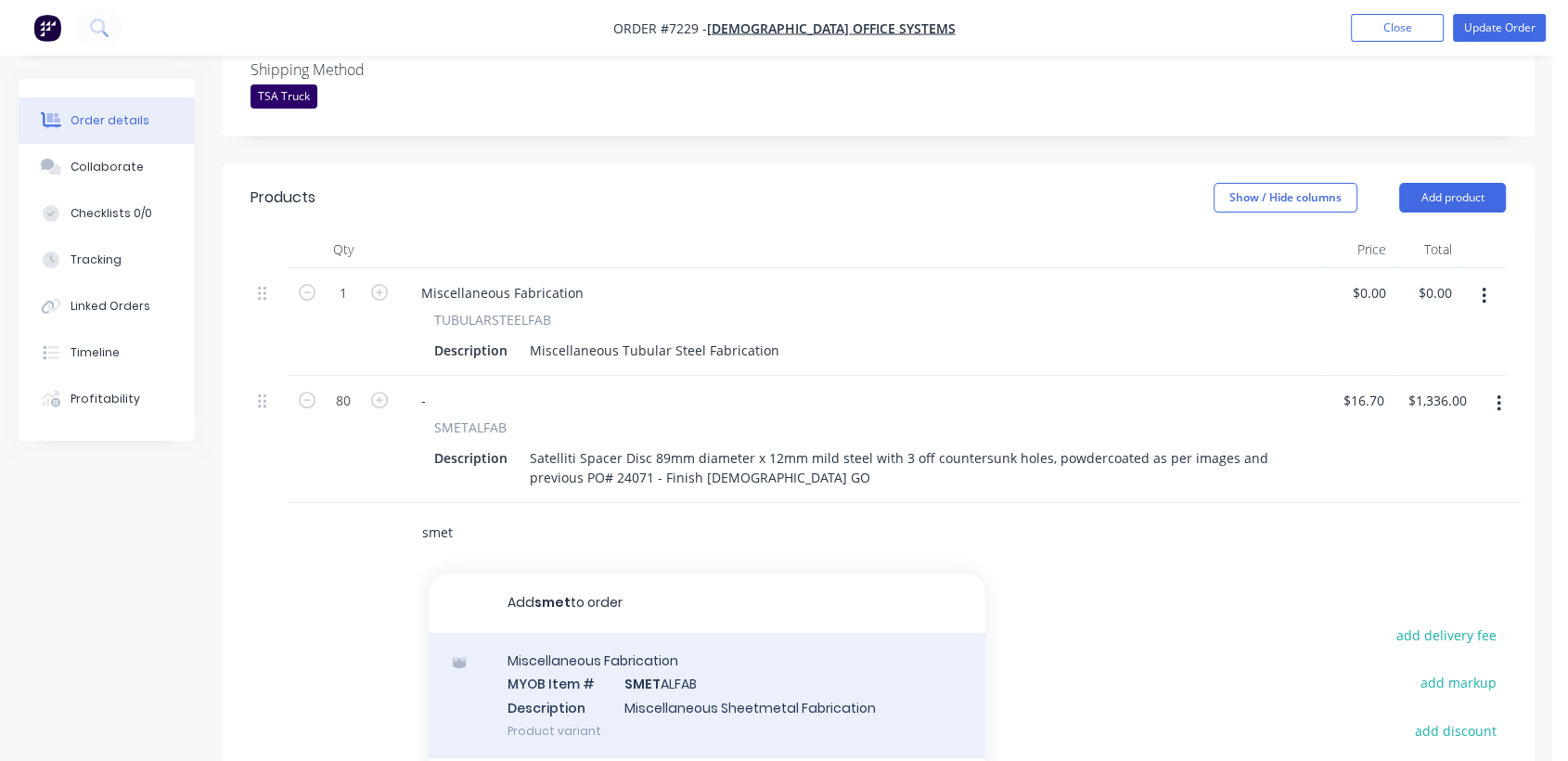
type input "smet"
click at [647, 653] on div "Miscellaneous Fabrication MYOB Item # SMET ALFAB Description Miscellaneous Shee…" at bounding box center [707, 695] width 557 height 125
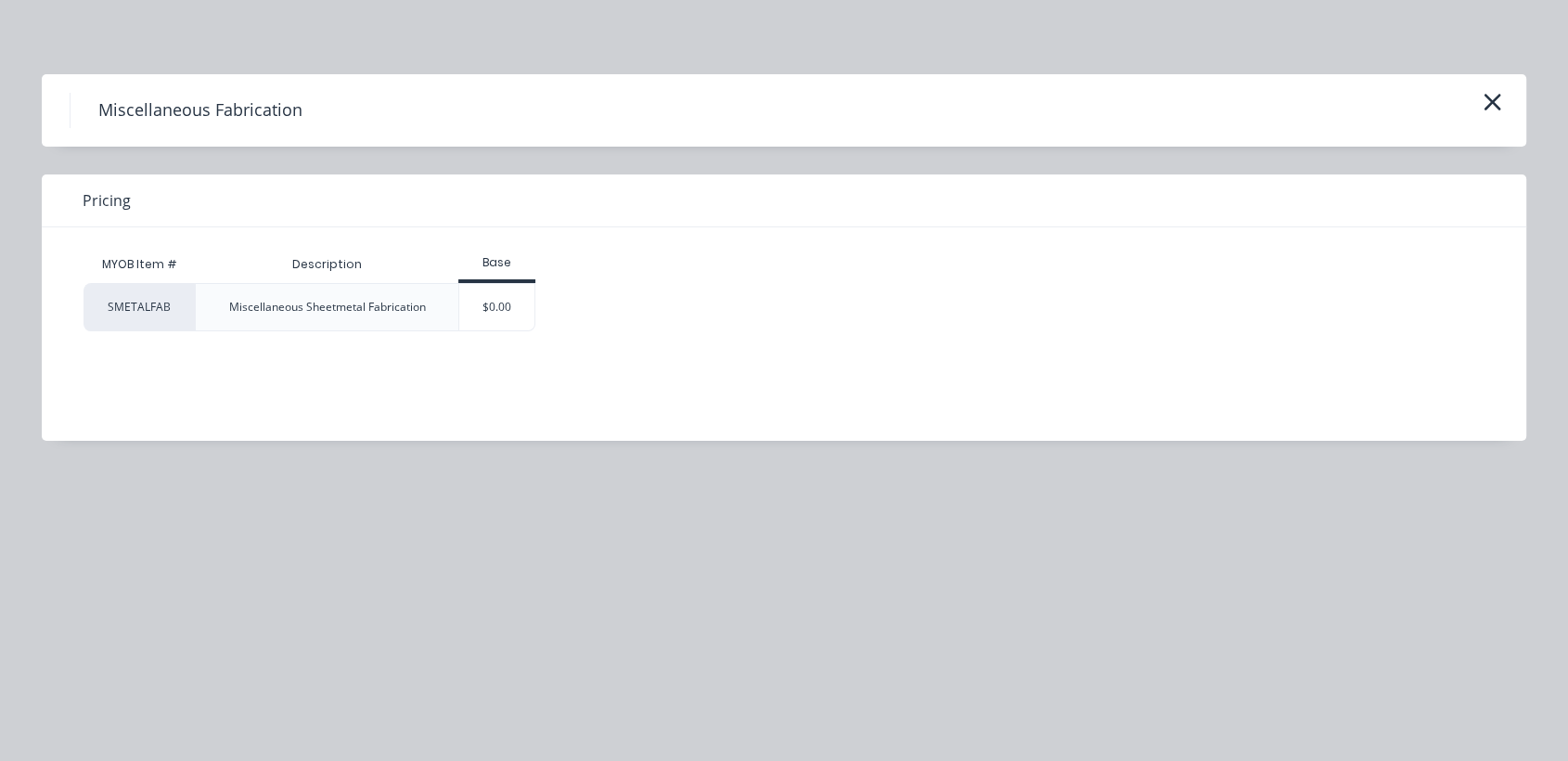
click at [504, 307] on div "$0.00" at bounding box center [497, 307] width 75 height 47
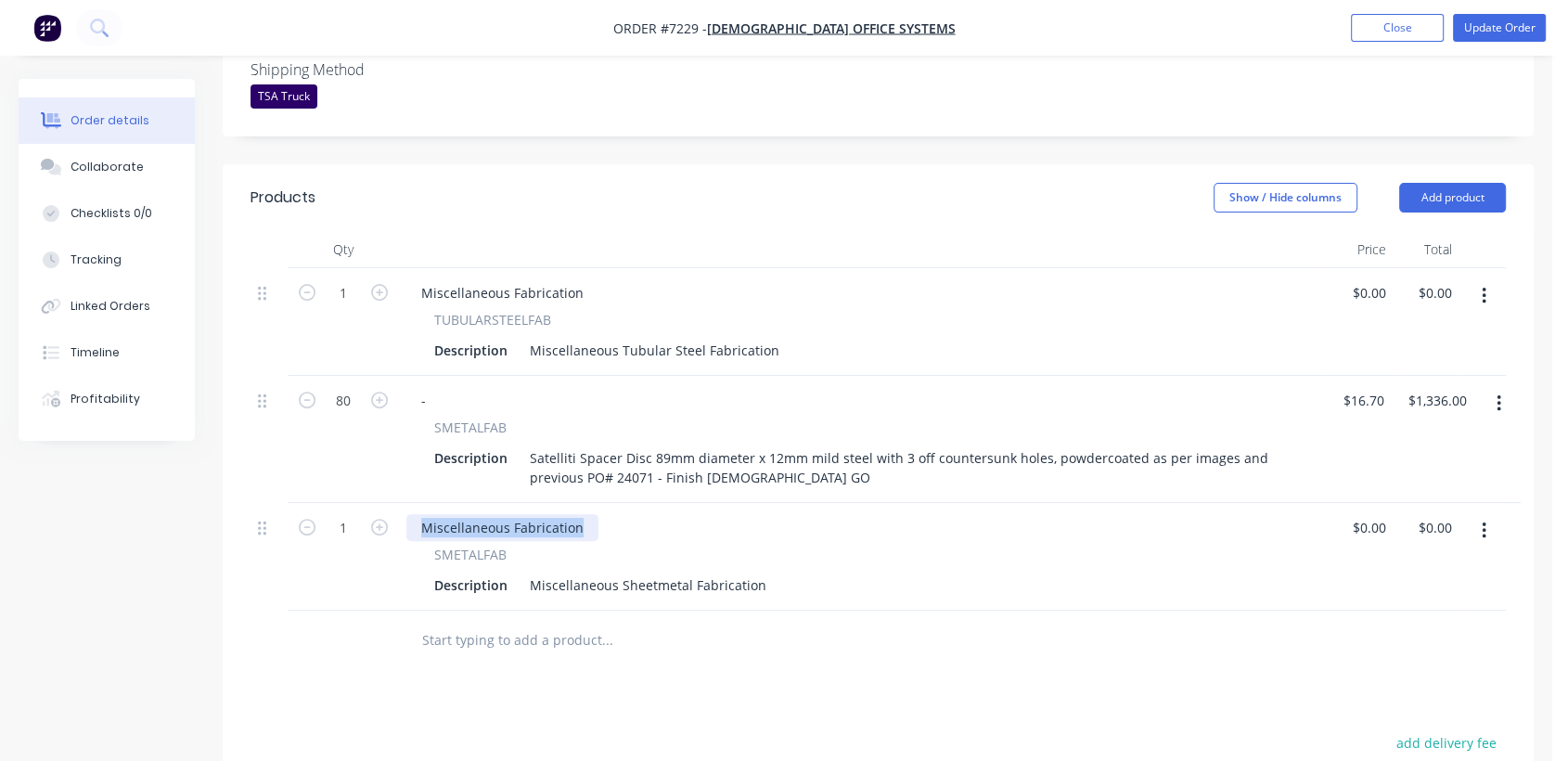
drag, startPoint x: 590, startPoint y: 492, endPoint x: 379, endPoint y: 483, distance: 211.2
click at [379, 504] on div "1 Miscellaneous Fabrication SMETALFAB Description Miscellaneous Sheetmetal Fabr…" at bounding box center [878, 557] width 1255 height 108
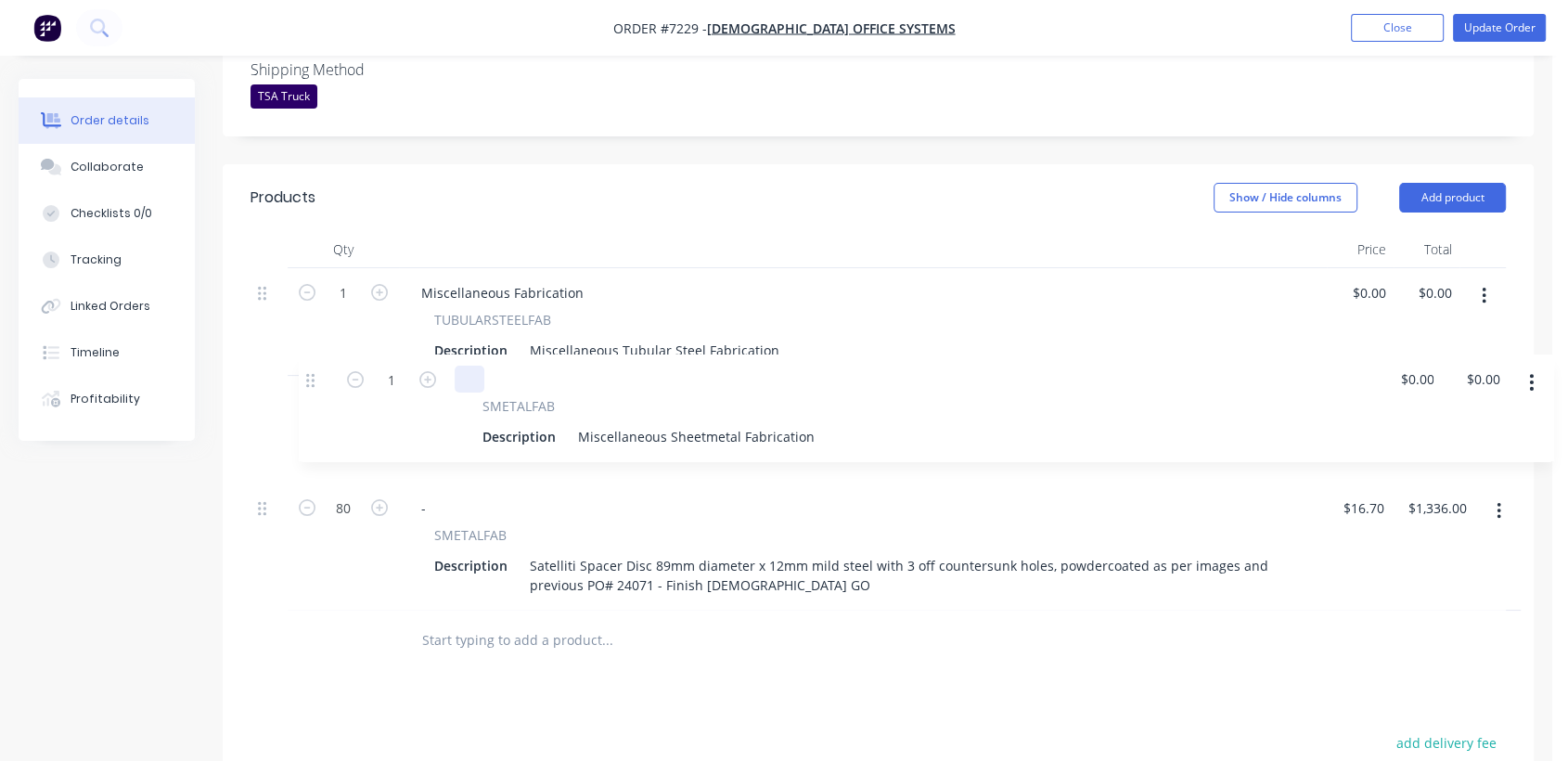
drag, startPoint x: 260, startPoint y: 500, endPoint x: 304, endPoint y: 370, distance: 137.2
click at [304, 370] on div "1 Miscellaneous Fabrication TUBULARSTEELFAB Description Miscellaneous Tubular S…" at bounding box center [878, 439] width 1255 height 342
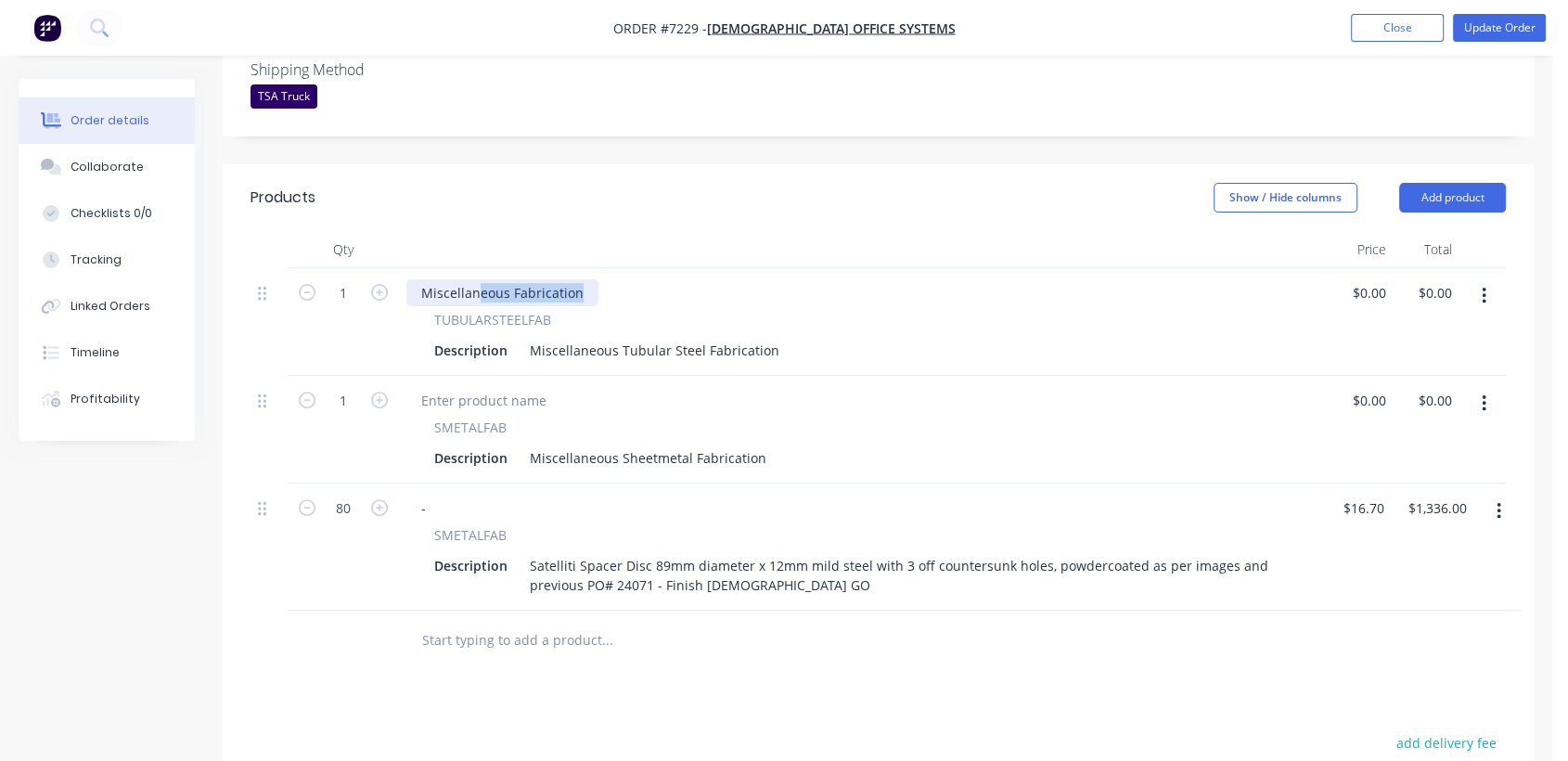
drag, startPoint x: 581, startPoint y: 264, endPoint x: 410, endPoint y: 256, distance: 171.2
click at [410, 279] on div "Miscellaneous Fabrication" at bounding box center [502, 293] width 193 height 27
click at [557, 279] on div "Miscellaneous Fabrication" at bounding box center [502, 293] width 193 height 27
click at [575, 279] on div "Miscellaneous Fabrication" at bounding box center [502, 293] width 193 height 27
drag, startPoint x: 581, startPoint y: 265, endPoint x: 411, endPoint y: 256, distance: 170.2
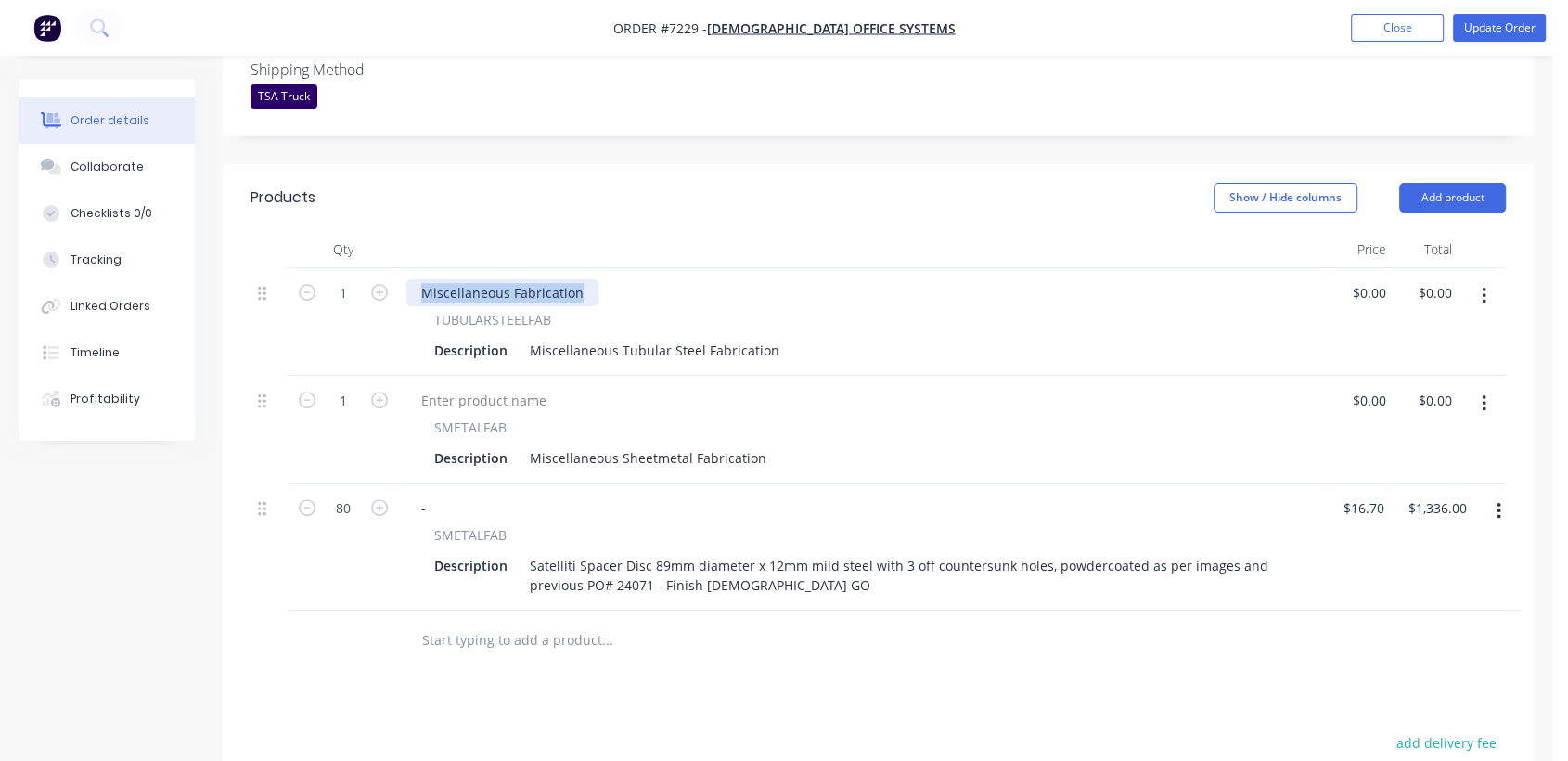
click at [411, 279] on div "Miscellaneous Fabrication" at bounding box center [502, 293] width 193 height 27
click at [353, 279] on input "1" at bounding box center [343, 293] width 49 height 28
type input "1536"
click at [353, 387] on input "1" at bounding box center [343, 401] width 49 height 28
type input "768"
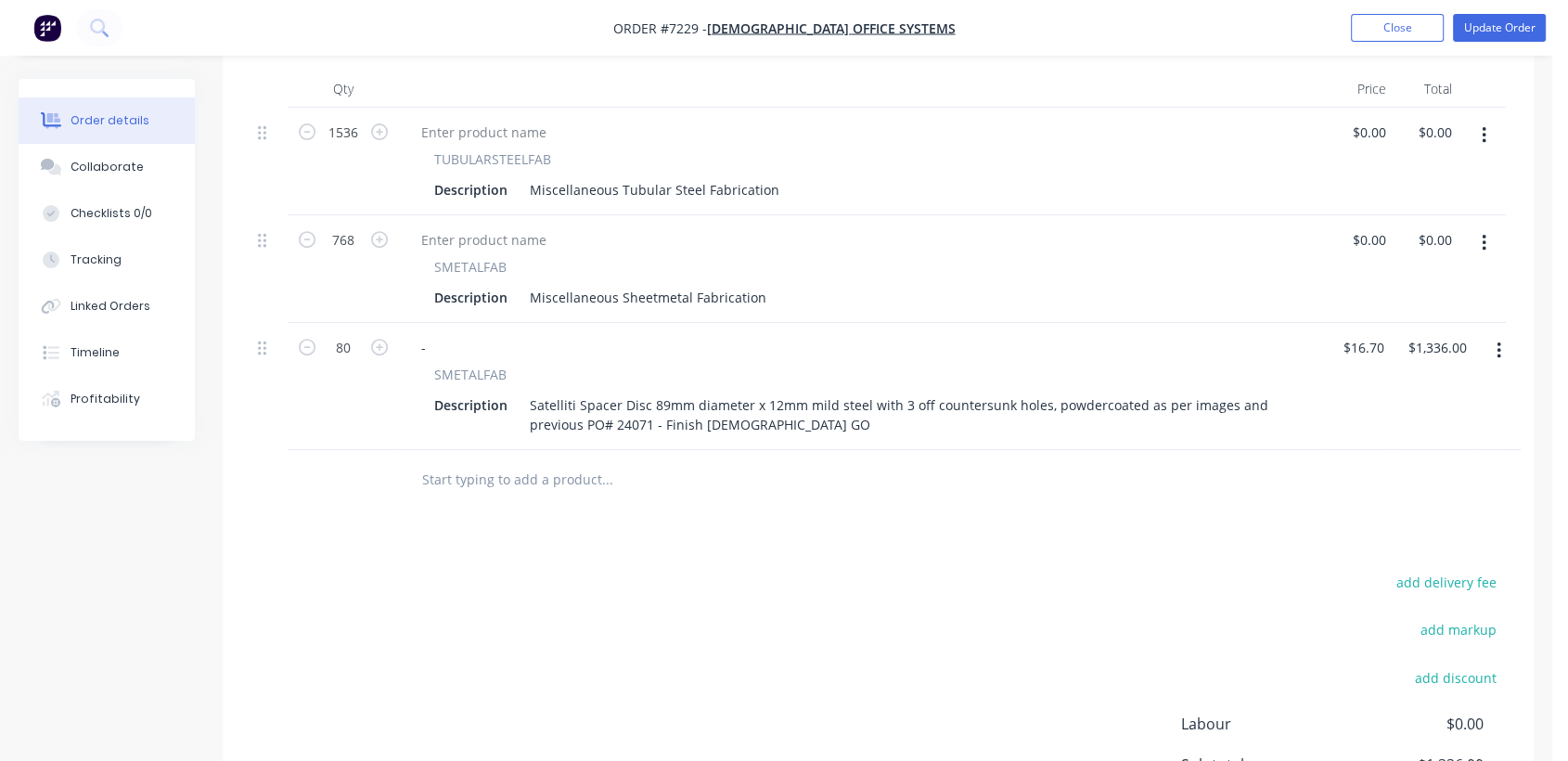
scroll to position [722, 0]
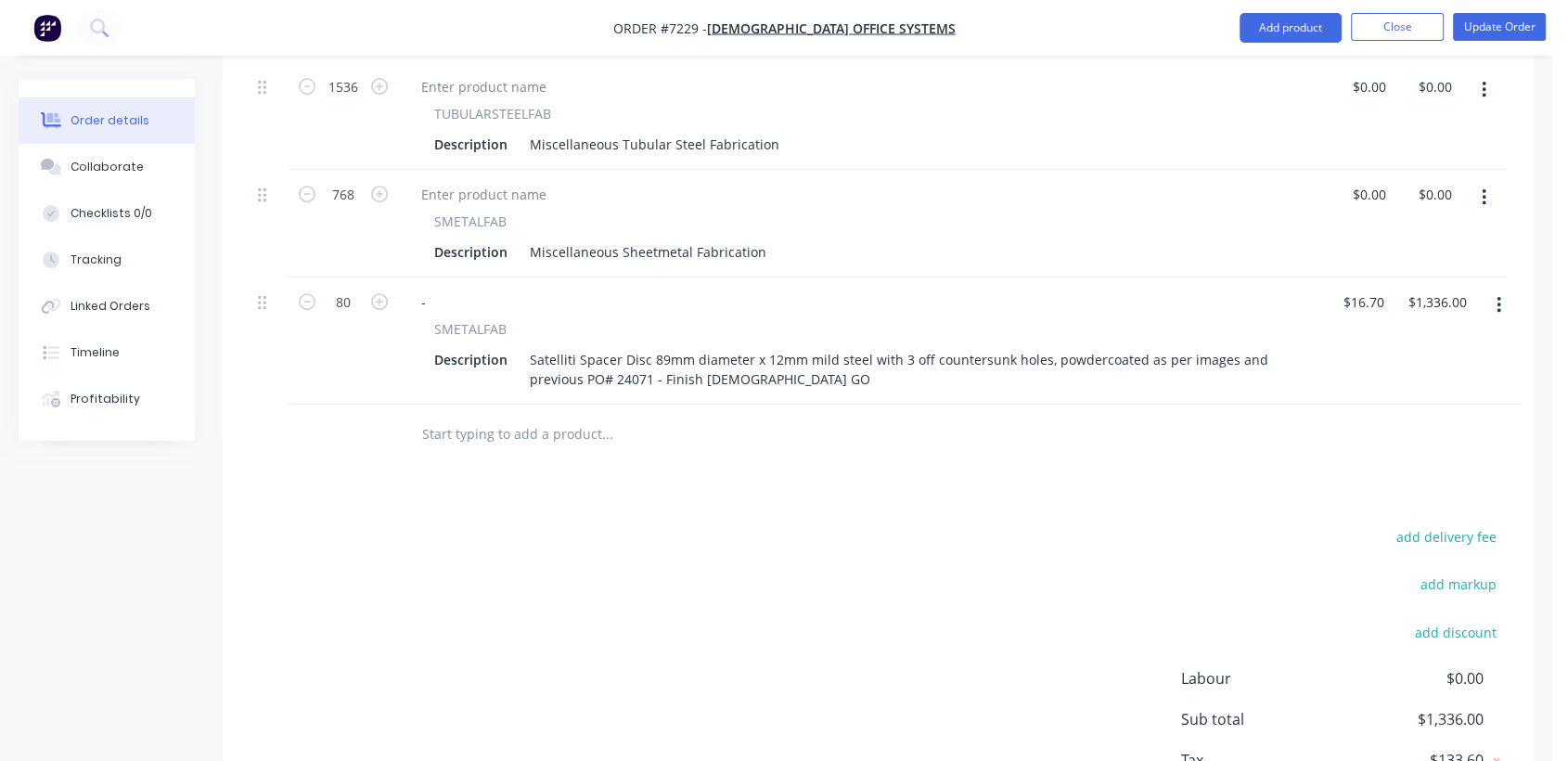
click at [1482, 188] on icon "button" at bounding box center [1484, 197] width 5 height 20
click at [1415, 270] on div "Duplicate" at bounding box center [1418, 283] width 143 height 27
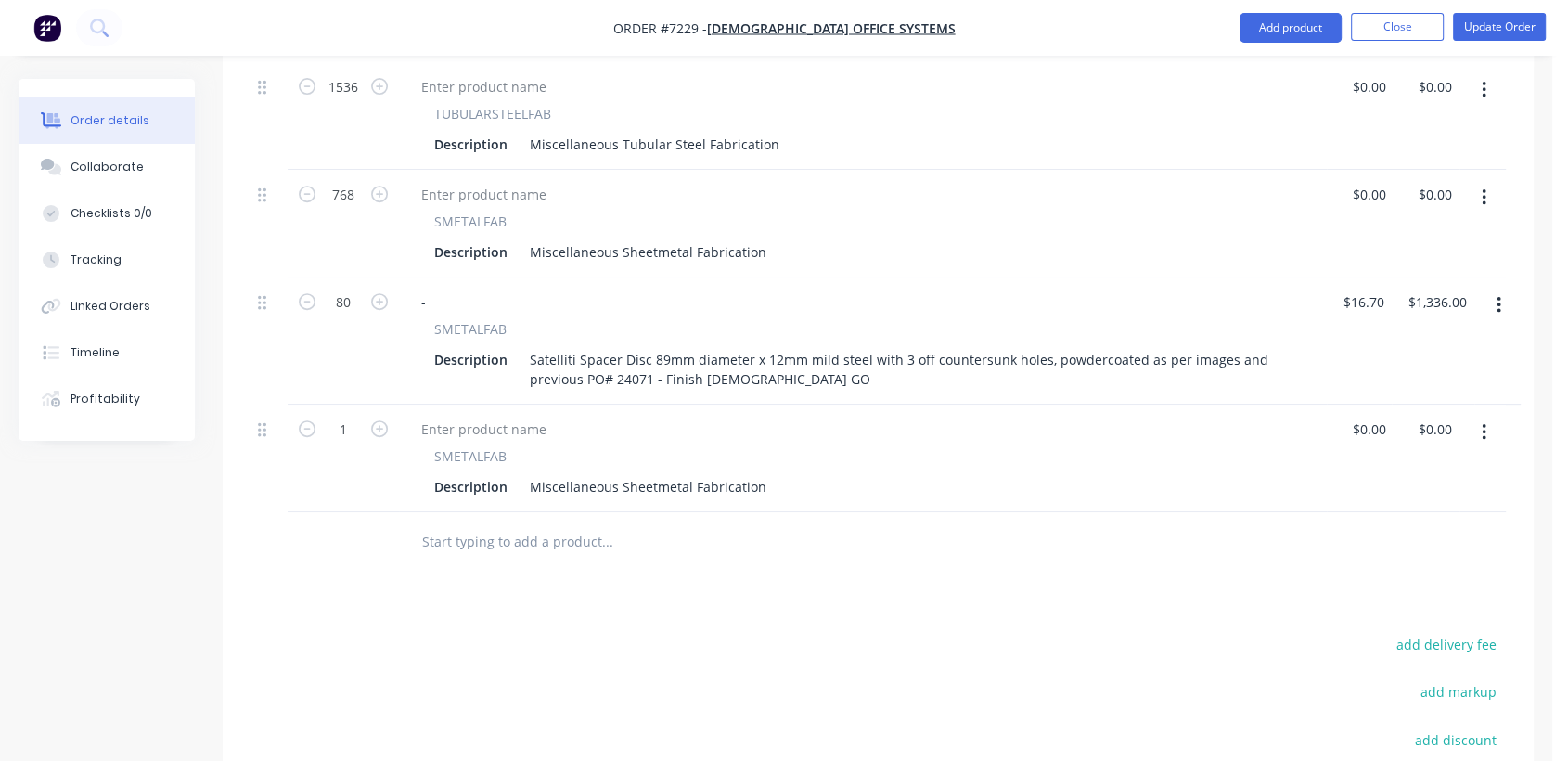
click at [1482, 422] on icon "button" at bounding box center [1484, 432] width 5 height 20
click at [1371, 505] on div "Duplicate" at bounding box center [1418, 519] width 143 height 27
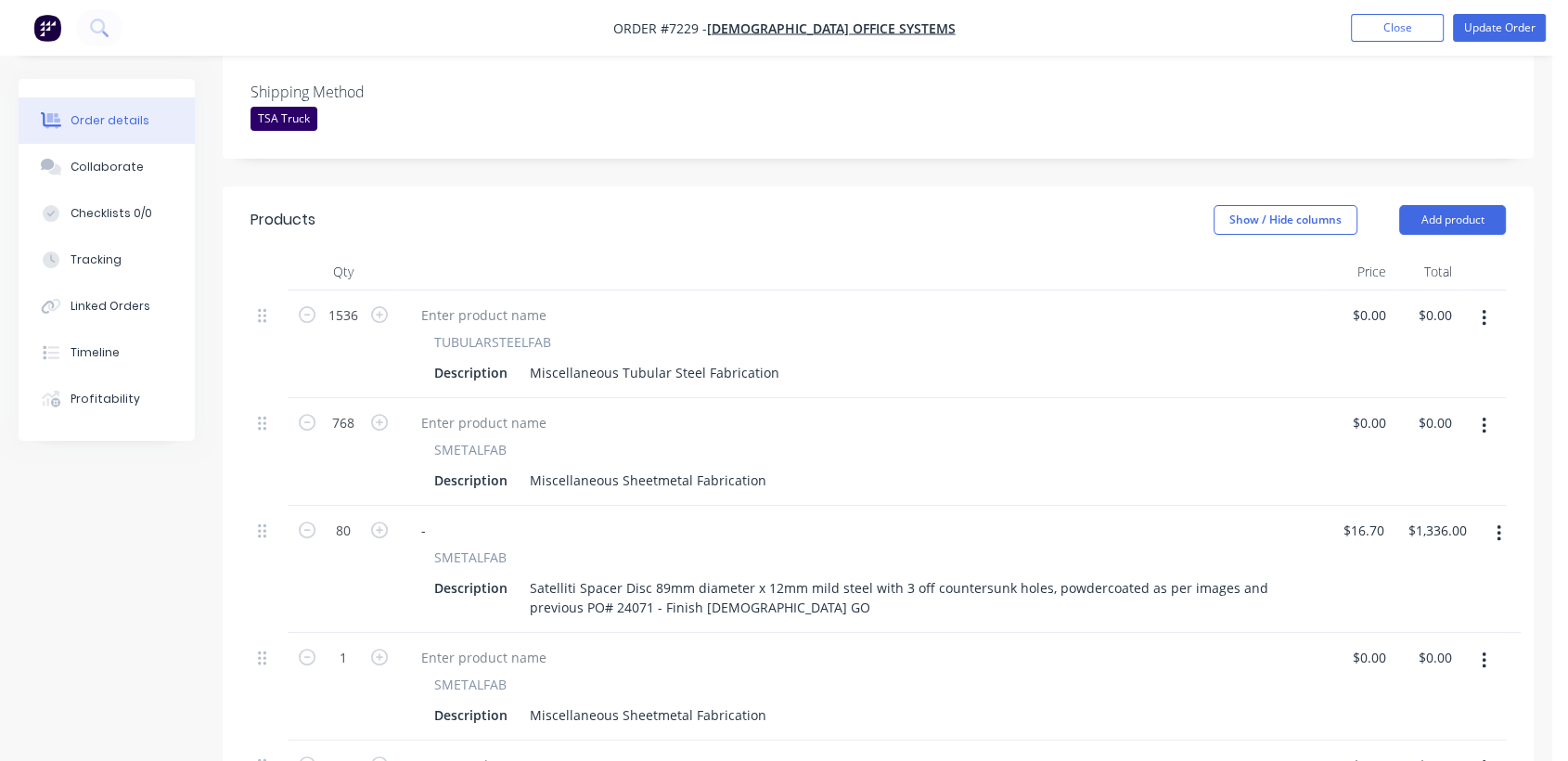
scroll to position [515, 0]
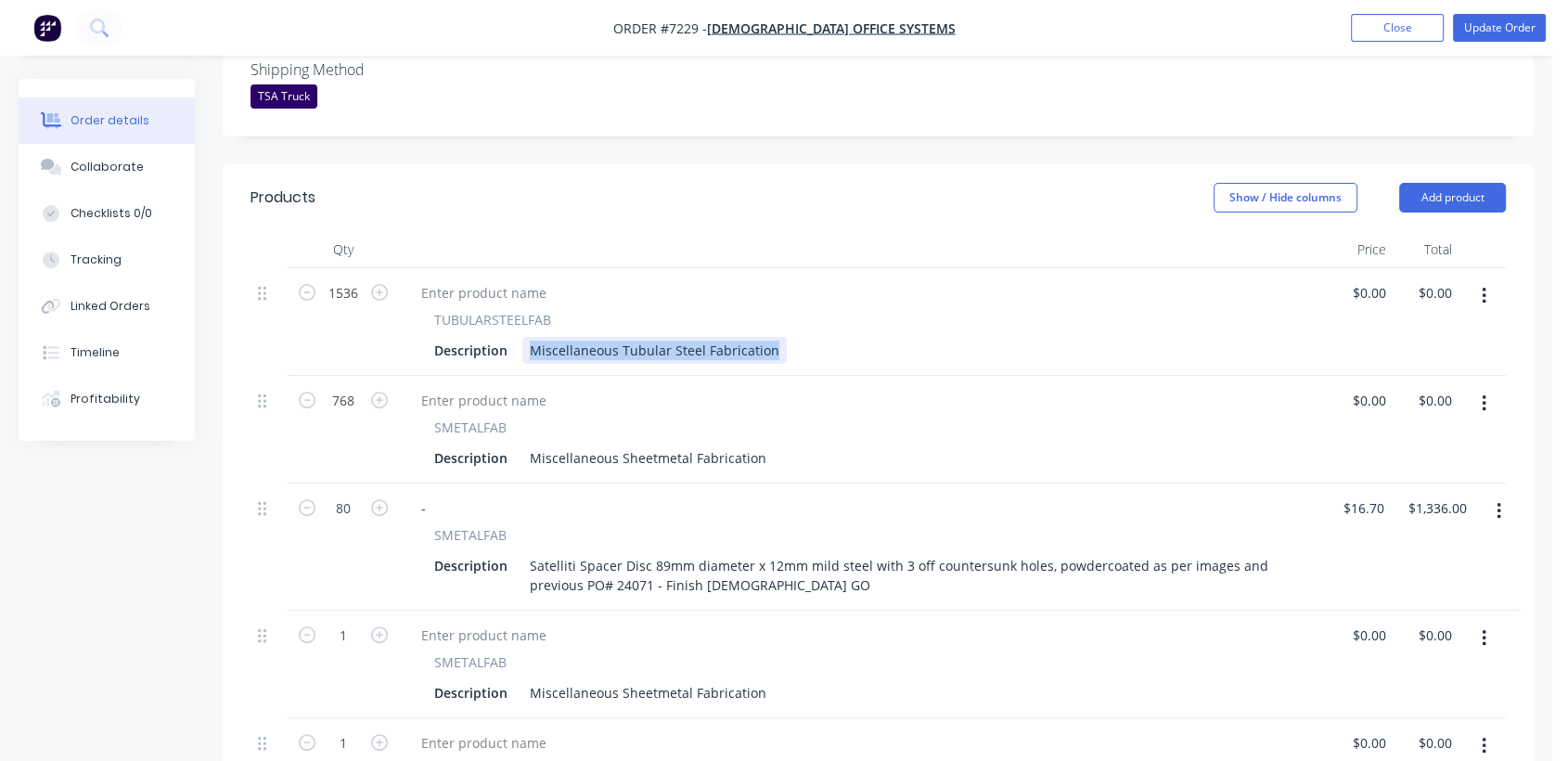
drag, startPoint x: 527, startPoint y: 319, endPoint x: 780, endPoint y: 339, distance: 253.8
click at [780, 339] on div "TUBULARSTEELFAB Description Miscellaneous Tubular Steel Fabrication" at bounding box center [864, 321] width 928 height 108
paste div
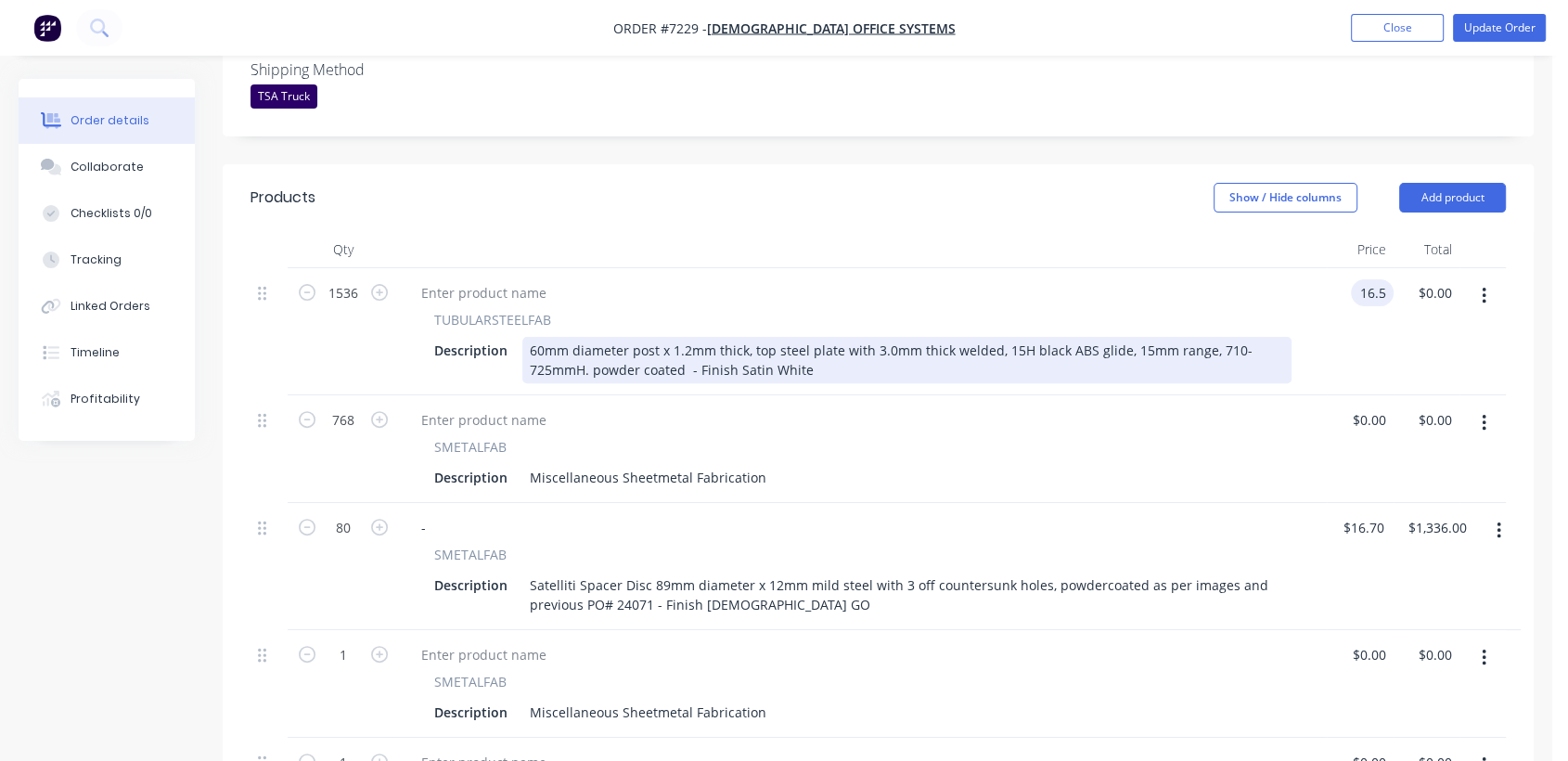
type input "$16.50"
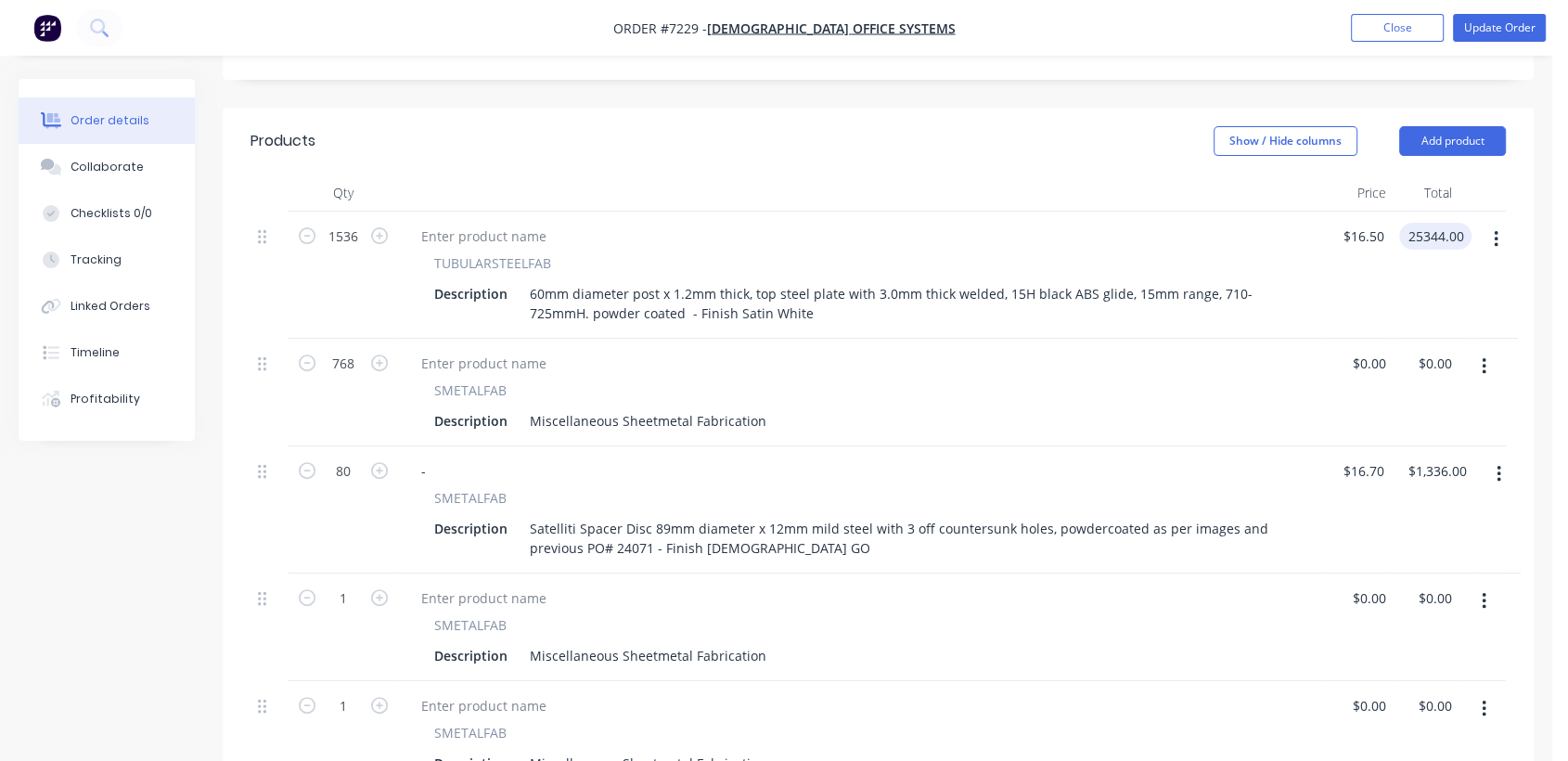
scroll to position [618, 0]
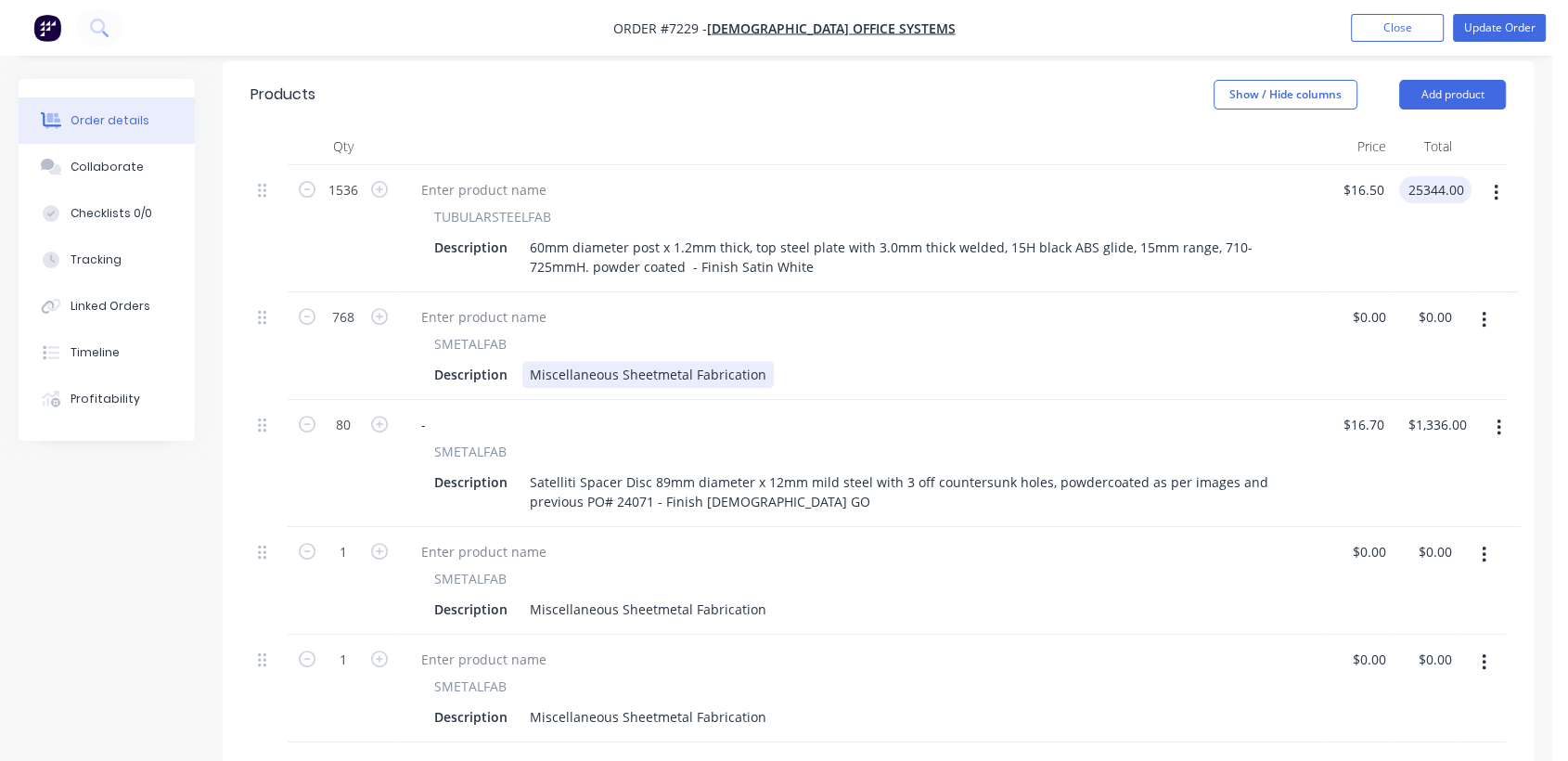
type input "$25,344.00"
drag, startPoint x: 526, startPoint y: 343, endPoint x: 843, endPoint y: 372, distance: 318.3
click at [843, 372] on div "1536 TUBULARSTEELFAB Description 60mm diameter post x 1.2mm thick, top steel pl…" at bounding box center [878, 454] width 1255 height 578
paste div
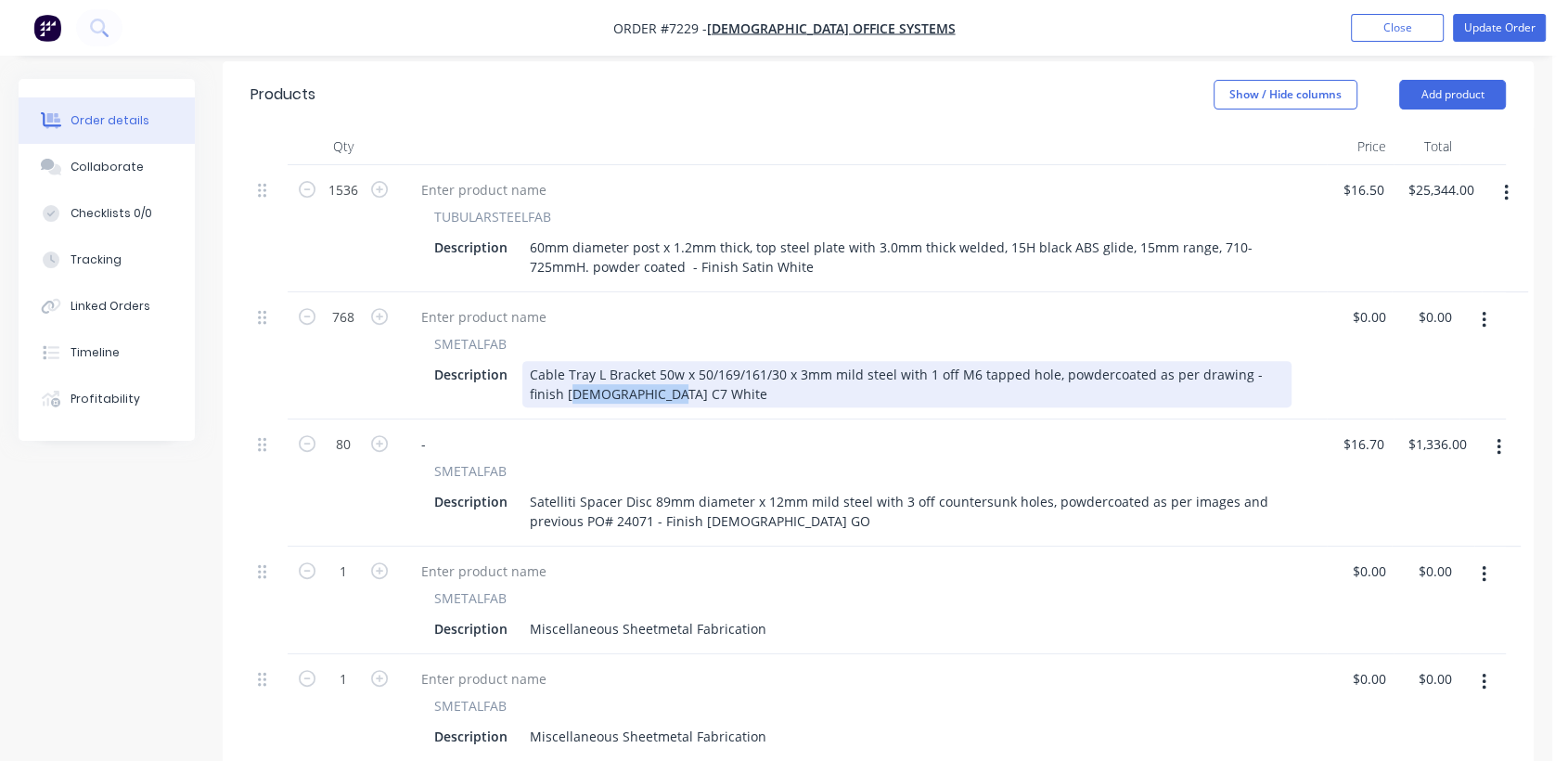
drag, startPoint x: 626, startPoint y: 366, endPoint x: 557, endPoint y: 375, distance: 69.6
click at [542, 370] on div "Cable Tray L Bracket 50w x 50/169/161/30 x 3mm mild steel with 1 off M6 tapped …" at bounding box center [906, 384] width 769 height 47
click at [572, 365] on div "Cable Tray L Bracket 50w x 50/169/161/30 x 3mm mild steel with 1 off M6 tapped …" at bounding box center [906, 384] width 769 height 47
drag, startPoint x: 582, startPoint y: 365, endPoint x: 529, endPoint y: 360, distance: 53.2
click at [529, 361] on div "Cable Tray L Bracket 50w x 50/169/161/30 x 3mm mild steel with 1 off M6 tapped …" at bounding box center [906, 384] width 769 height 47
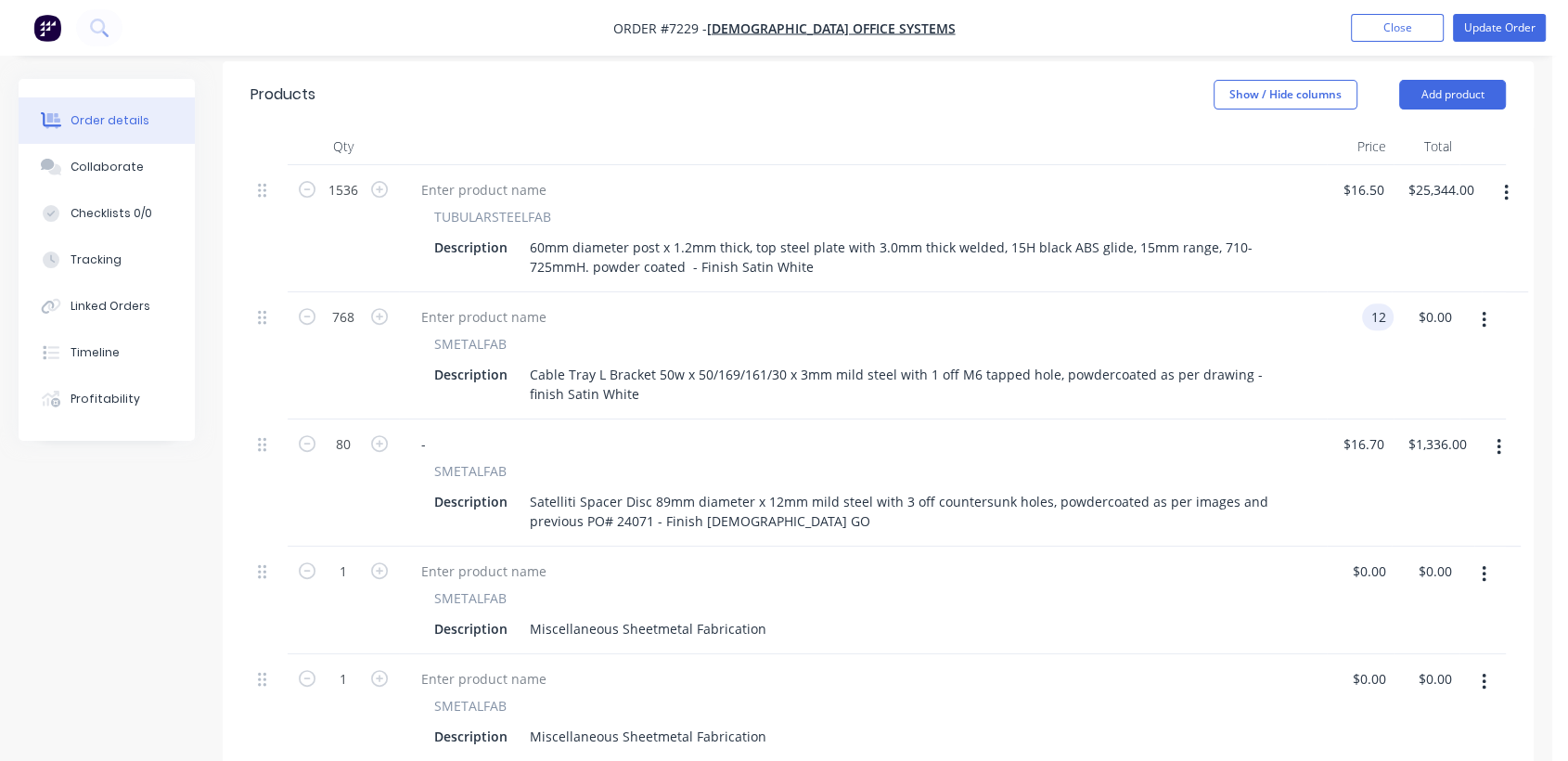
type input "$12.00"
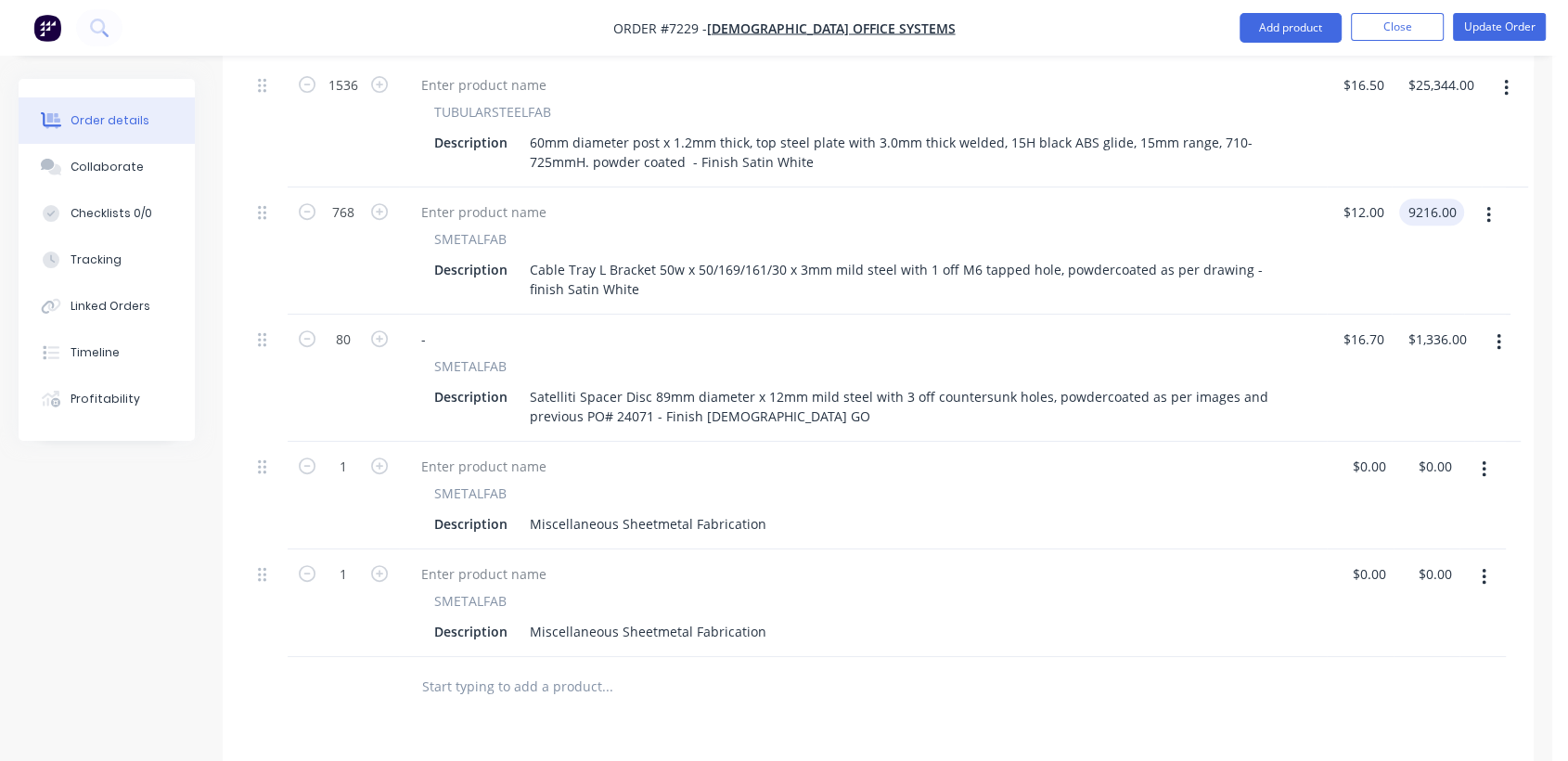
scroll to position [825, 0]
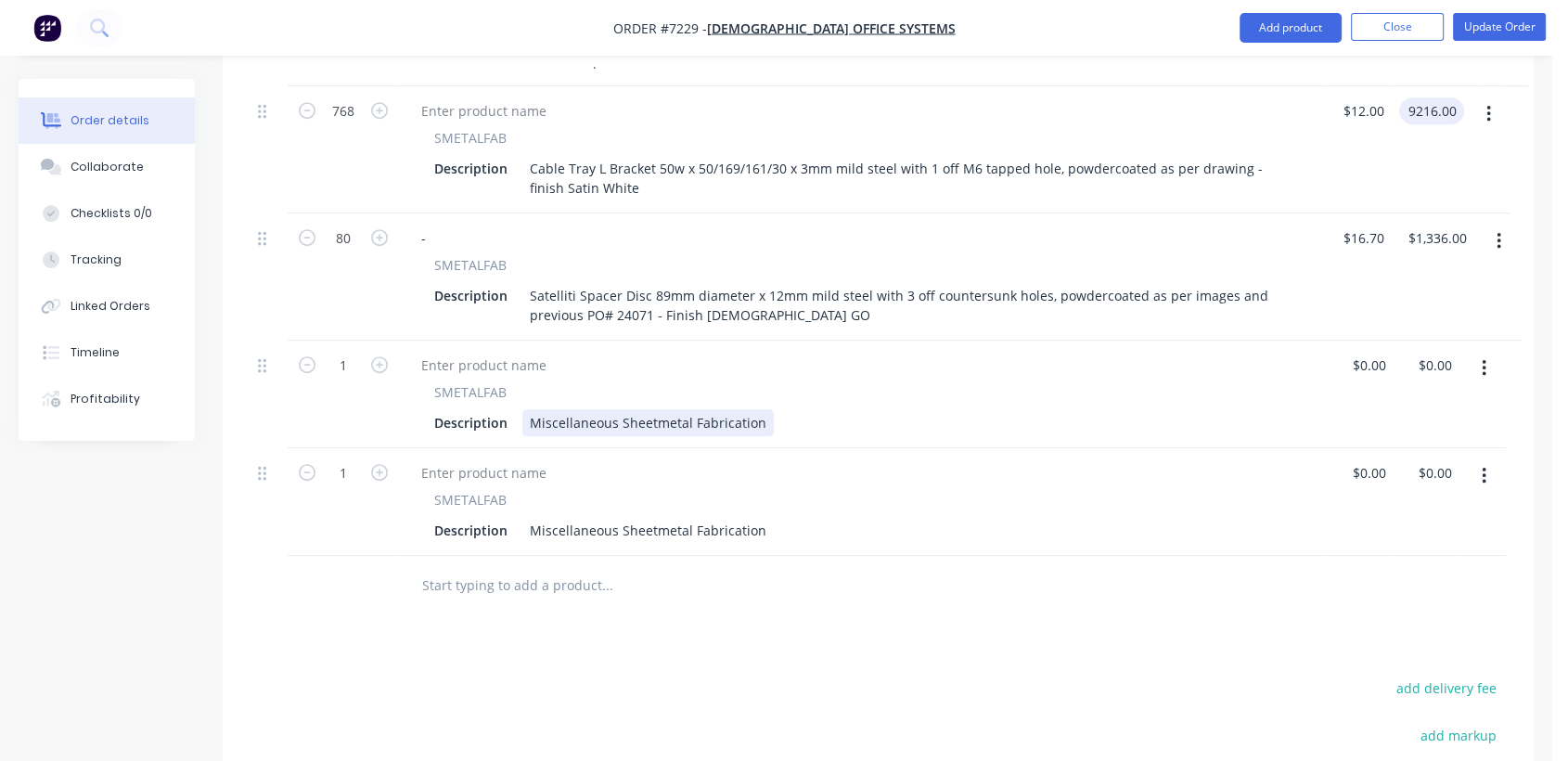
type input "$9,216.00"
drag, startPoint x: 526, startPoint y: 396, endPoint x: 831, endPoint y: 441, distance: 308.3
click at [831, 441] on div "1536 TUBULARSTEELFAB Description 60mm diameter post x 1.2mm thick, top steel pl…" at bounding box center [878, 257] width 1255 height 597
drag, startPoint x: 789, startPoint y: 405, endPoint x: 769, endPoint y: 390, distance: 25.0
click at [788, 409] on div "Description Miscellaneous Sheetmetal Fabrication" at bounding box center [859, 422] width 865 height 27
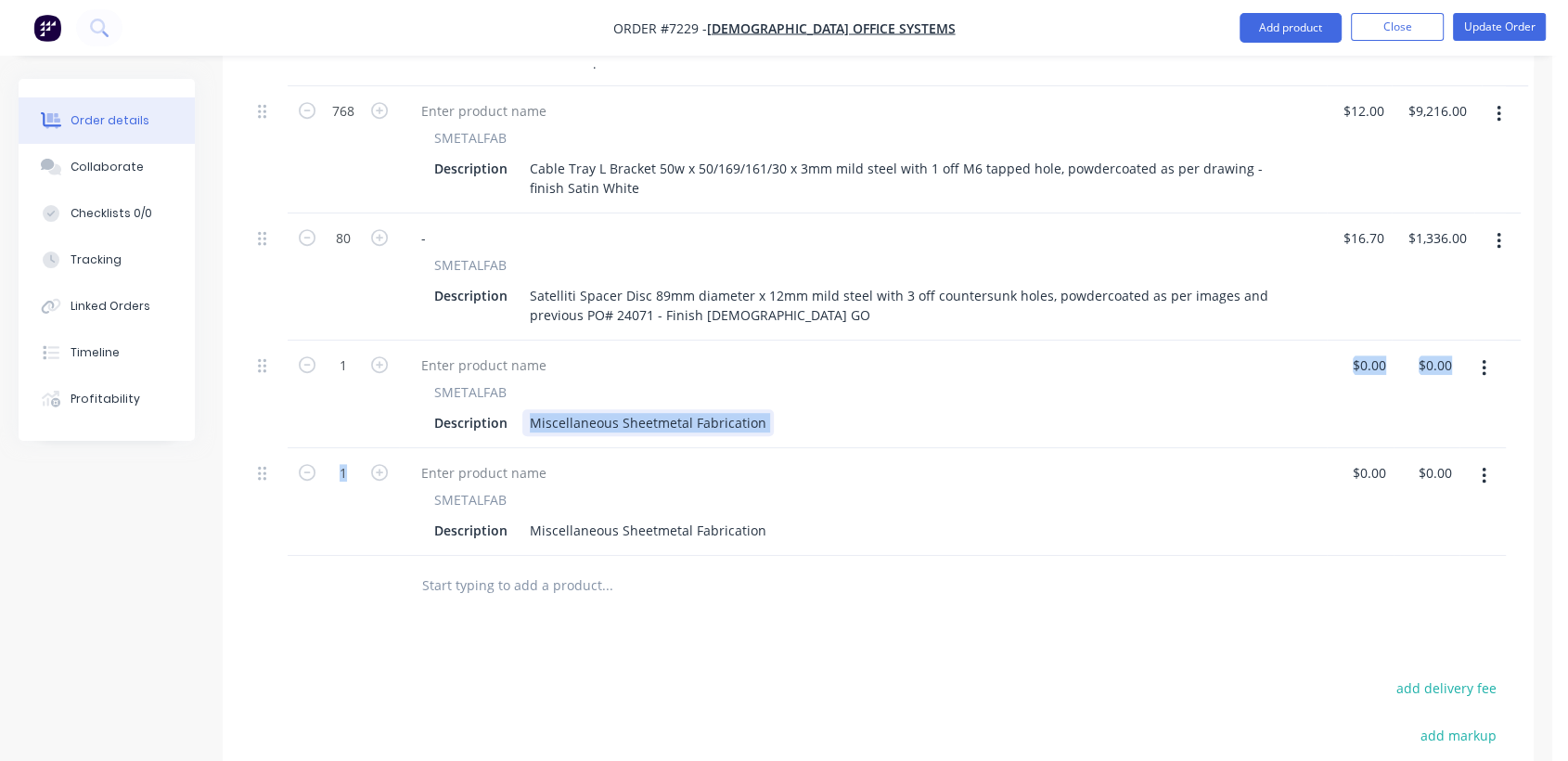
click at [760, 409] on div "Miscellaneous Sheetmetal Fabrication" at bounding box center [648, 422] width 252 height 27
click at [694, 409] on div "Miscellaneous Sheetmetal Fabrication" at bounding box center [648, 422] width 252 height 27
drag, startPoint x: 757, startPoint y: 396, endPoint x: 527, endPoint y: 385, distance: 230.3
click at [527, 409] on div "Miscellaneous Sheetmetal Fabrication" at bounding box center [648, 422] width 252 height 27
drag, startPoint x: 698, startPoint y: 396, endPoint x: 594, endPoint y: 388, distance: 104.3
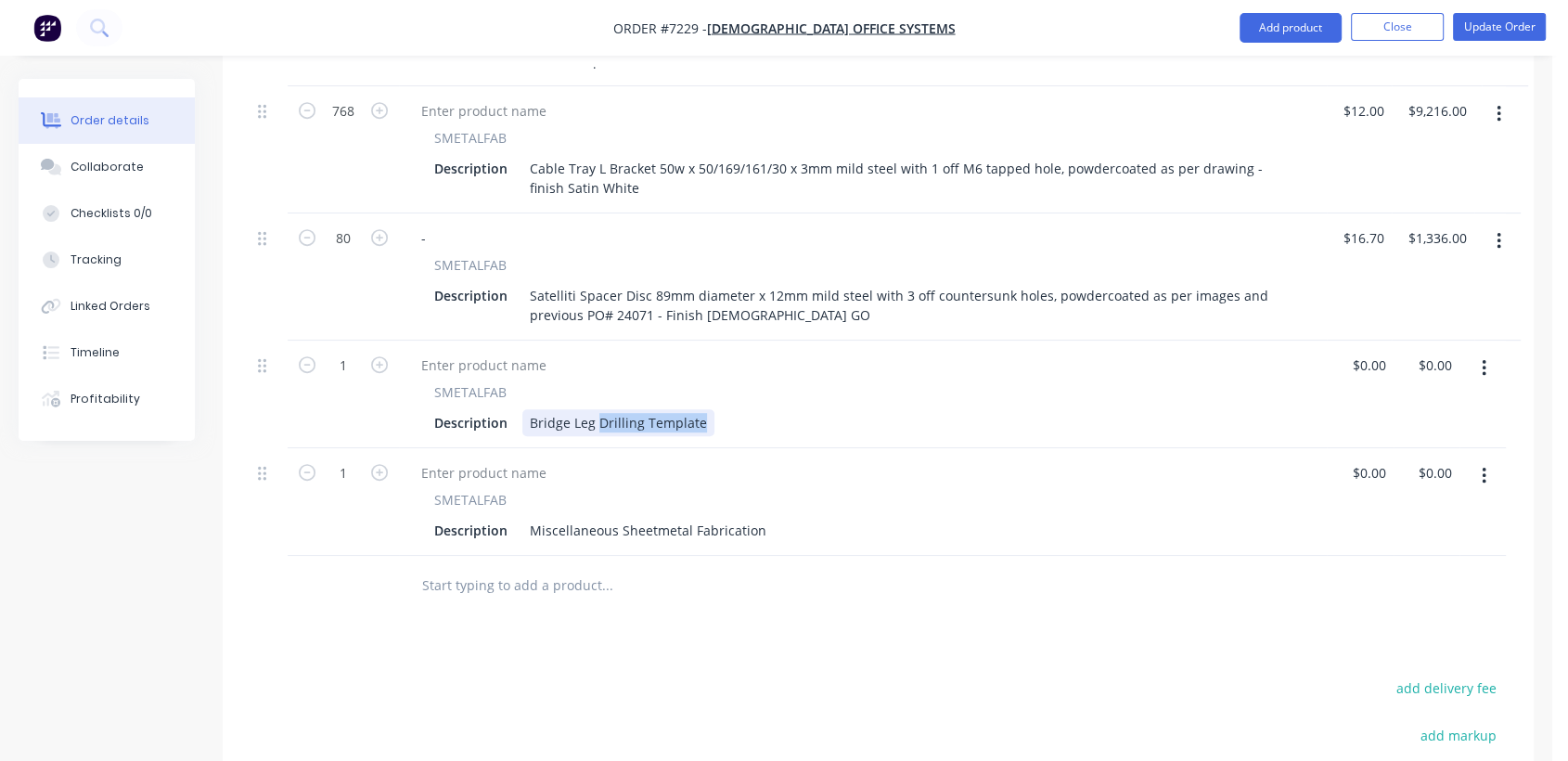
click at [594, 409] on div "Bridge Leg Drilling Template" at bounding box center [619, 422] width 193 height 27
click at [529, 409] on div "Bridge Leg" at bounding box center [562, 422] width 81 height 27
click at [825, 409] on div "Drilling Template for 265.5mm Single Bridge Leg" at bounding box center [681, 422] width 316 height 27
type input "$0.00"
drag, startPoint x: 1016, startPoint y: 396, endPoint x: 632, endPoint y: 389, distance: 384.1
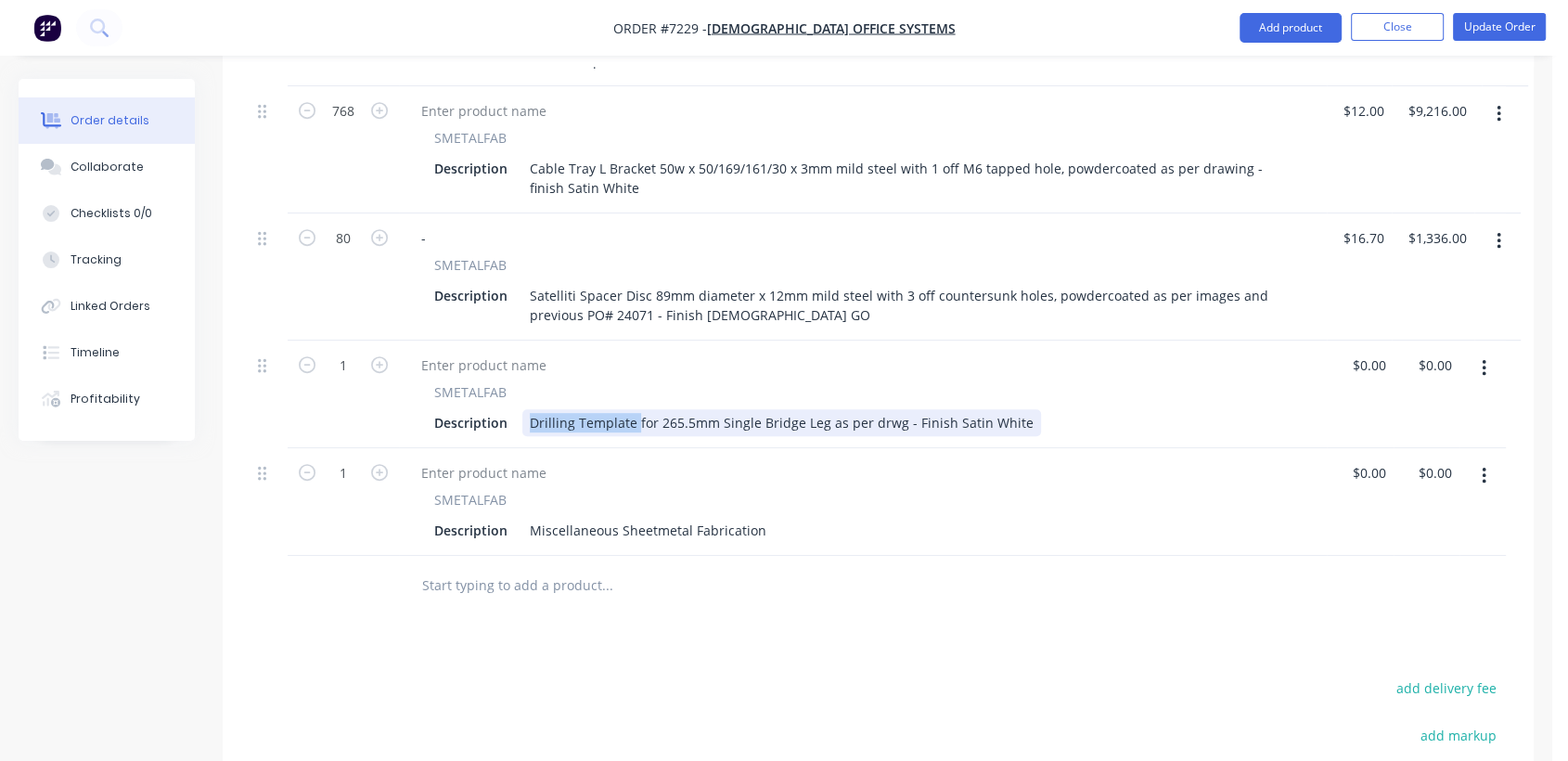
click at [632, 409] on div "Drilling Template for 265.5mm Single Bridge Leg as per drwg - Finish Satin White" at bounding box center [782, 422] width 519 height 27
click at [647, 409] on div "Drilling Template for 265.5mm Single Bridge Leg as per drwg - Finish Satin White" at bounding box center [782, 422] width 519 height 27
click at [1482, 359] on icon "button" at bounding box center [1484, 368] width 5 height 20
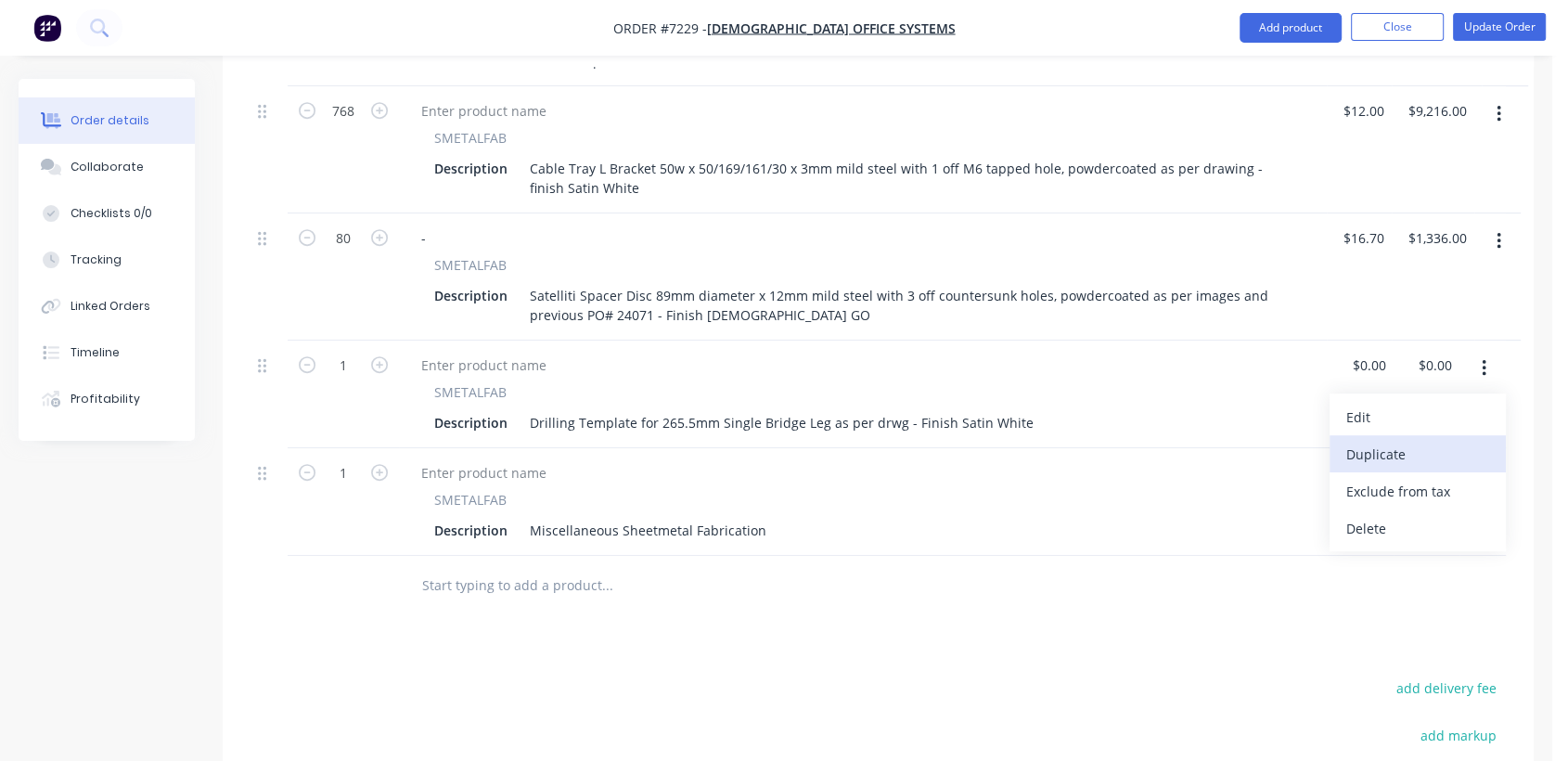
click at [1384, 441] on div "Duplicate" at bounding box center [1418, 454] width 143 height 27
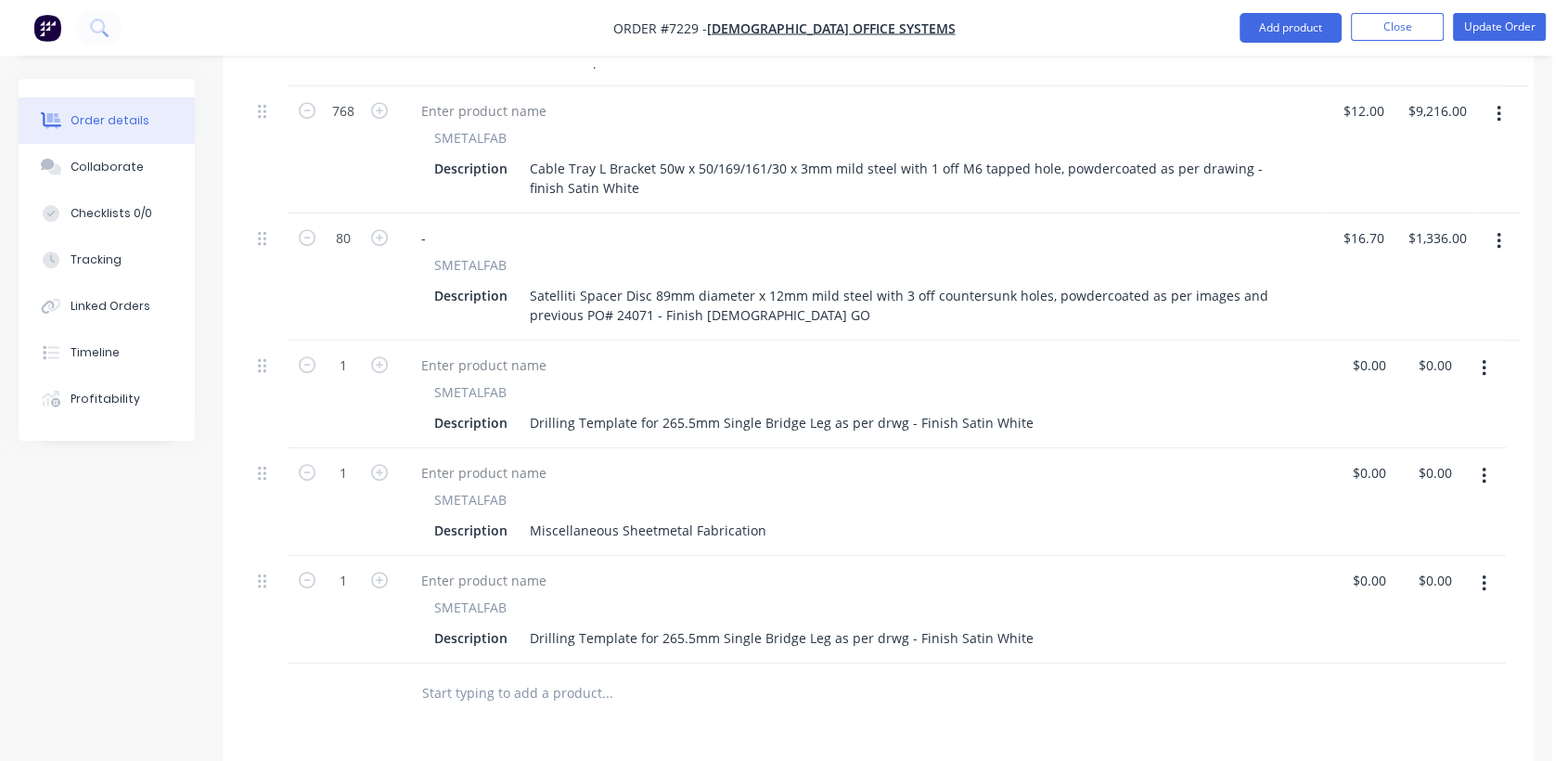
click at [1477, 460] on button "button" at bounding box center [1484, 476] width 44 height 33
drag, startPoint x: 1386, startPoint y: 602, endPoint x: 1161, endPoint y: 598, distance: 225.0
click at [1385, 623] on div "Delete" at bounding box center [1418, 636] width 143 height 27
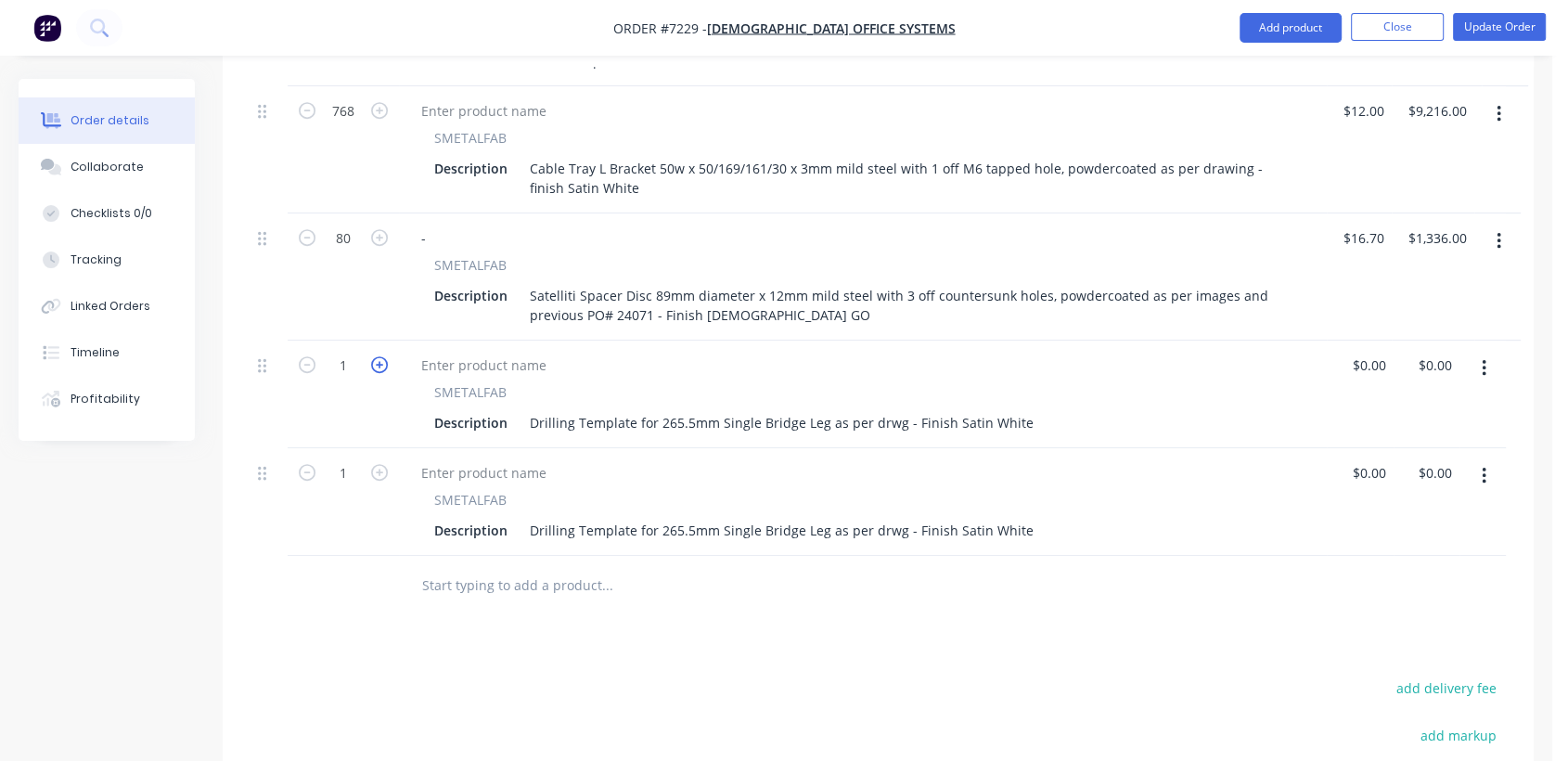
click at [372, 357] on icon "button" at bounding box center [379, 365] width 17 height 17
type input "2"
click at [377, 464] on icon "button" at bounding box center [379, 473] width 17 height 17
type input "2"
drag, startPoint x: 686, startPoint y: 503, endPoint x: 654, endPoint y: 504, distance: 32.0
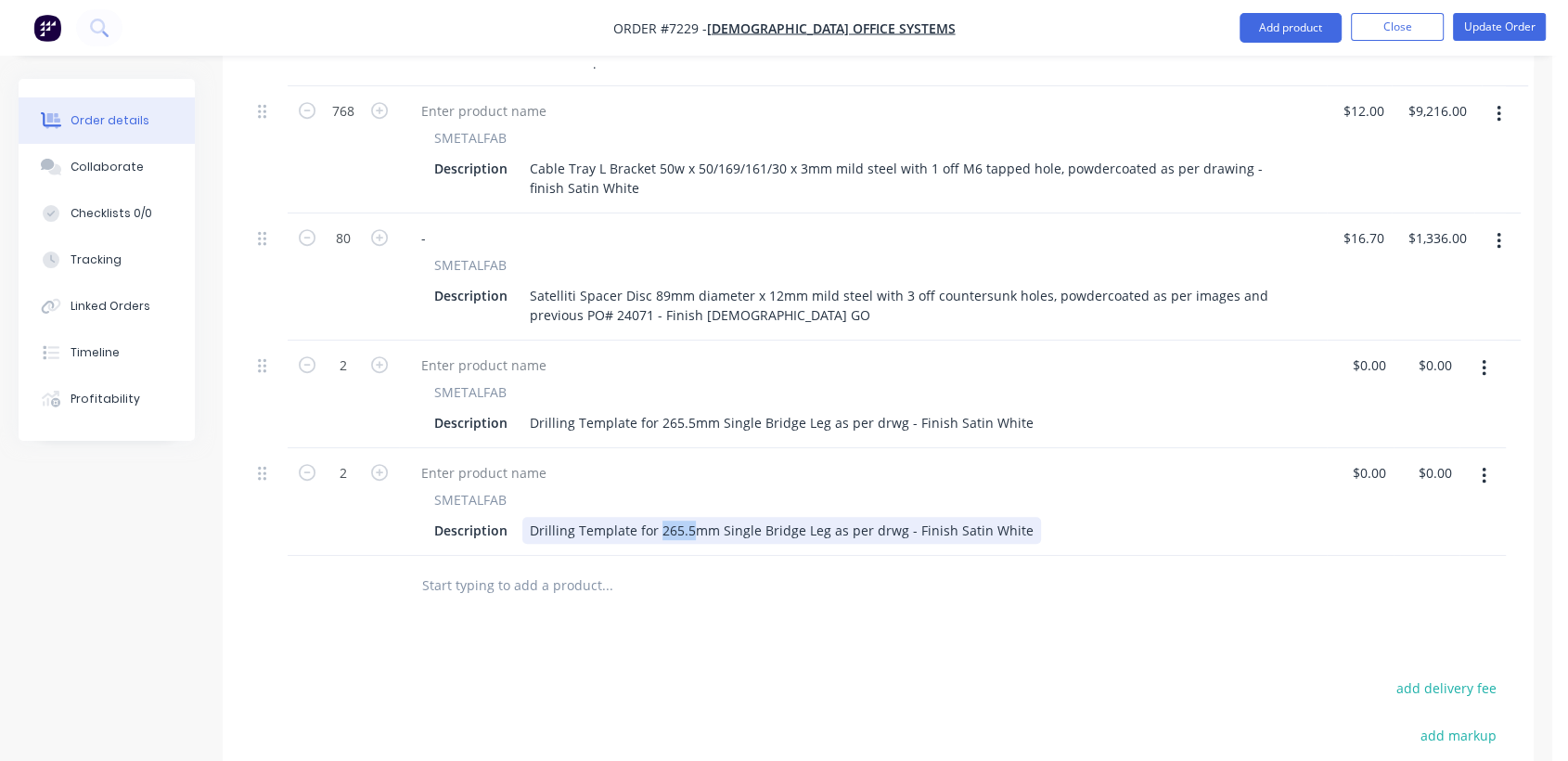
click at [654, 517] on div "Drilling Template for 265.5mm Single Bridge Leg as per drwg - Finish Satin White" at bounding box center [782, 530] width 519 height 27
drag, startPoint x: 731, startPoint y: 504, endPoint x: 707, endPoint y: 507, distance: 24.2
click at [707, 517] on div "Drilling Template for 460mm Single Bridge Leg as per drwg - [PERSON_NAME]" at bounding box center [772, 530] width 499 height 27
type input "$0.00"
click at [537, 567] on input "text" at bounding box center [606, 586] width 371 height 37
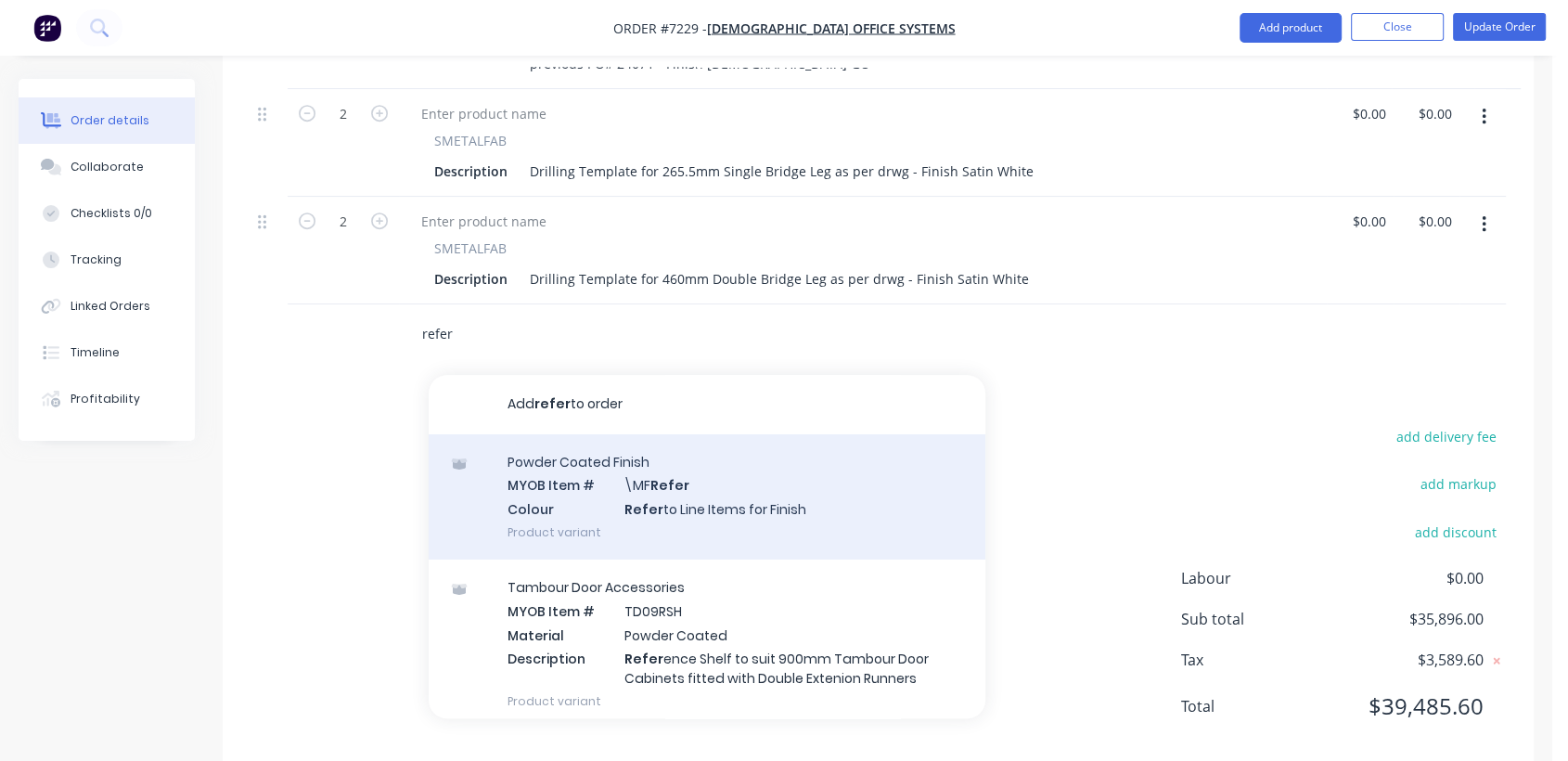
scroll to position [1084, 0]
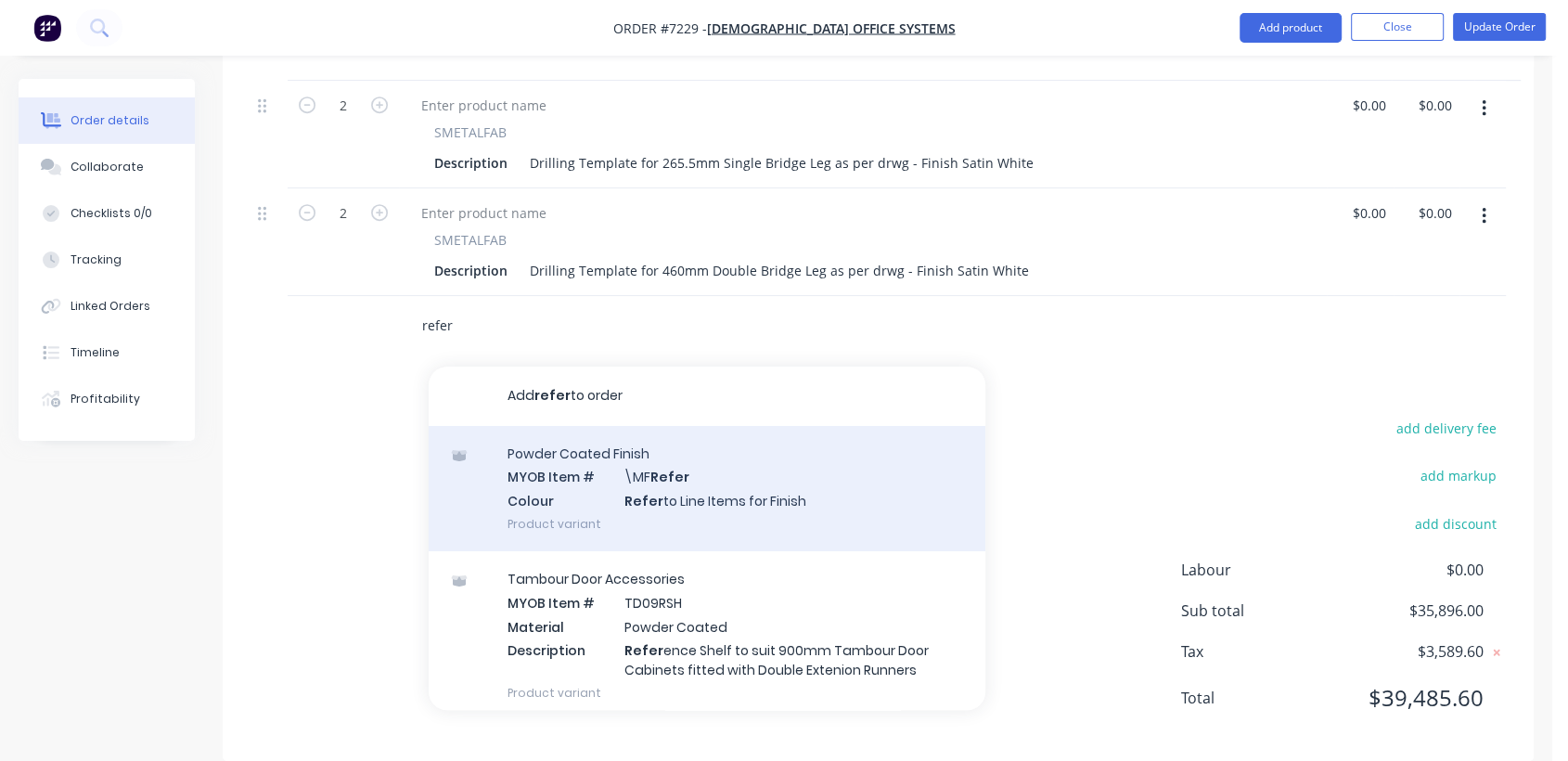
type input "refer"
click at [678, 458] on div "Powder Coated Finish MYOB Item # \MF Refer Colour Refer to Line Items for Finis…" at bounding box center [707, 488] width 557 height 125
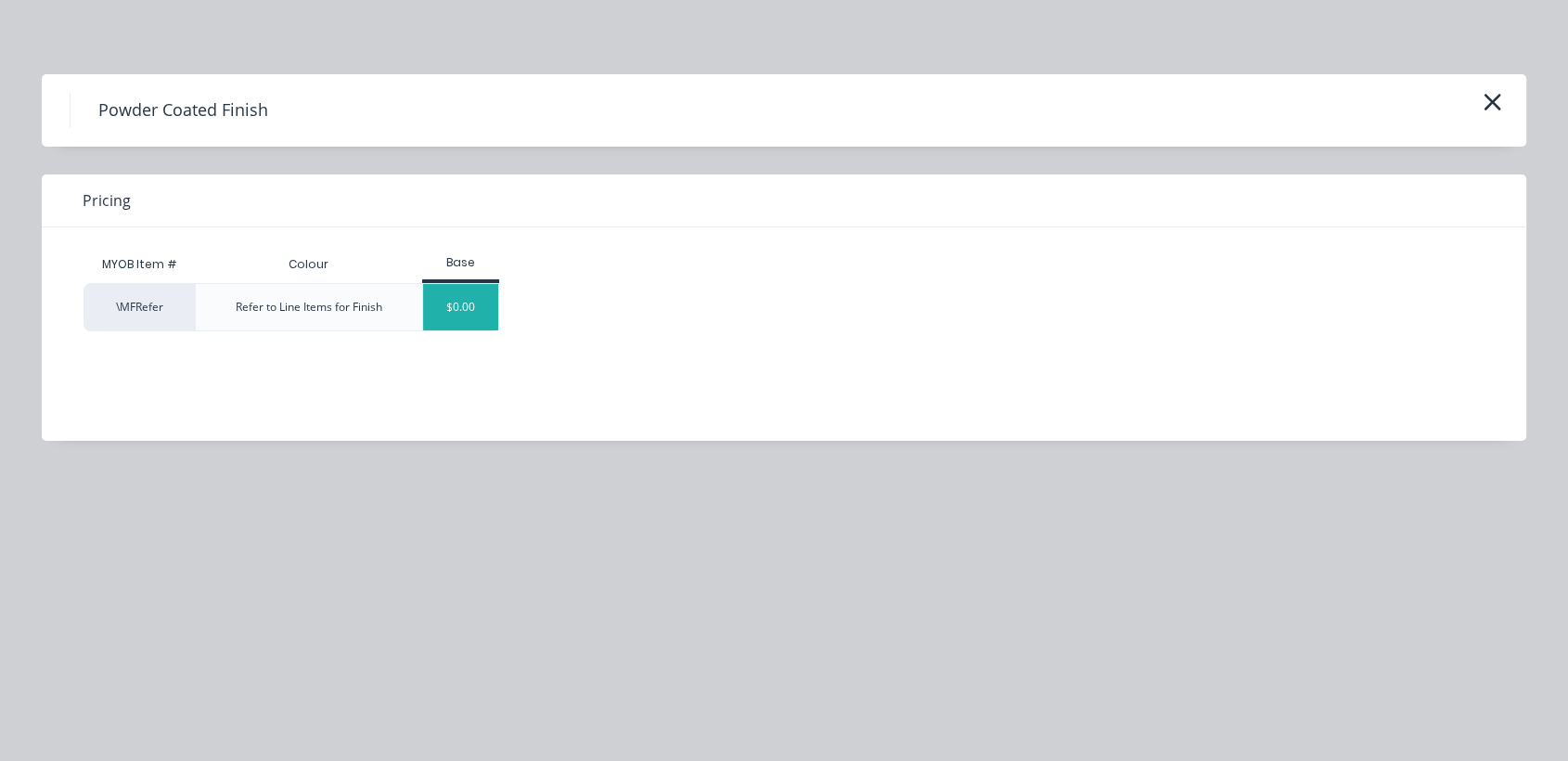
click at [467, 305] on div "$0.00" at bounding box center [460, 307] width 75 height 47
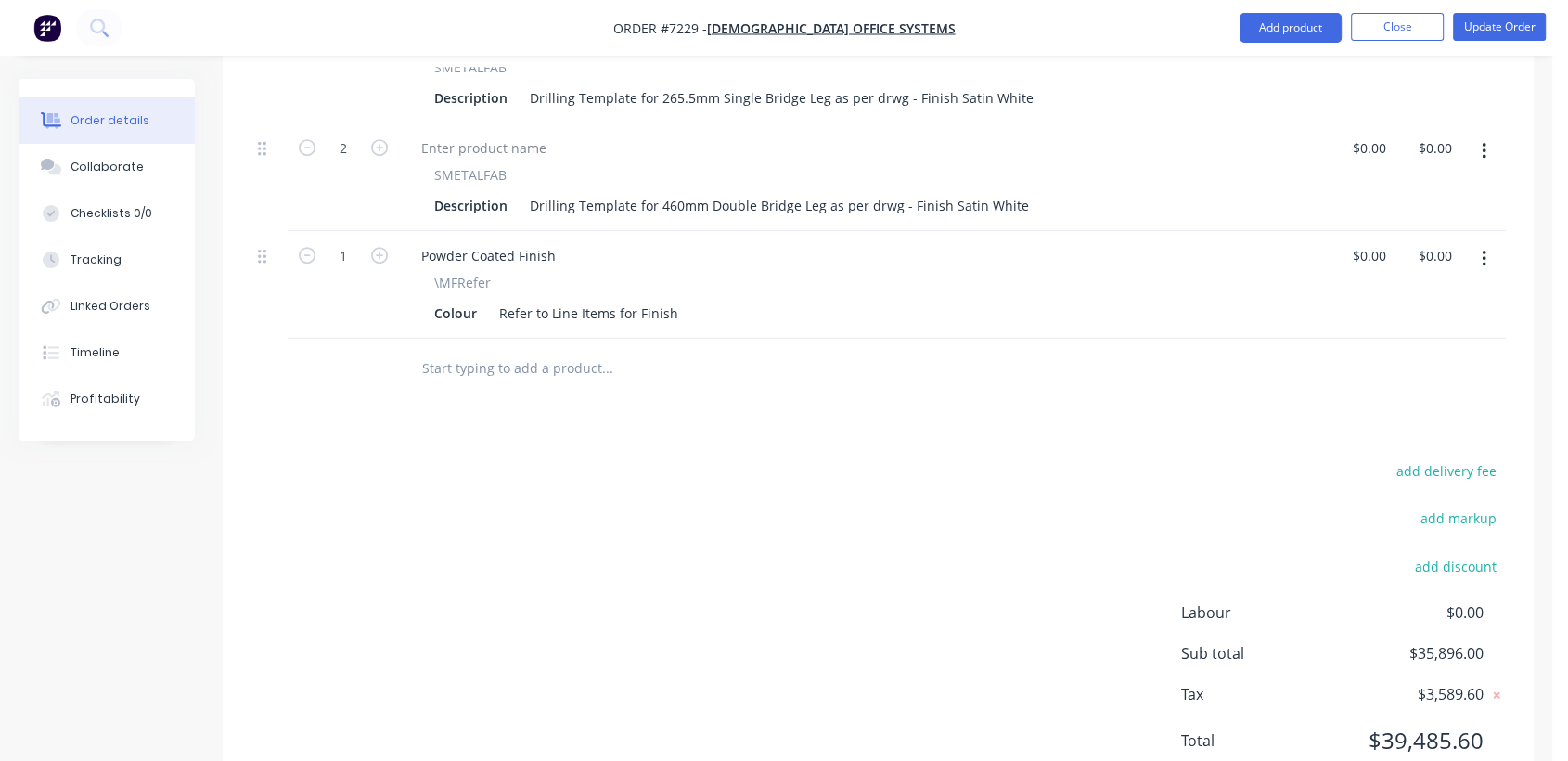
scroll to position [1188, 0]
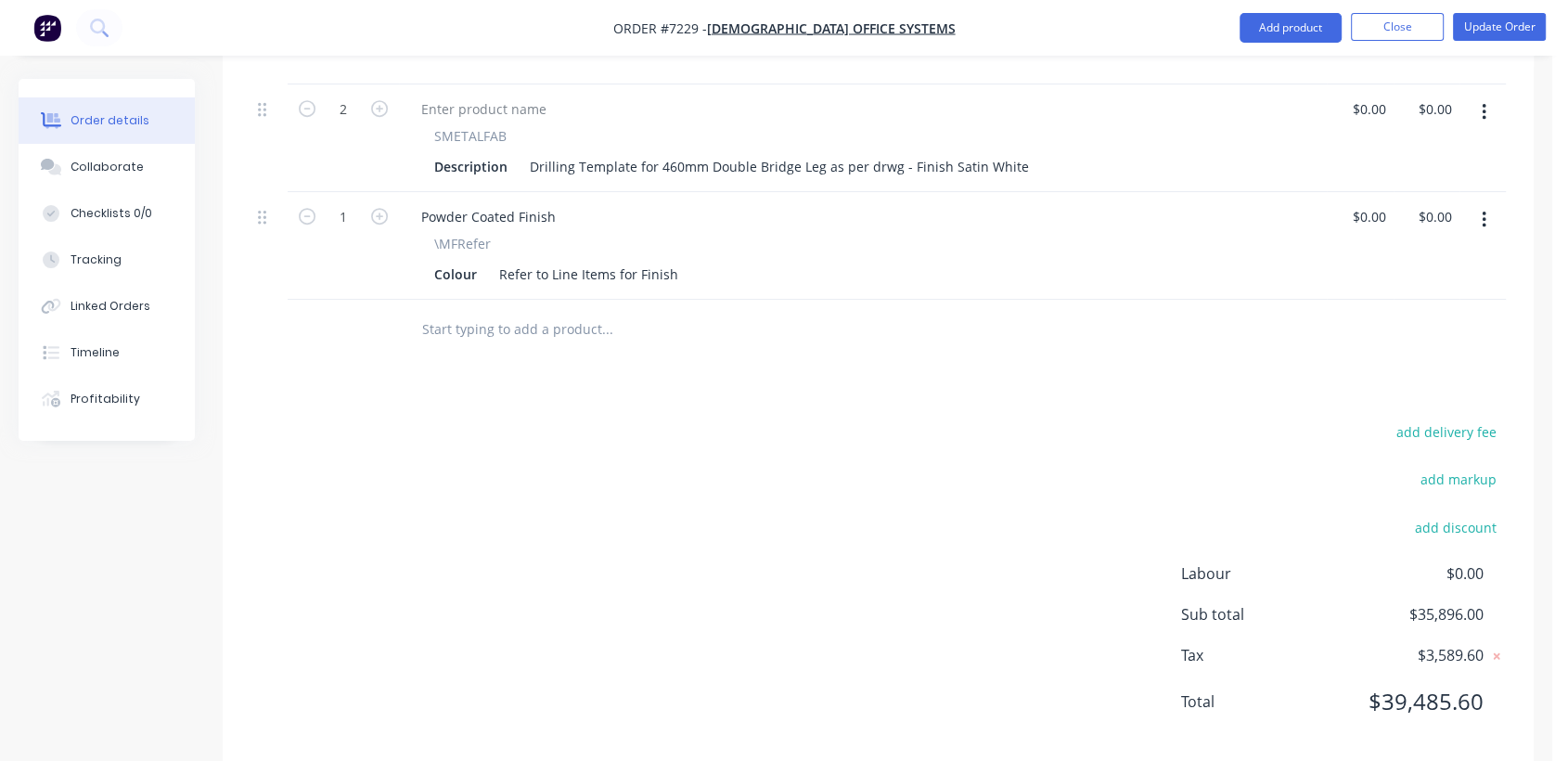
click at [515, 311] on input "text" at bounding box center [606, 329] width 371 height 37
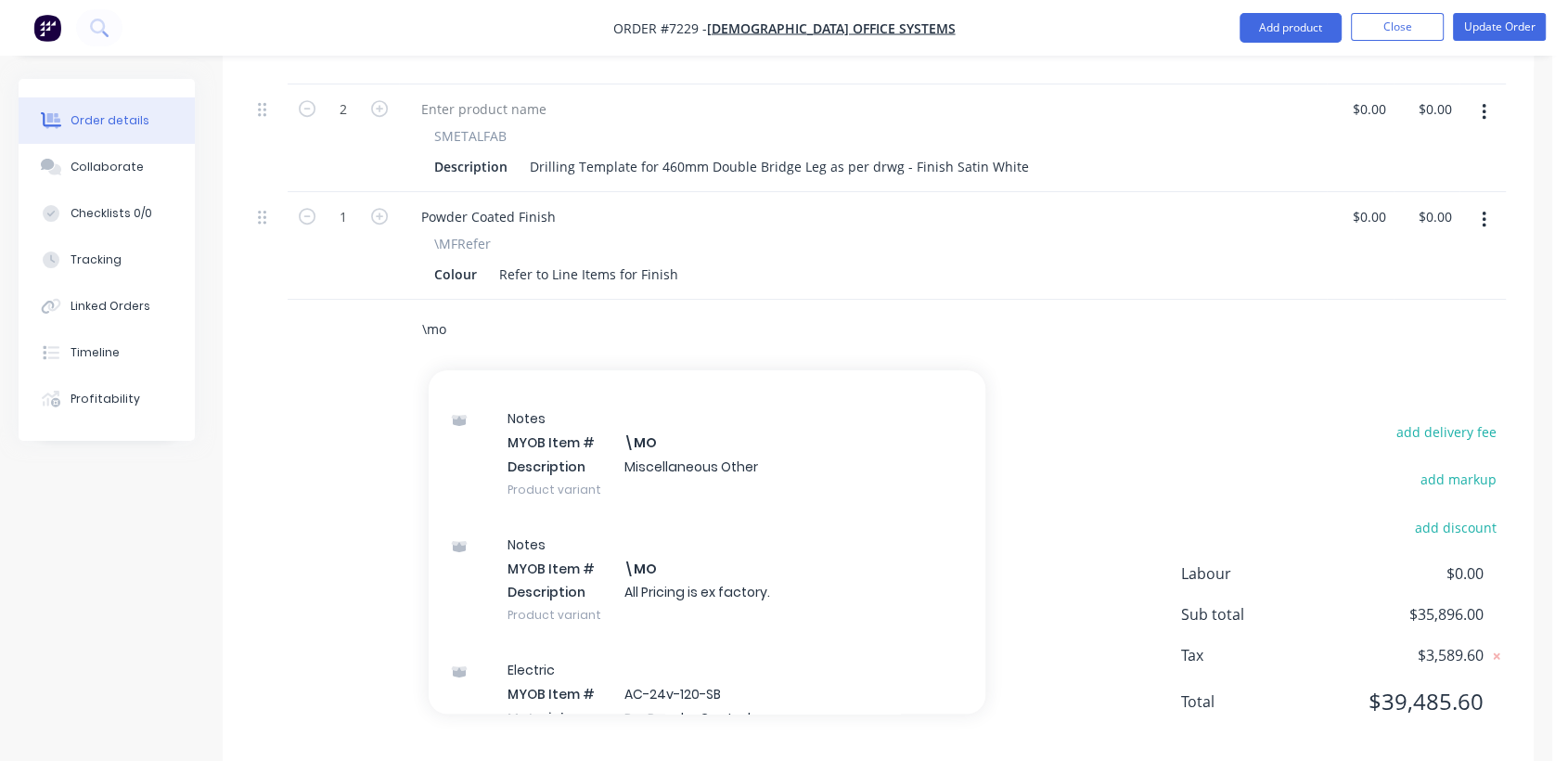
scroll to position [309, 0]
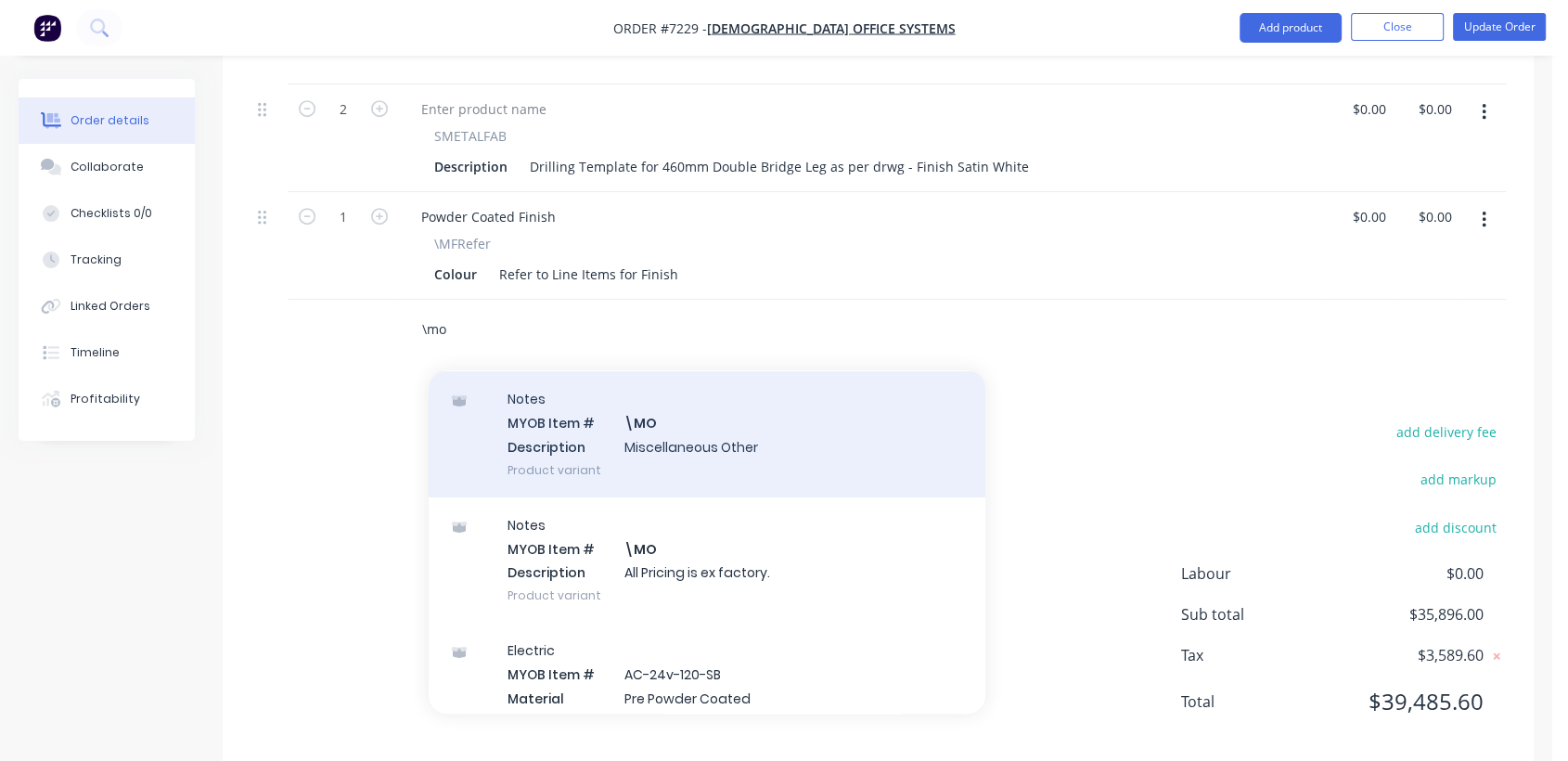
type input "\mo"
click at [662, 396] on div "Notes MYOB Item # \MO Description Miscellaneous Other Product variant" at bounding box center [707, 433] width 557 height 125
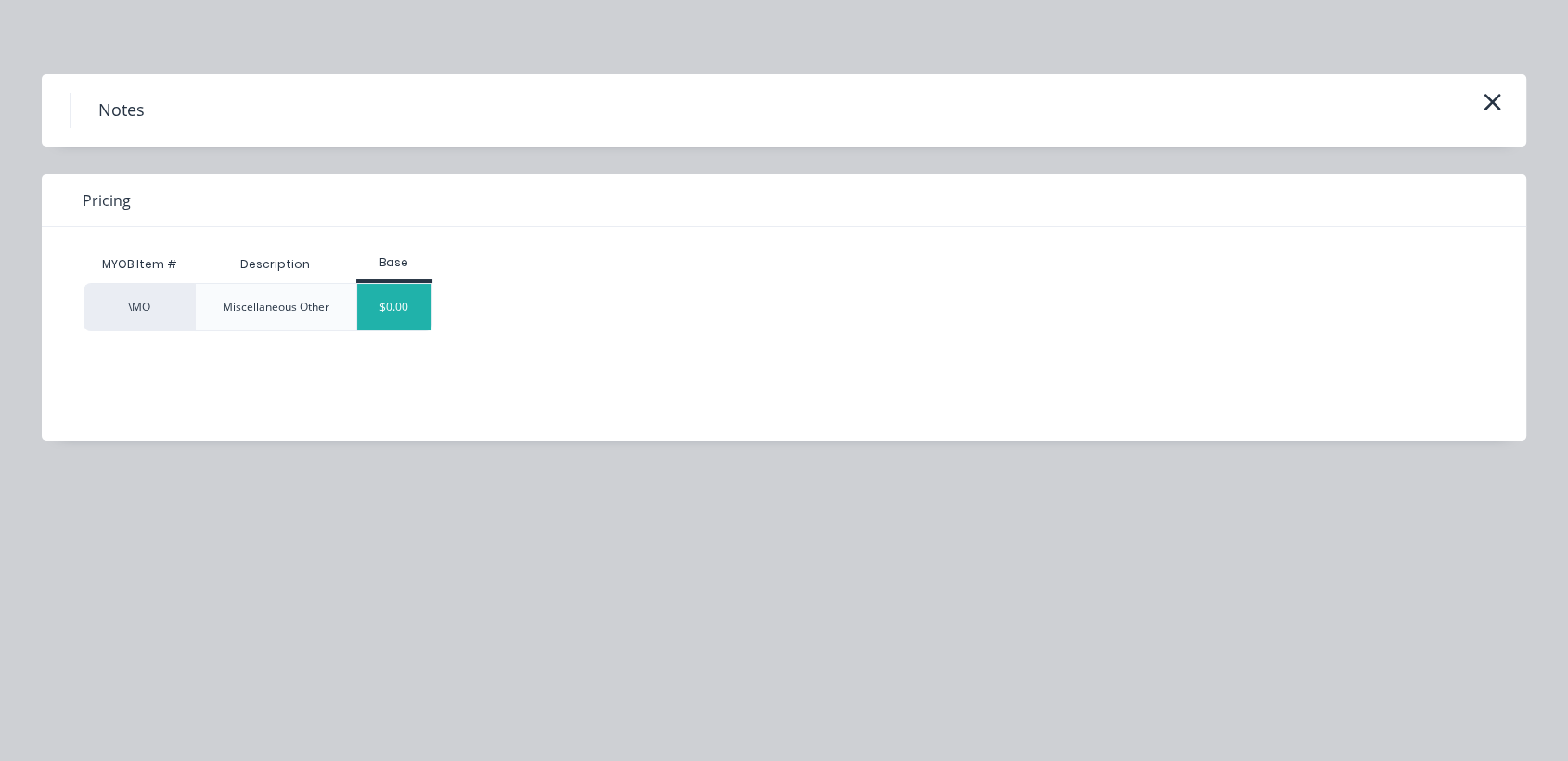
click at [421, 311] on div "$0.00" at bounding box center [395, 307] width 75 height 47
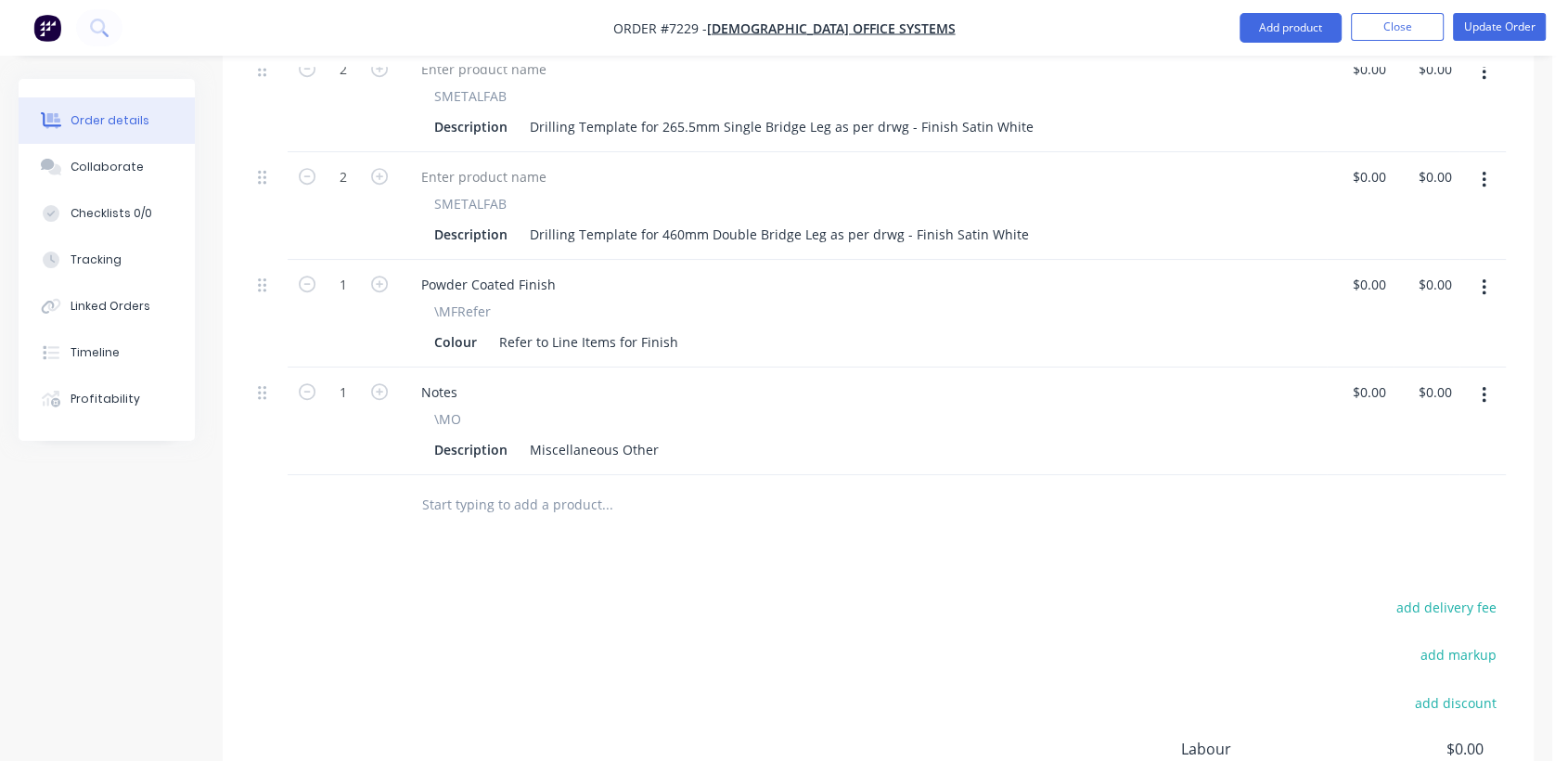
scroll to position [1084, 0]
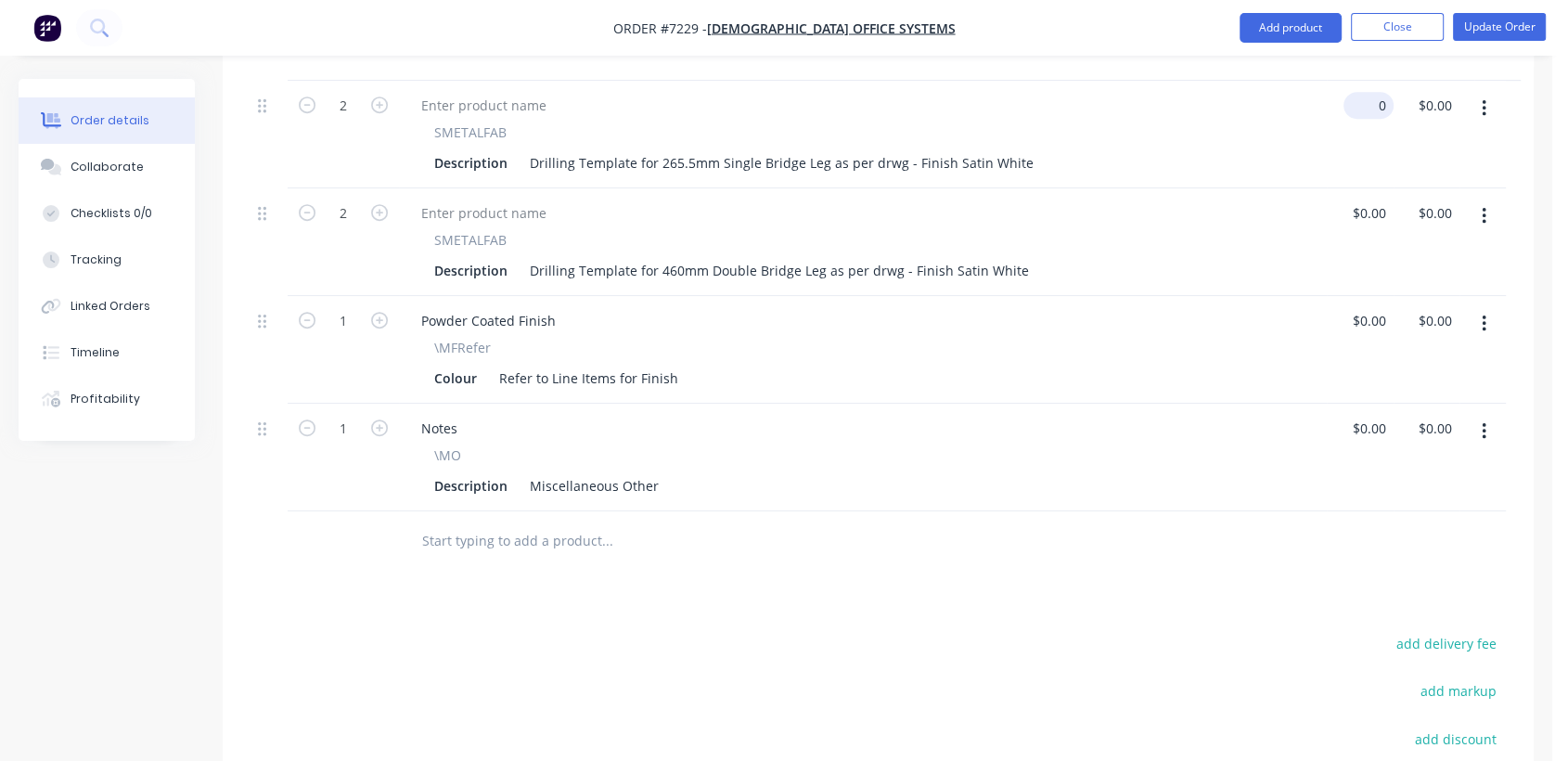
click at [1372, 92] on input "0" at bounding box center [1373, 105] width 43 height 27
type input "$50.00"
type input "$100.00"
click at [1375, 199] on input "0" at bounding box center [1373, 213] width 43 height 27
type input "$50.00"
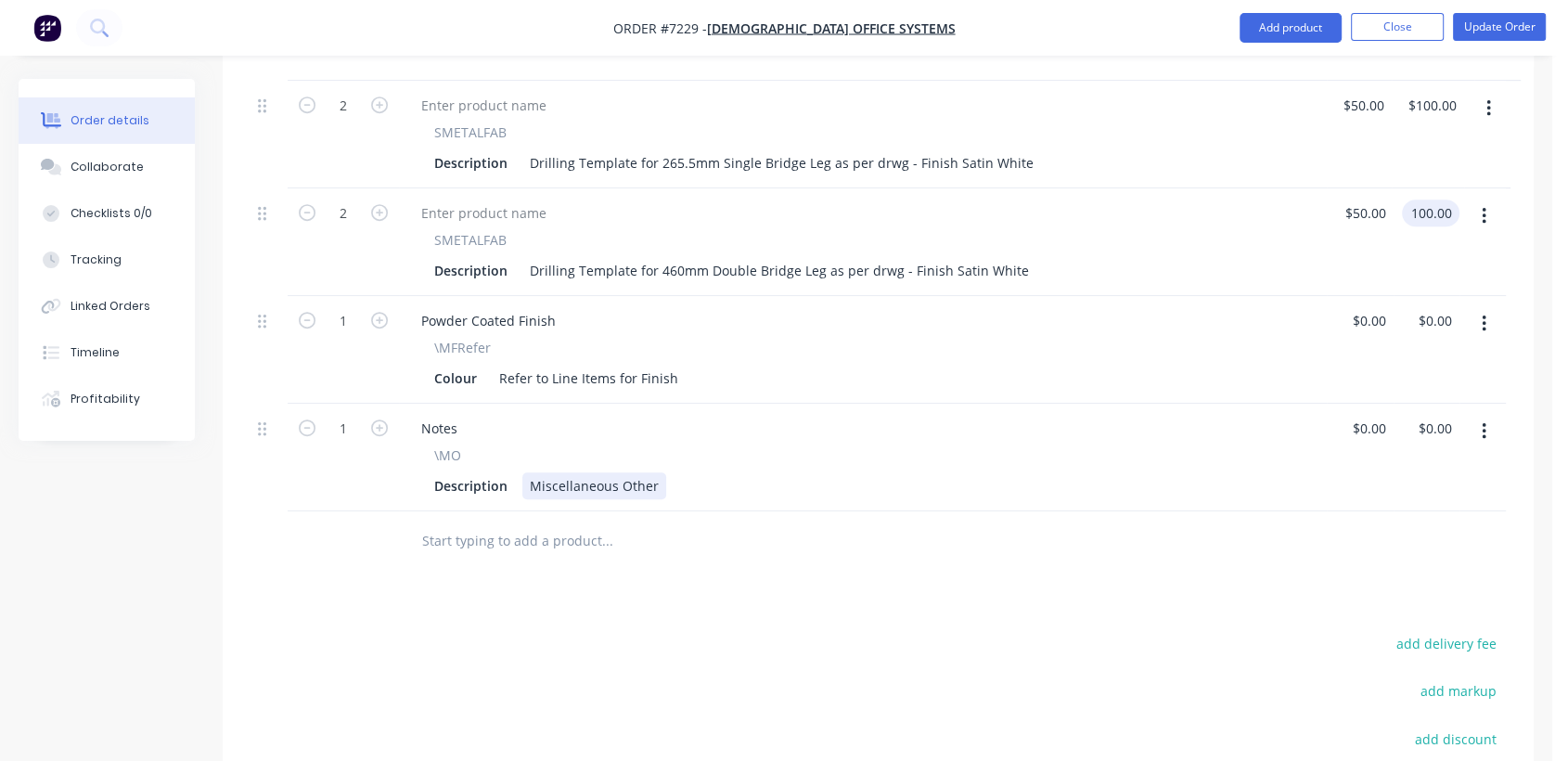
type input "$100.00"
drag, startPoint x: 526, startPoint y: 455, endPoint x: 674, endPoint y: 459, distance: 148.1
click at [674, 473] on div "Description Miscellaneous Other" at bounding box center [859, 486] width 865 height 27
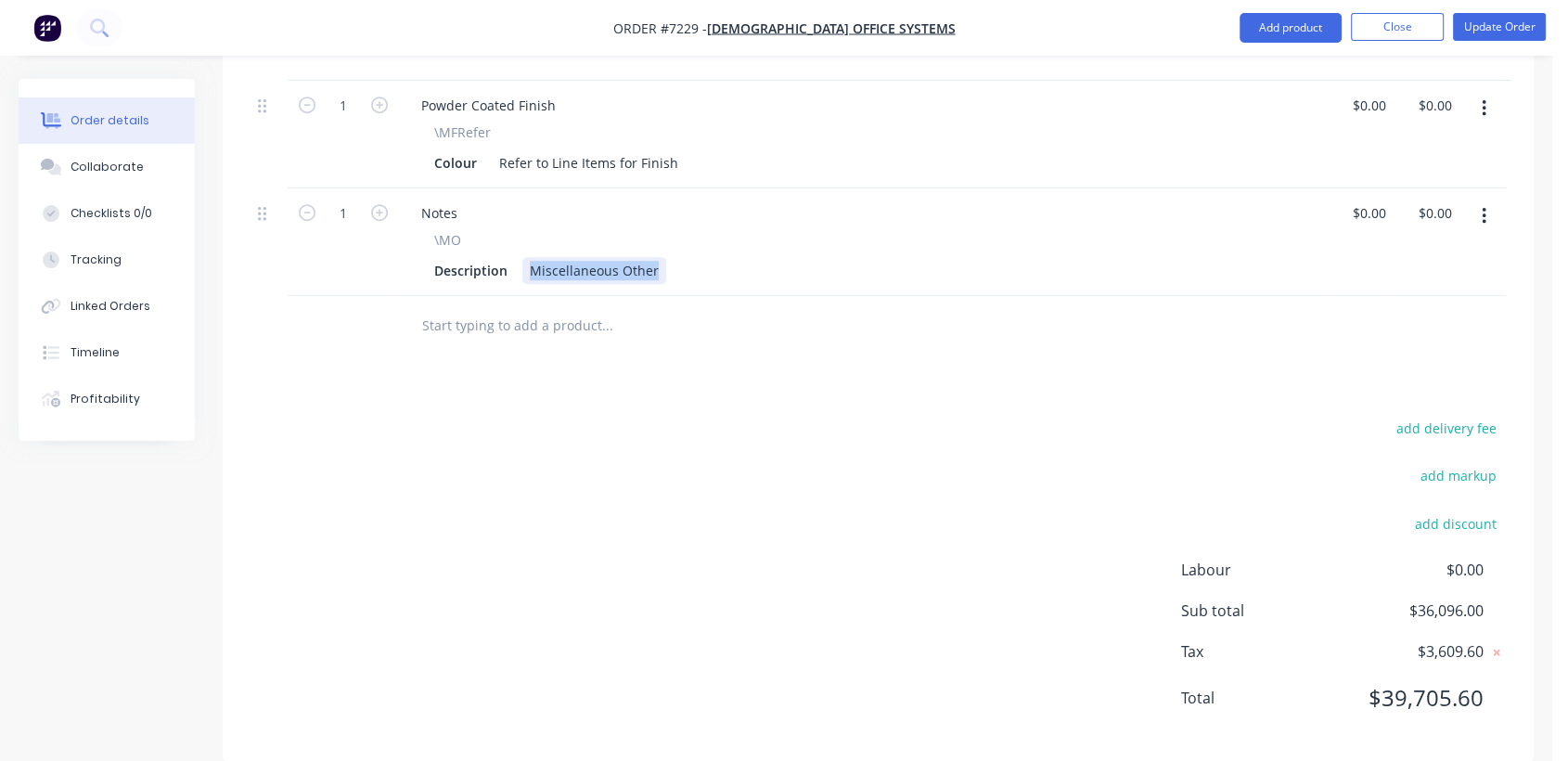
click at [653, 257] on div "Miscellaneous Other" at bounding box center [594, 271] width 144 height 27
drag, startPoint x: 655, startPoint y: 243, endPoint x: 527, endPoint y: 251, distance: 128.2
click at [527, 257] on div "Miscellaneous Other" at bounding box center [594, 271] width 144 height 27
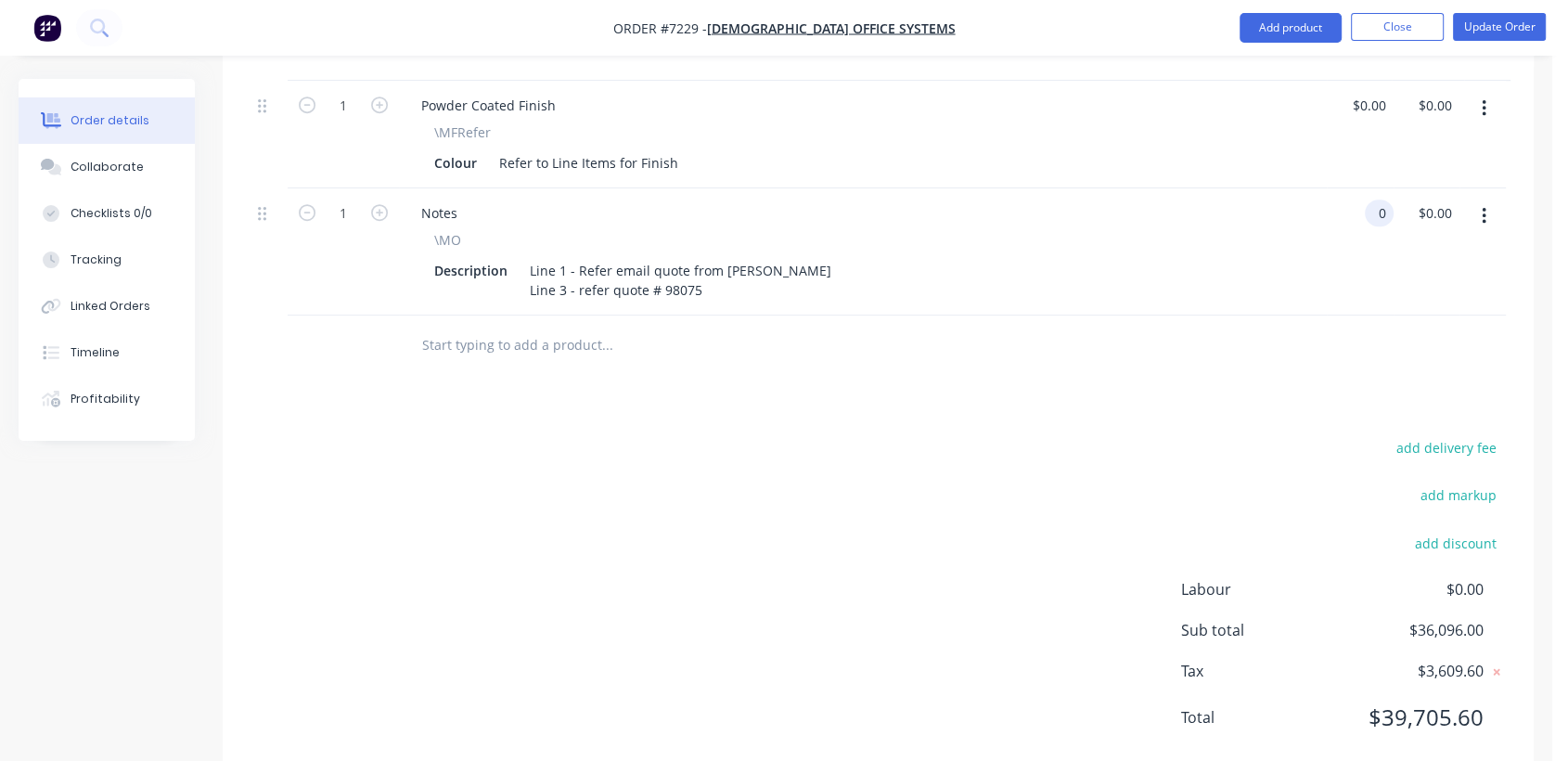
type input "$0.00"
click at [468, 327] on input "text" at bounding box center [606, 345] width 371 height 37
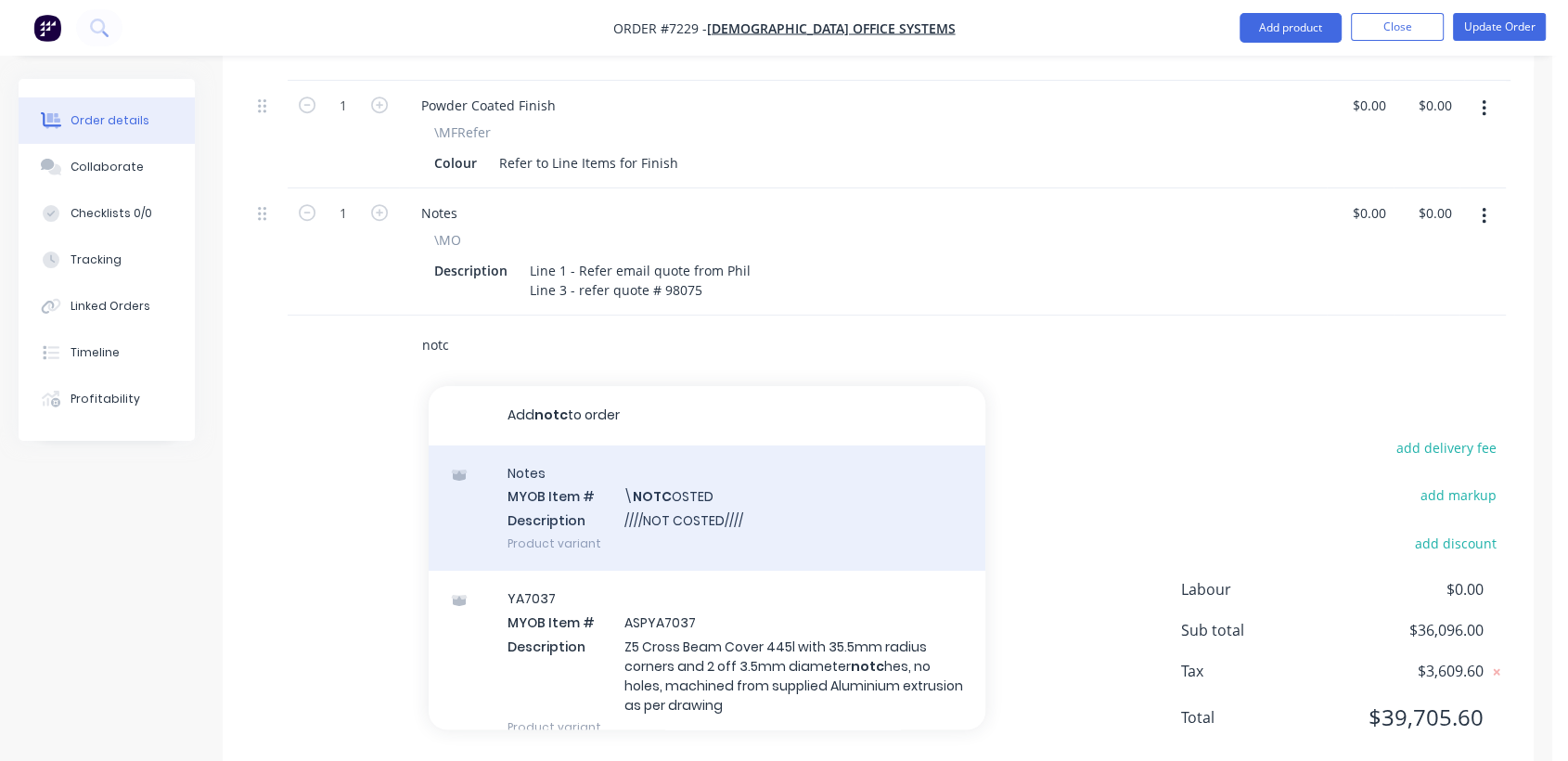
type input "notc"
click at [685, 470] on div "Notes MYOB Item # \ NOTC OSTED Description ////NOT COSTED//// Product variant" at bounding box center [707, 507] width 557 height 125
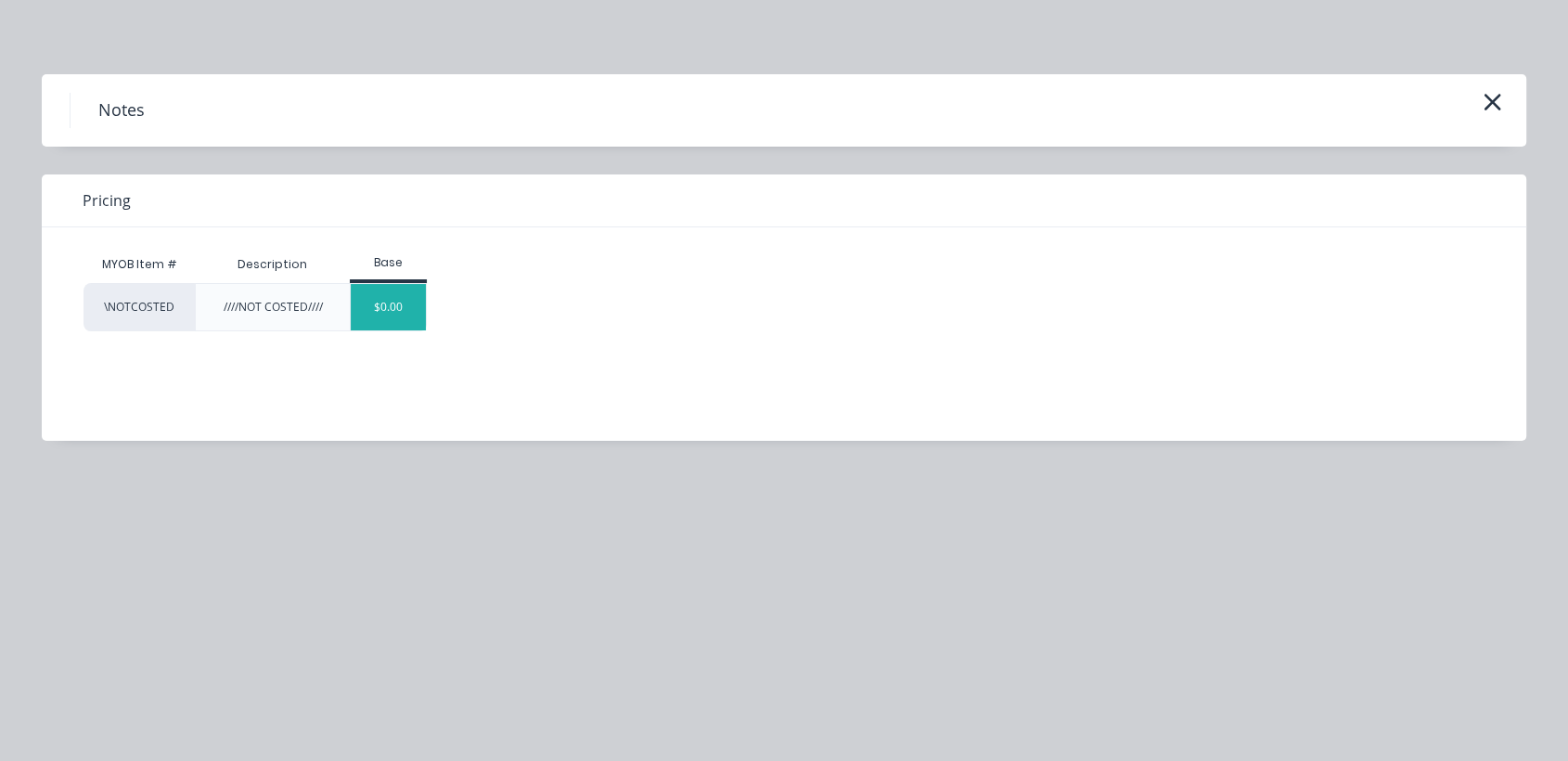
click at [378, 299] on div "$0.00" at bounding box center [388, 307] width 75 height 47
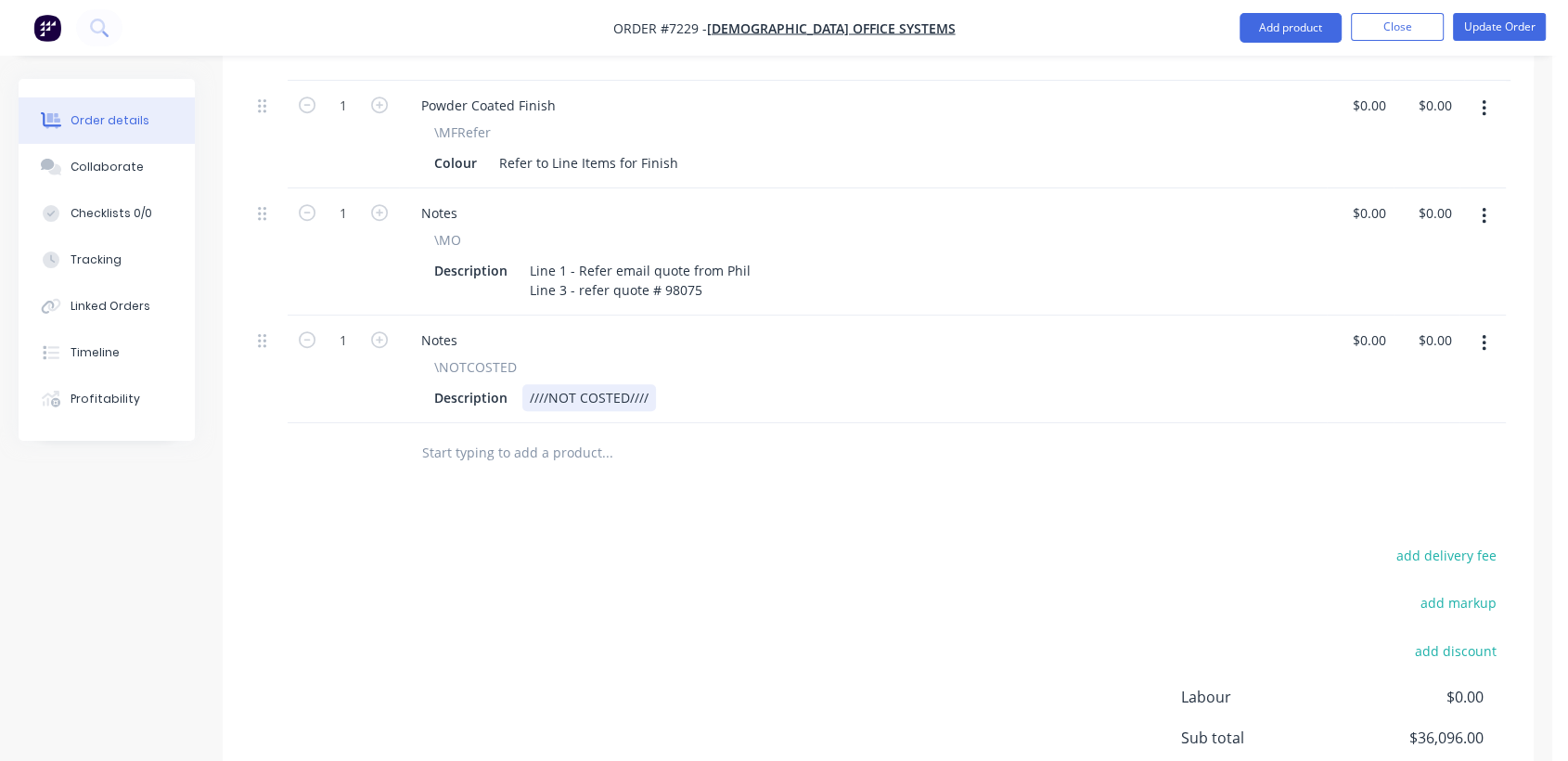
click at [648, 384] on div "////NOT COSTED////" at bounding box center [589, 398] width 133 height 27
type input "$0.00"
click at [112, 166] on div "Collaborate" at bounding box center [107, 167] width 73 height 17
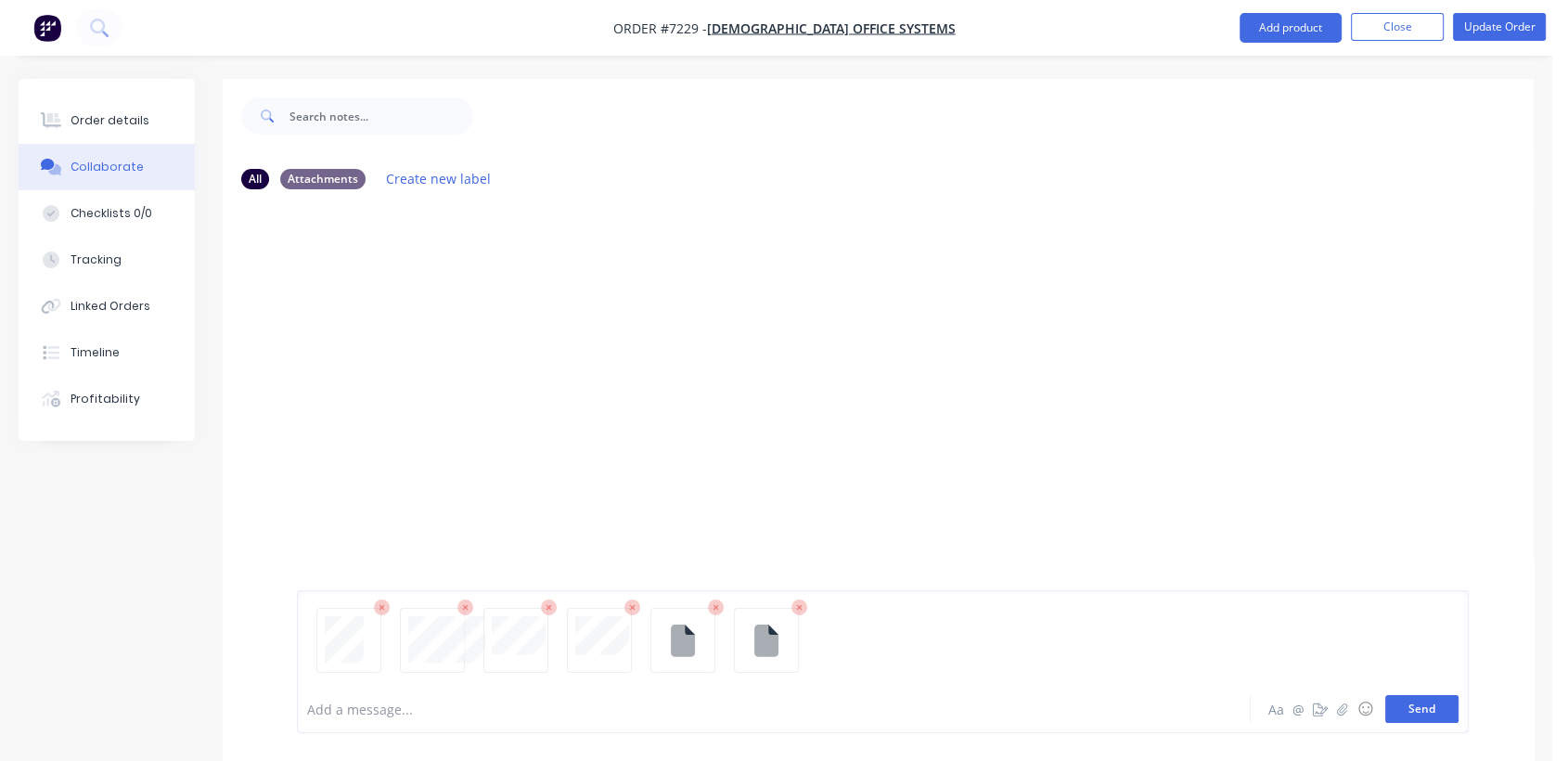
click at [1418, 710] on button "Send" at bounding box center [1422, 709] width 73 height 28
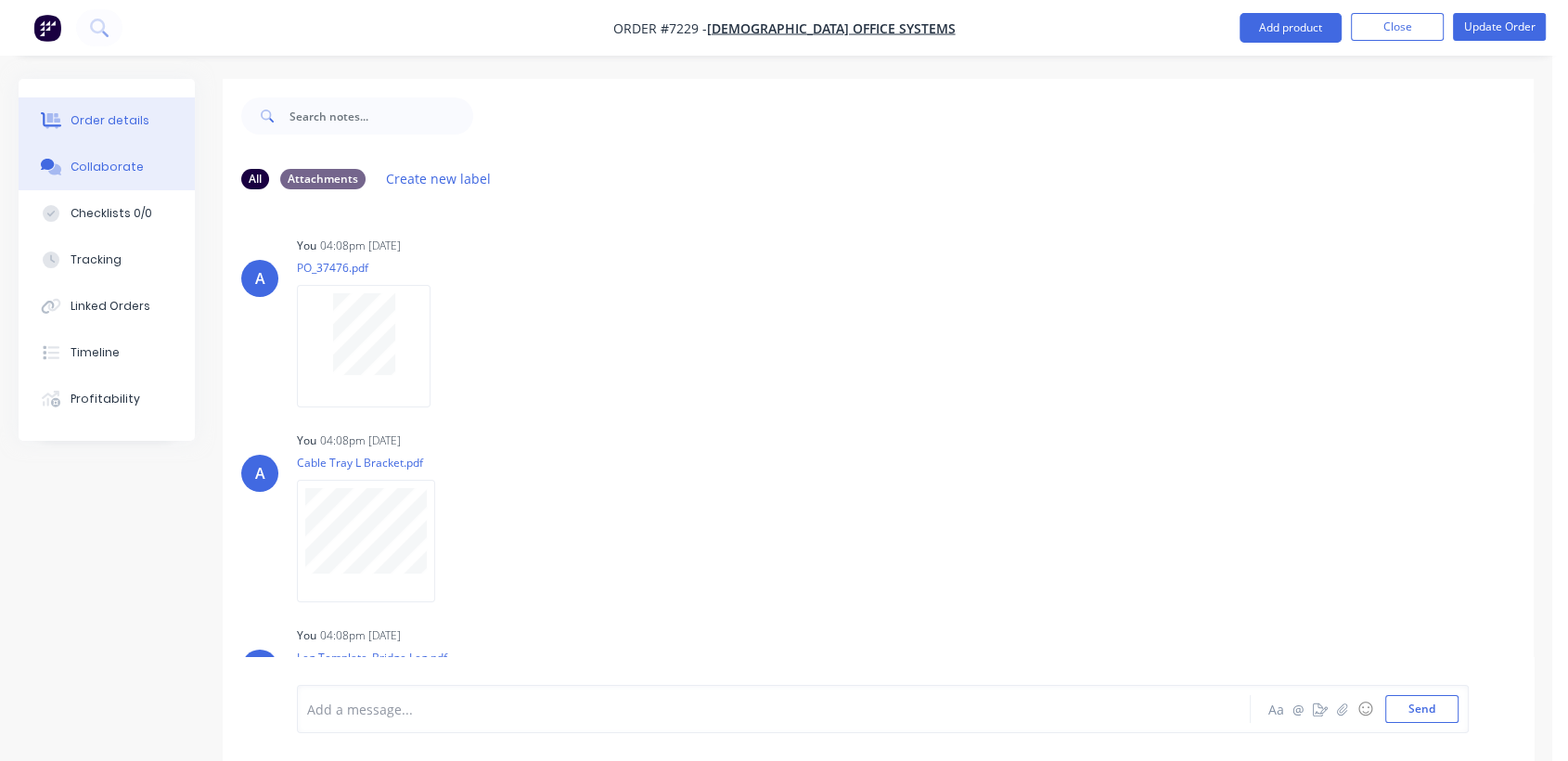
click at [71, 113] on div "Order details" at bounding box center [110, 121] width 79 height 17
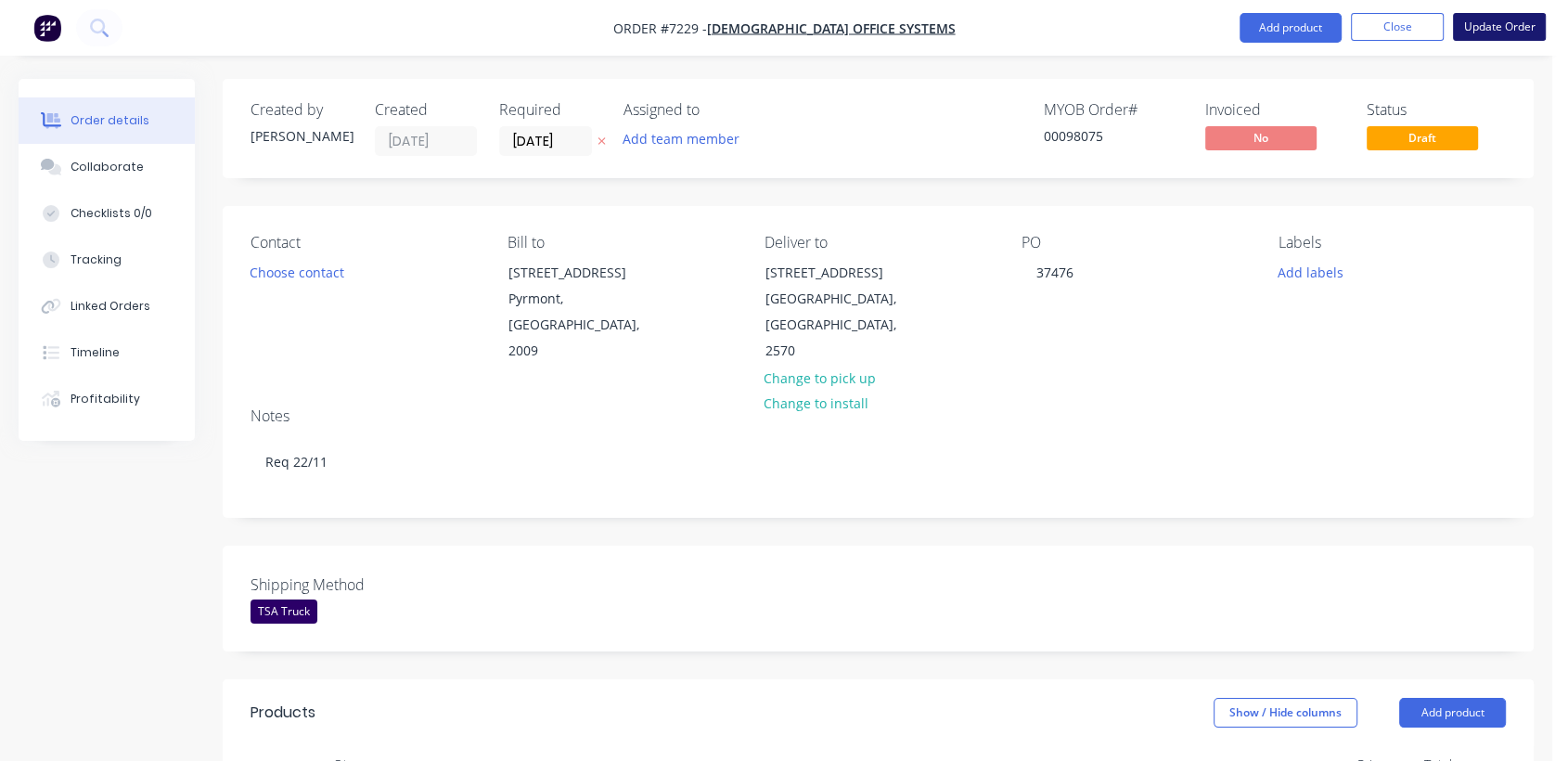
click at [1477, 24] on button "Update Order" at bounding box center [1499, 27] width 92 height 28
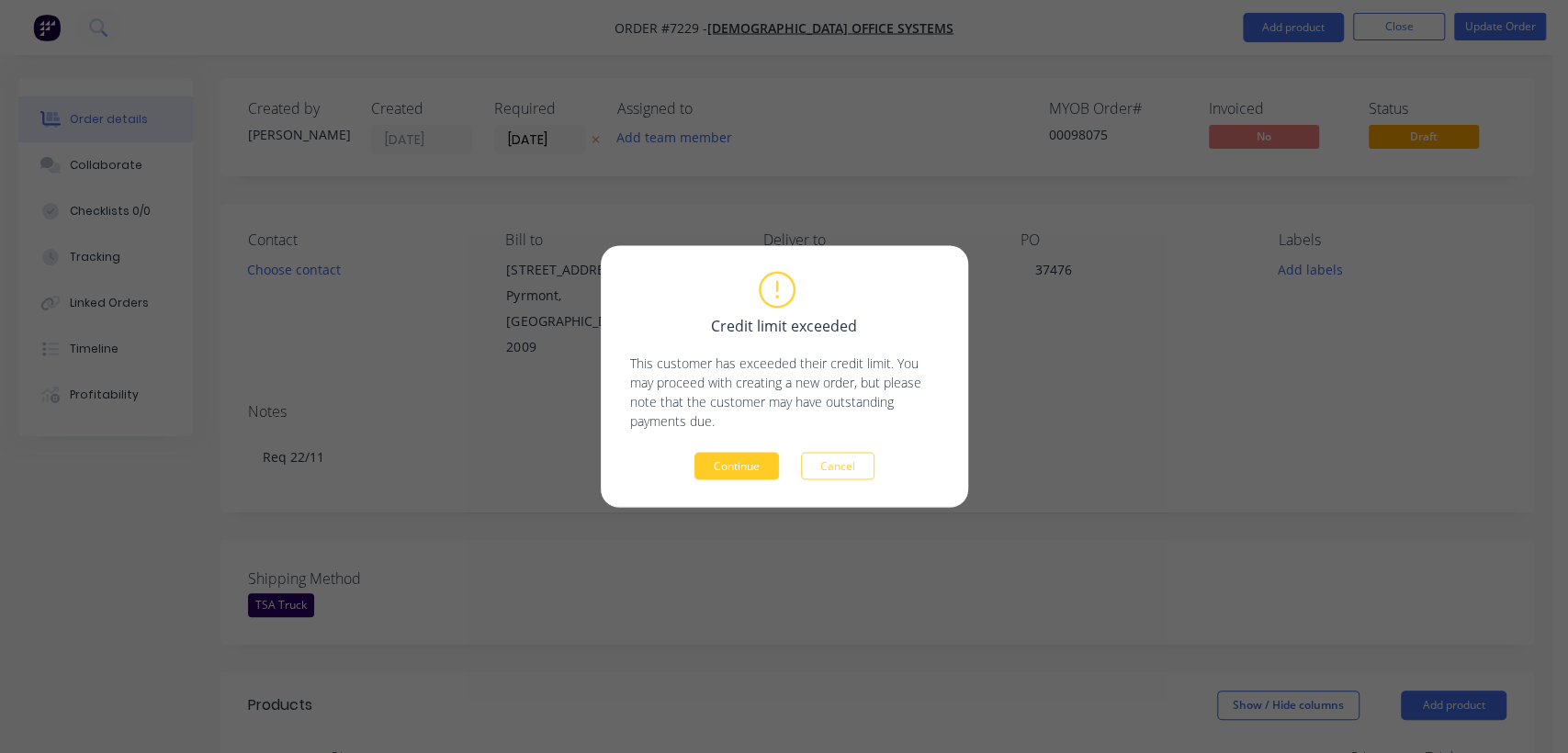
click at [748, 467] on button "Continue" at bounding box center [737, 466] width 85 height 27
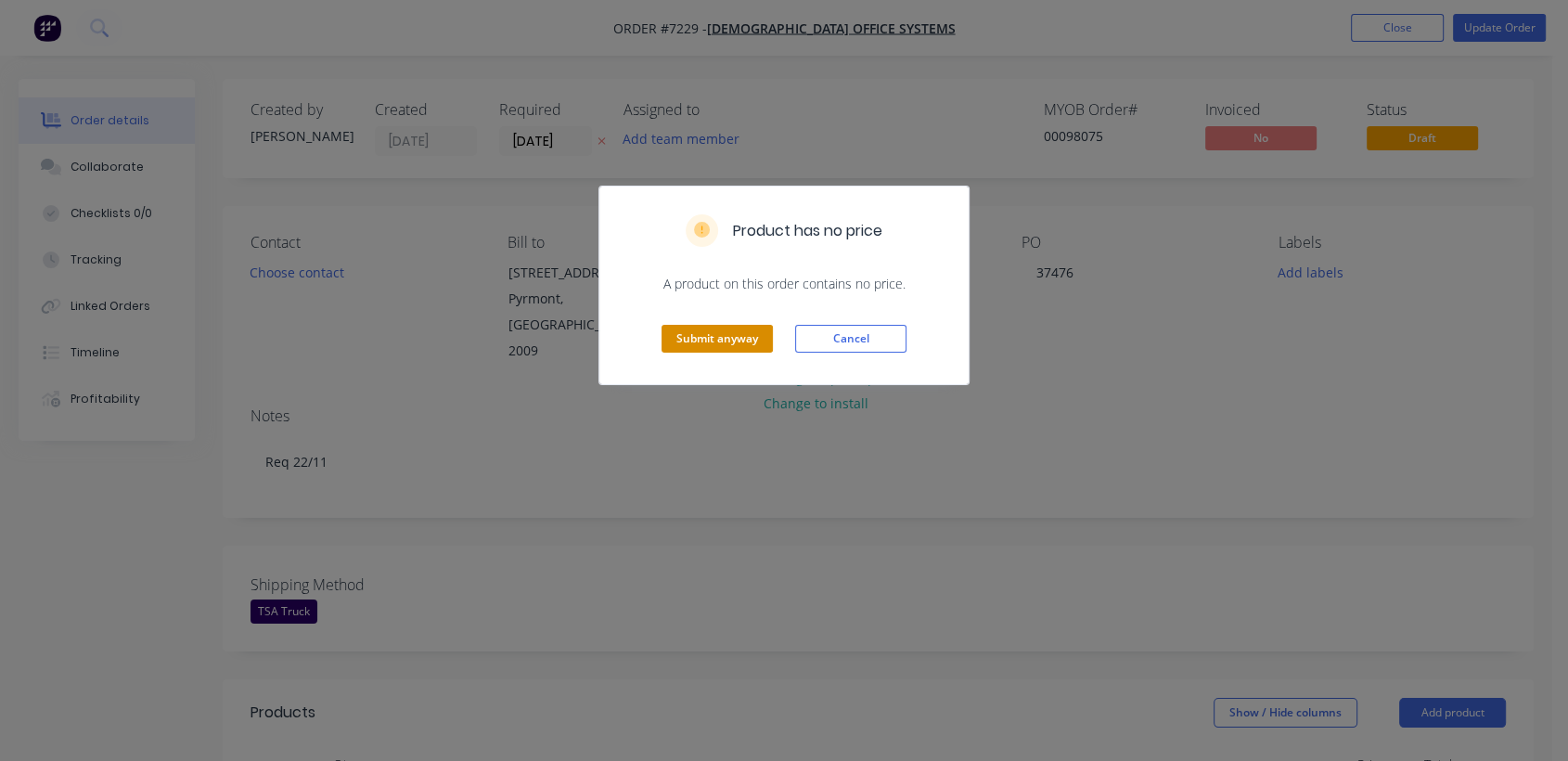
click at [732, 347] on button "Submit anyway" at bounding box center [717, 339] width 112 height 28
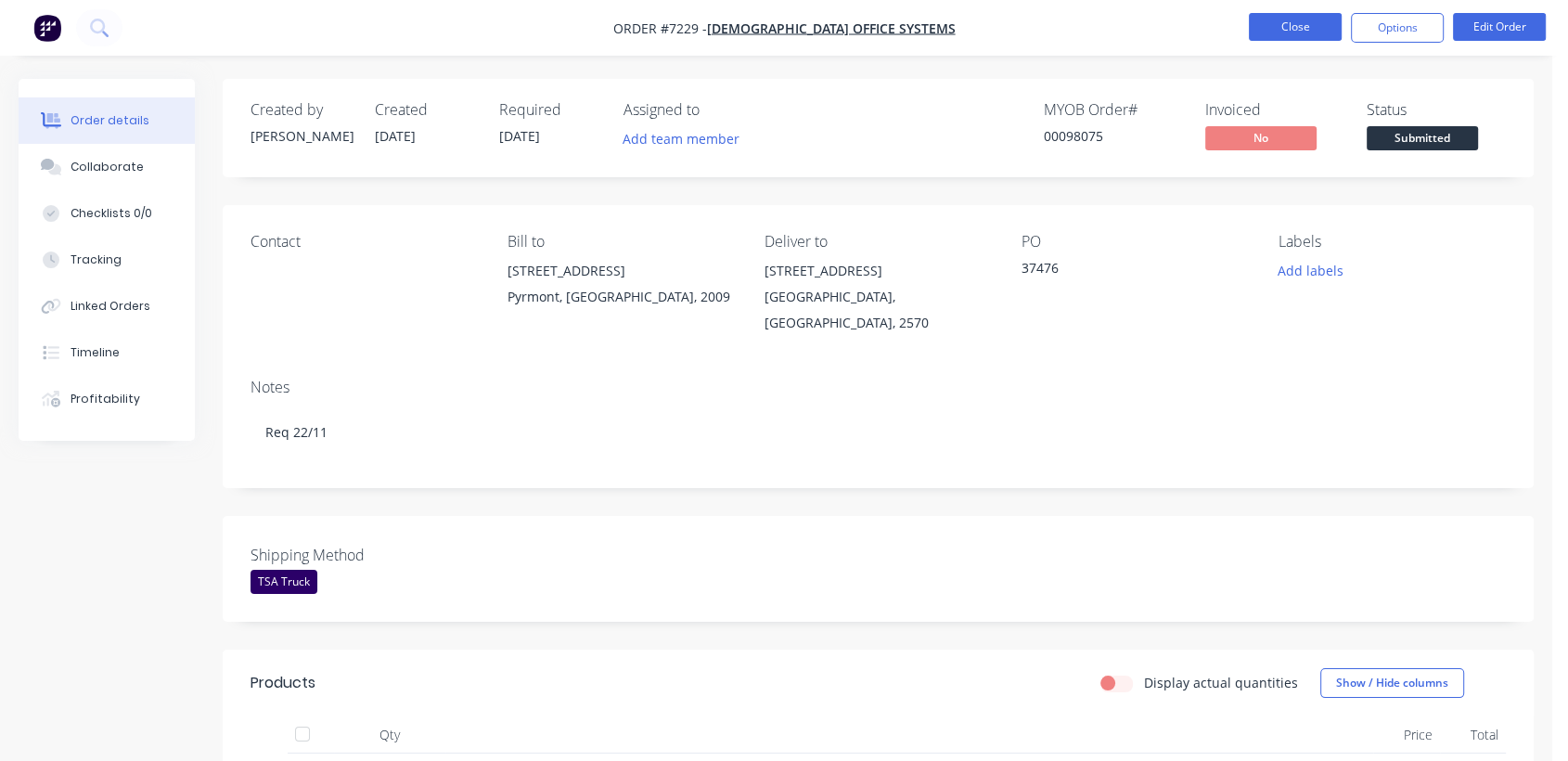
click at [1307, 25] on button "Close" at bounding box center [1295, 27] width 92 height 28
